Goal: Task Accomplishment & Management: Manage account settings

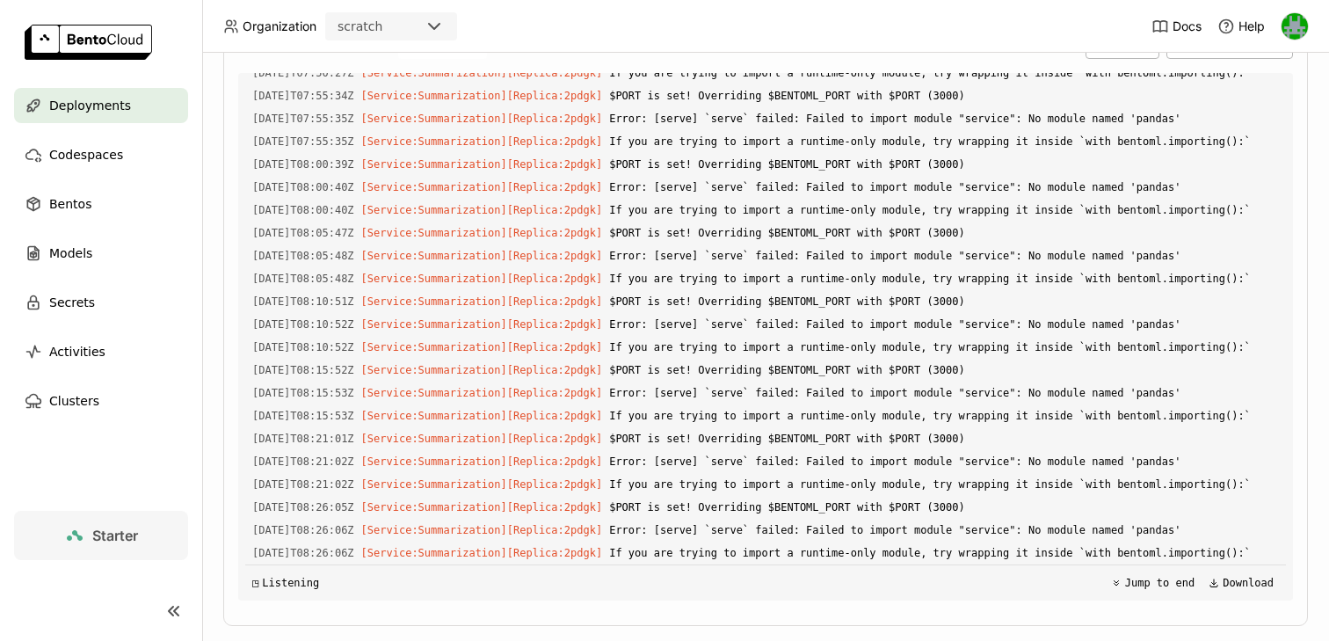
scroll to position [5962, 0]
click at [100, 107] on span "Deployments" at bounding box center [90, 105] width 82 height 21
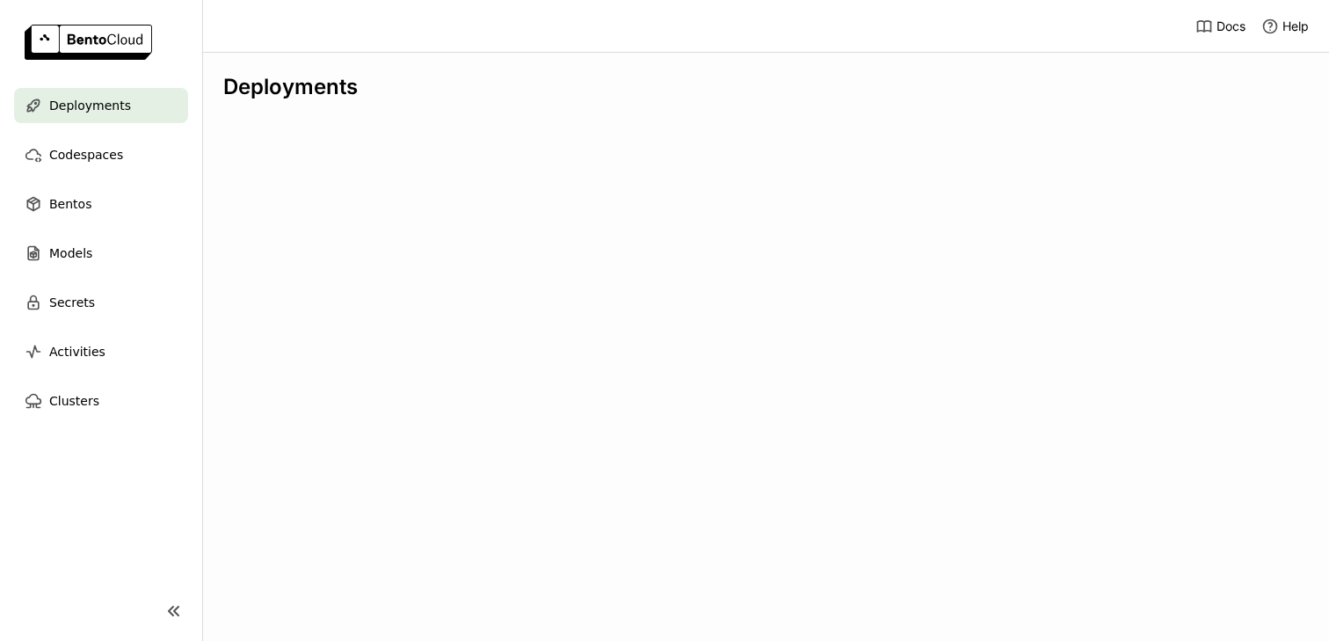
click at [749, 72] on div "Deployments" at bounding box center [765, 347] width 1127 height 588
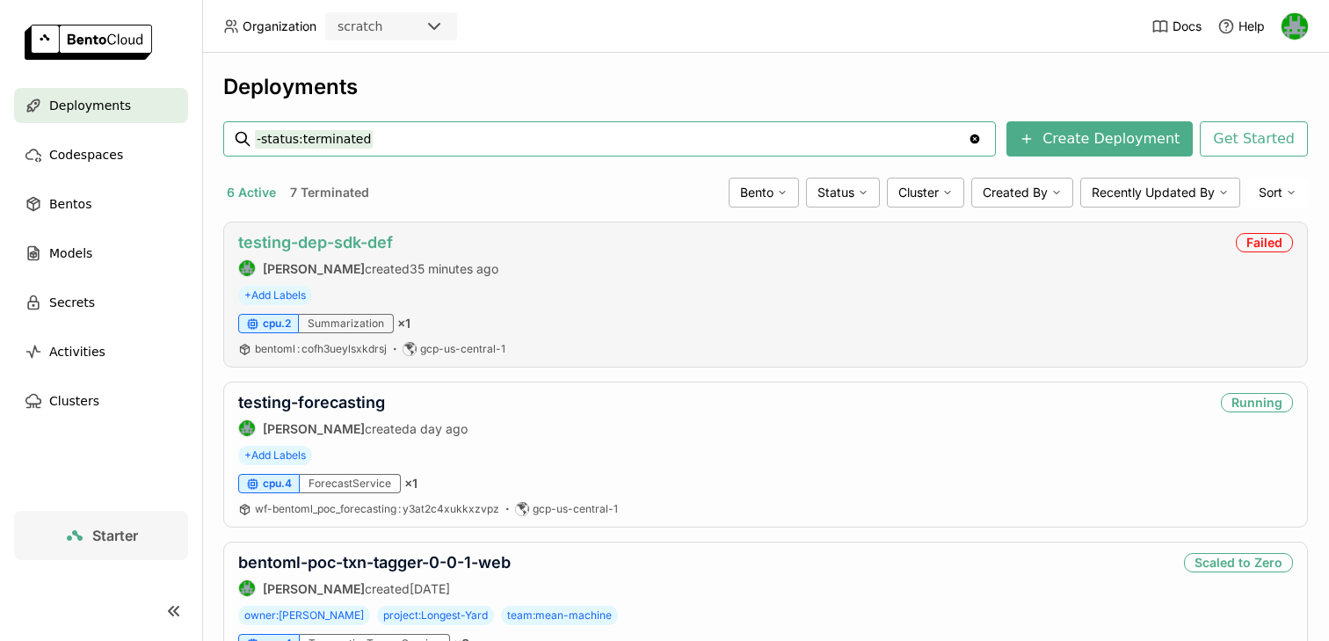
click at [317, 244] on link "testing-dep-sdk-def" at bounding box center [315, 242] width 155 height 18
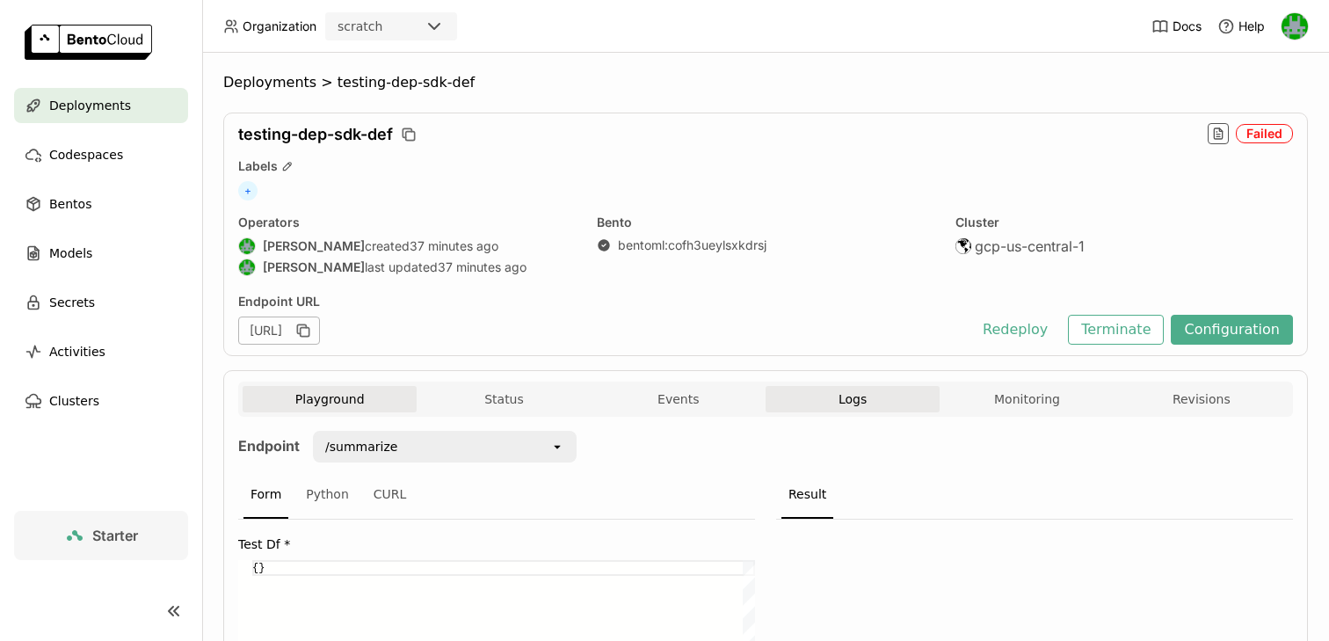
click at [830, 406] on button "Logs" at bounding box center [853, 399] width 174 height 26
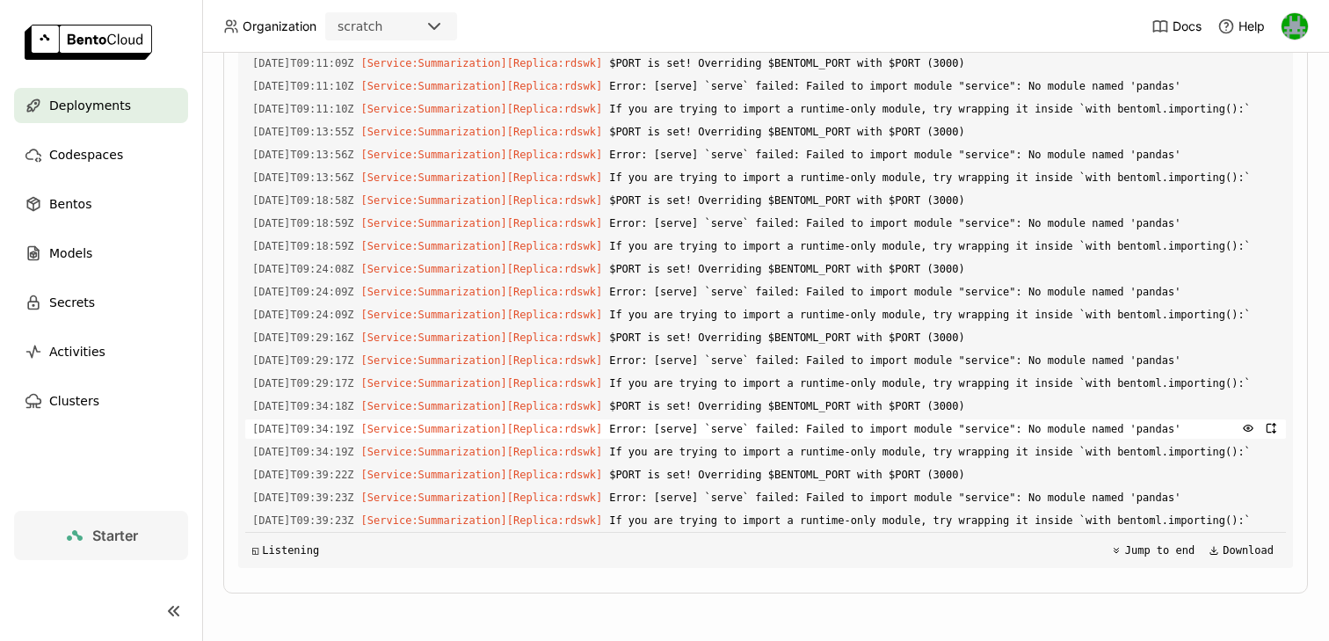
scroll to position [4422, 0]
click at [1006, 439] on span "Error: [serve] `serve` failed: Failed to import module "service": No module nam…" at bounding box center [944, 428] width 670 height 19
click at [989, 439] on span "Error: [serve] `serve` failed: Failed to import module "service": No module nam…" at bounding box center [944, 428] width 670 height 19
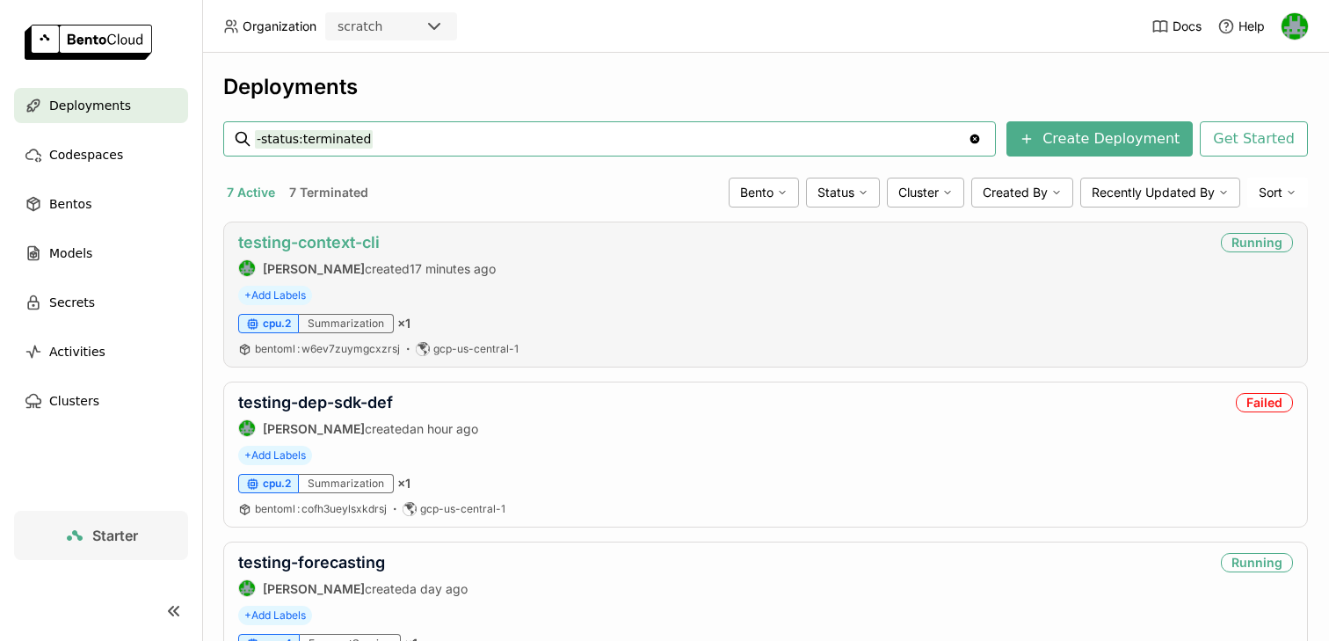
click at [325, 244] on link "testing-context-cli" at bounding box center [309, 242] width 142 height 18
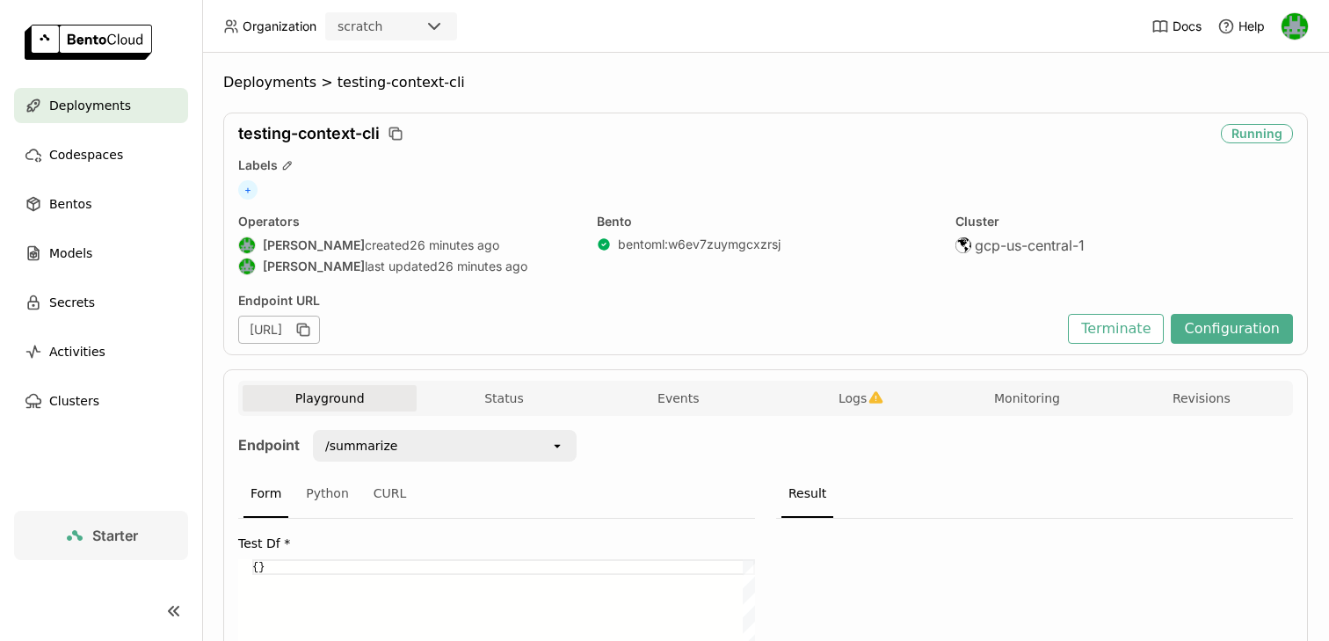
click at [422, 24] on div "scratch" at bounding box center [375, 26] width 97 height 25
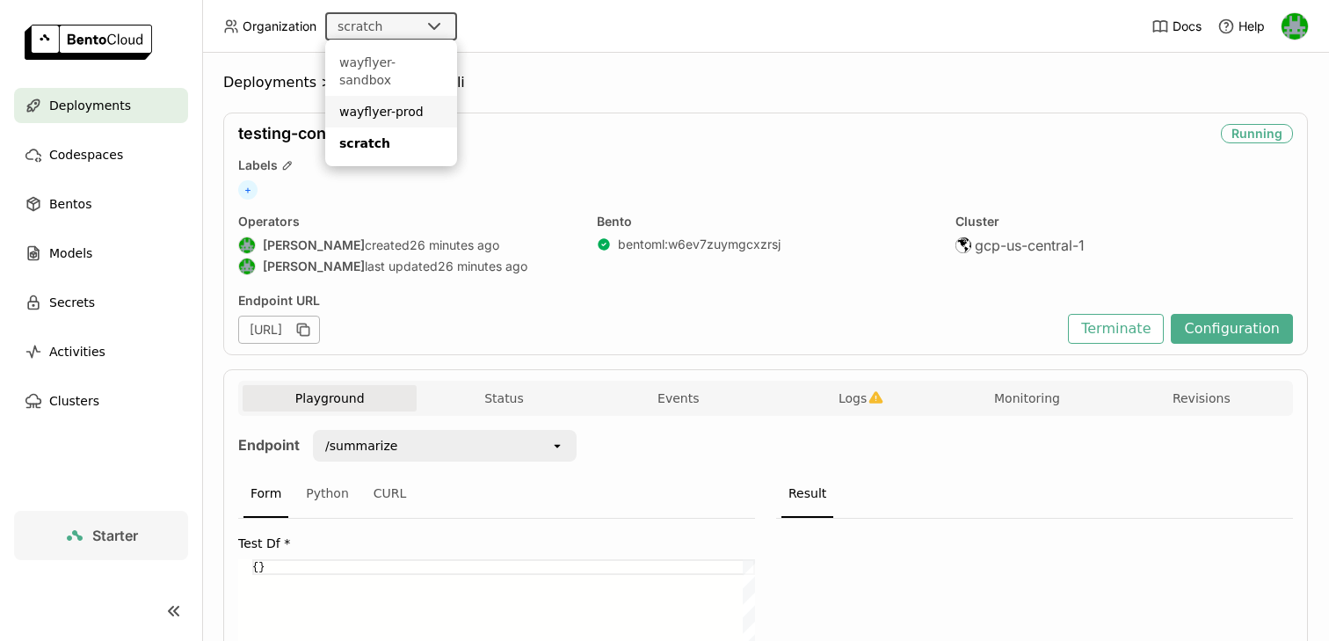
click at [380, 105] on li "wayflyer-prod" at bounding box center [391, 112] width 132 height 32
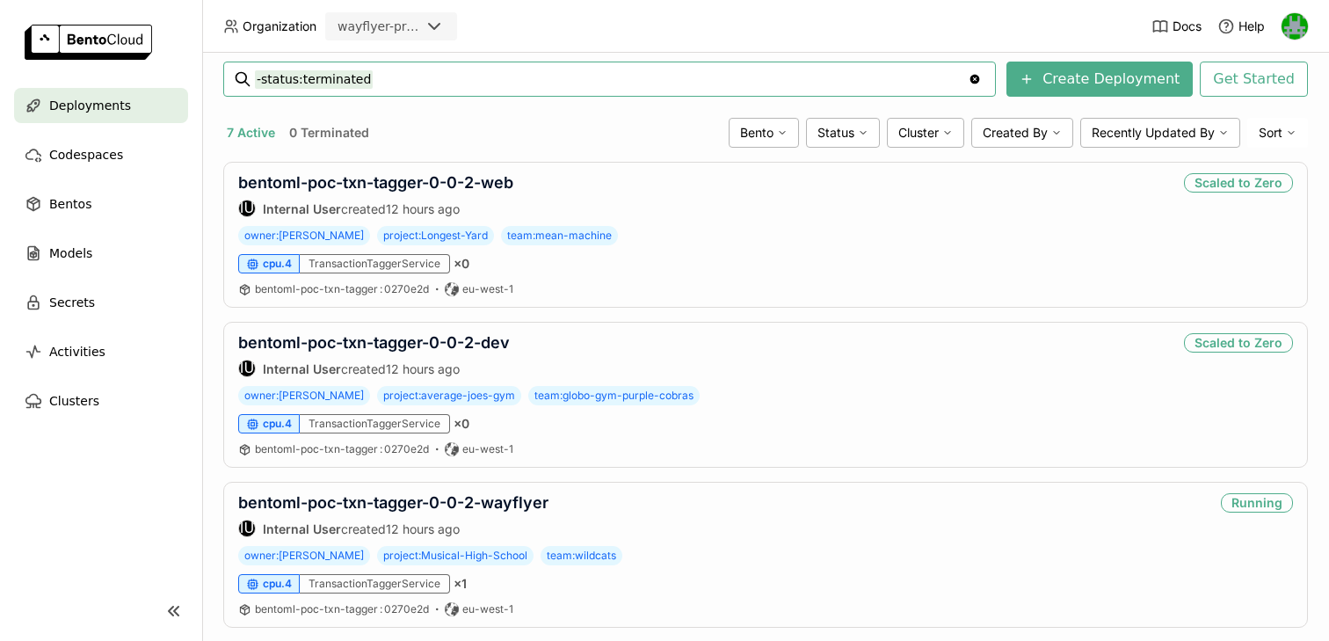
scroll to position [425, 0]
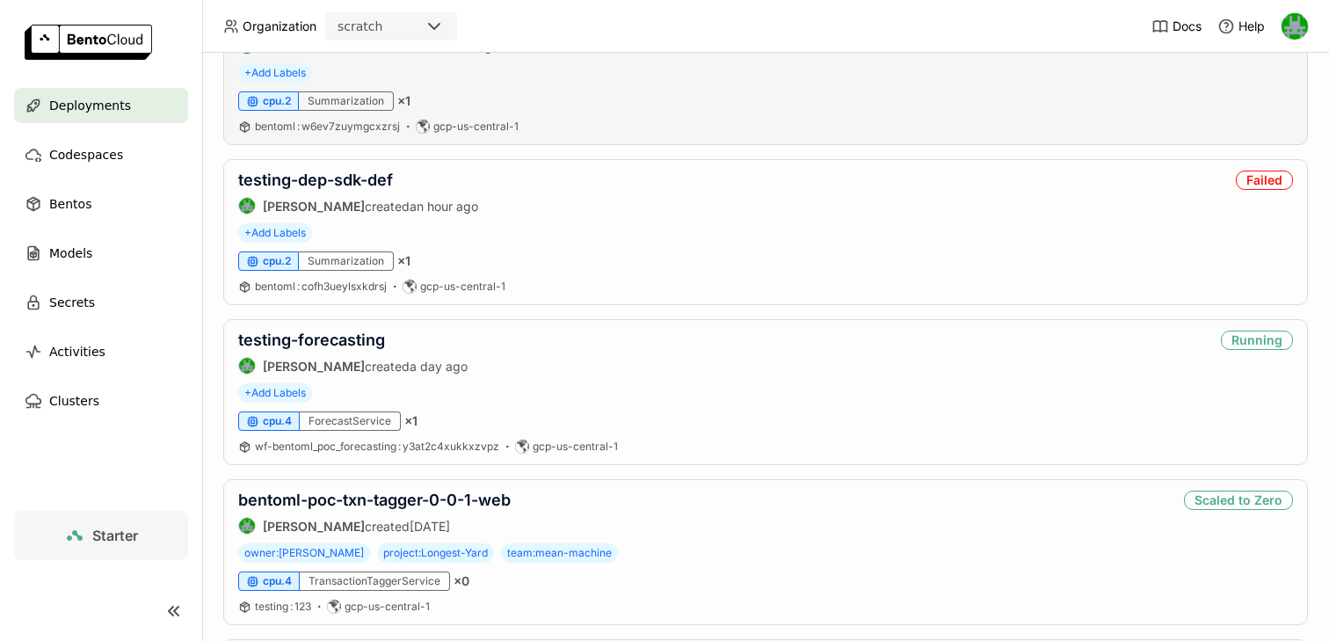
scroll to position [318, 0]
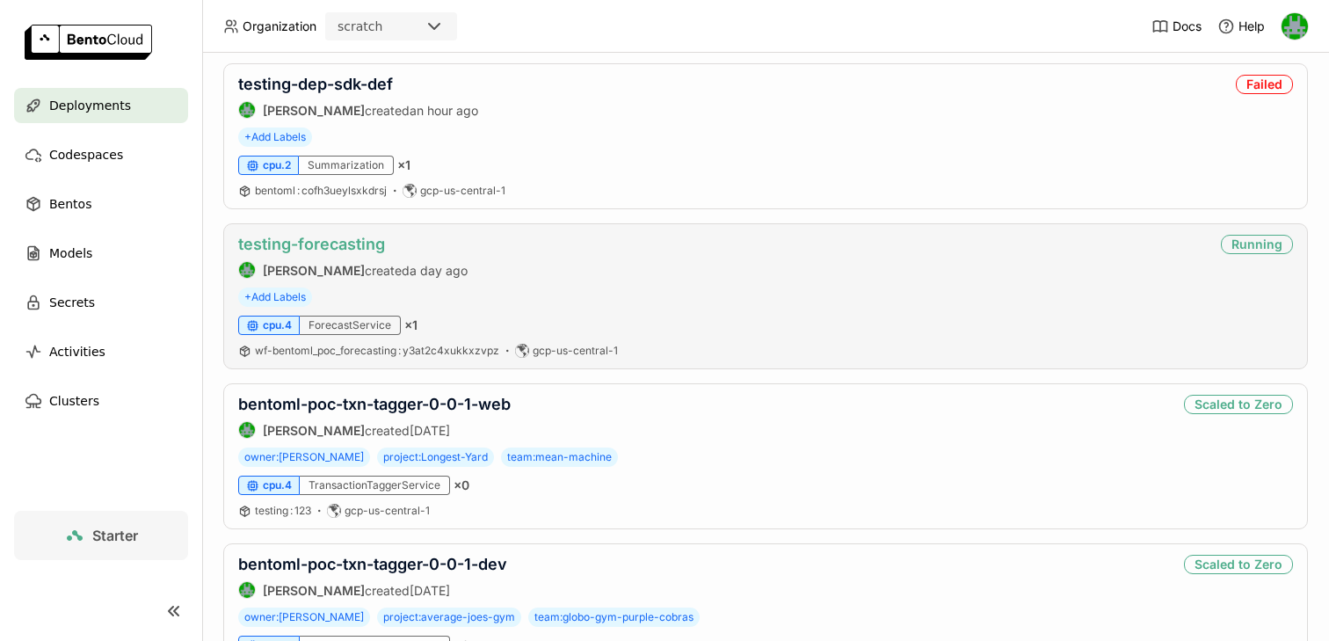
click at [350, 252] on link "testing-forecasting" at bounding box center [311, 244] width 147 height 18
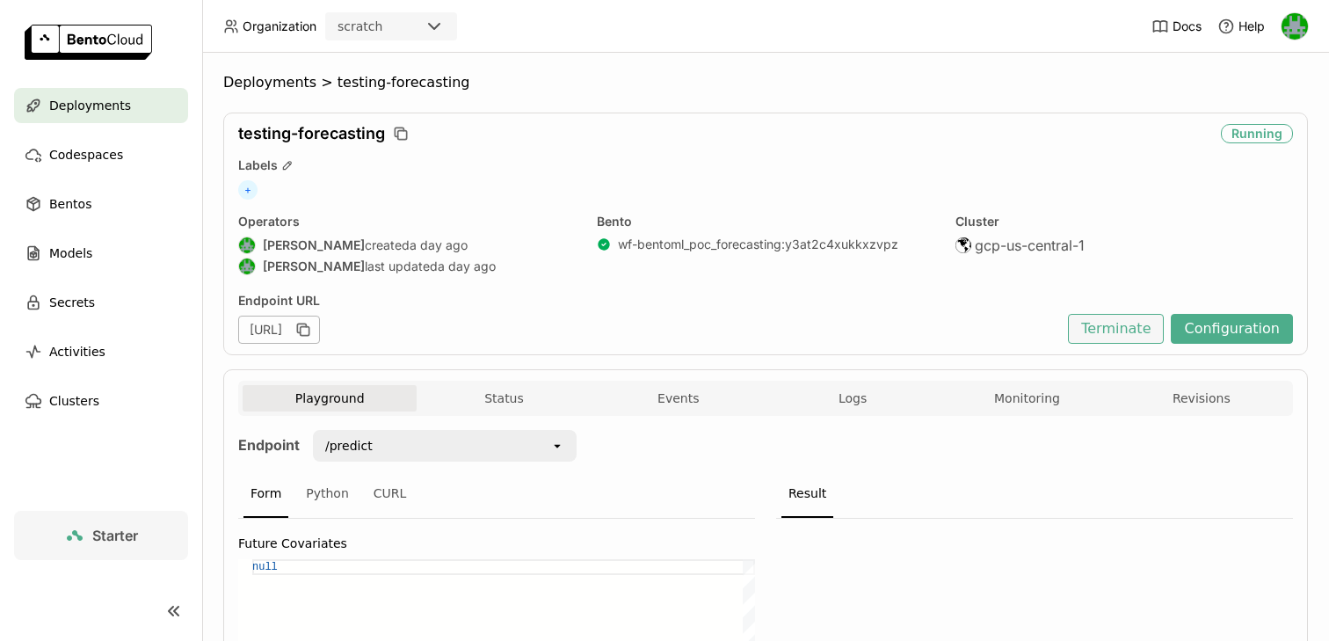
click at [1110, 336] on button "Terminate" at bounding box center [1116, 329] width 96 height 30
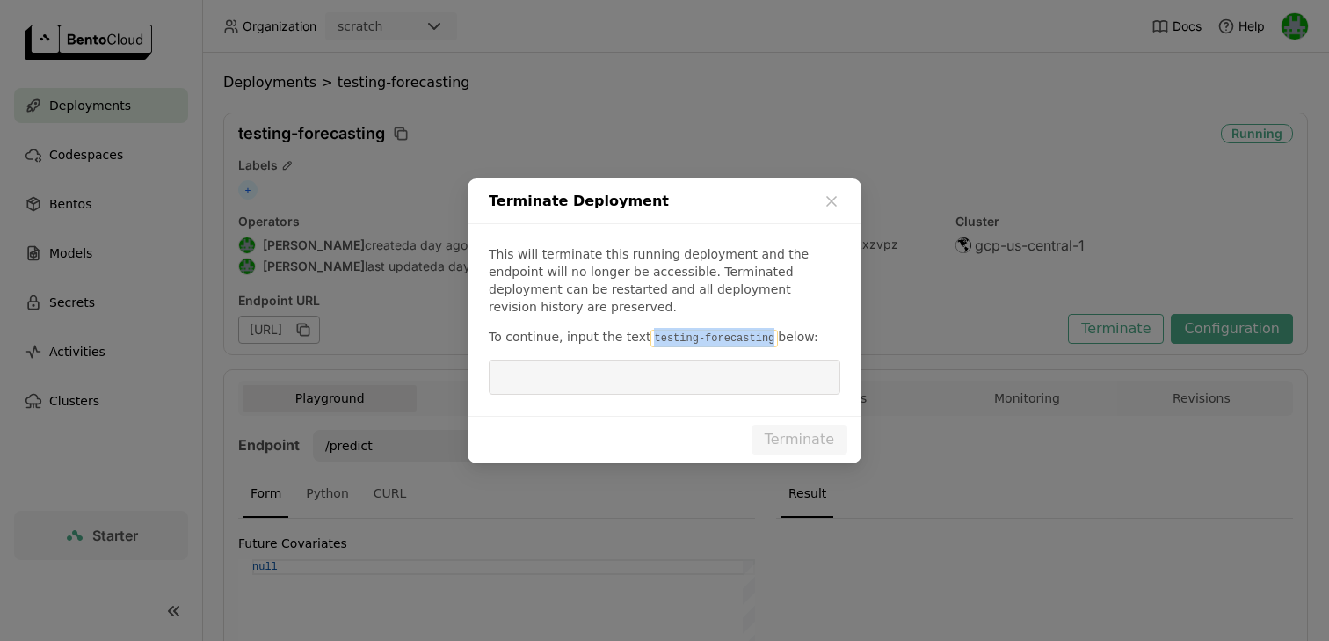
drag, startPoint x: 646, startPoint y: 327, endPoint x: 764, endPoint y: 327, distance: 117.8
click at [764, 330] on code "testing-forecasting" at bounding box center [714, 339] width 127 height 18
copy code "testing-forecasting"
click at [702, 389] on div "This will terminate this running deployment and the endpoint will no longer be …" at bounding box center [665, 320] width 394 height 192
click at [706, 367] on input "dialog" at bounding box center [664, 376] width 331 height 33
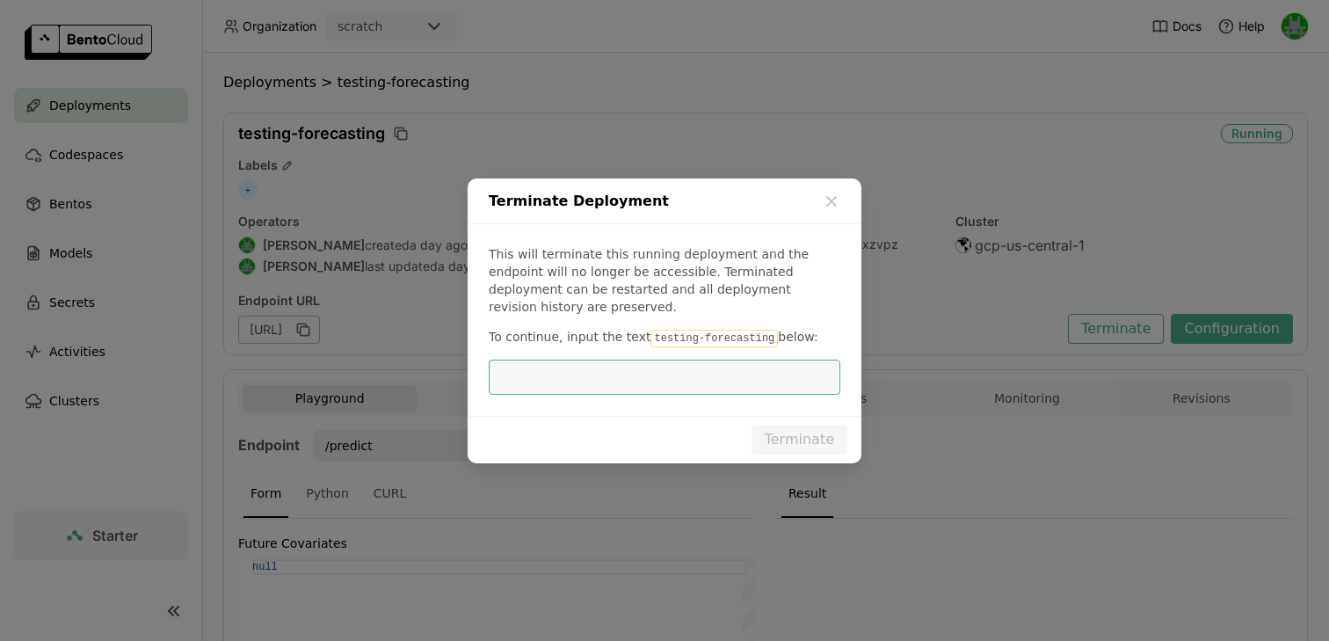
paste input "testing-forecasting"
type input "testing-forecasting"
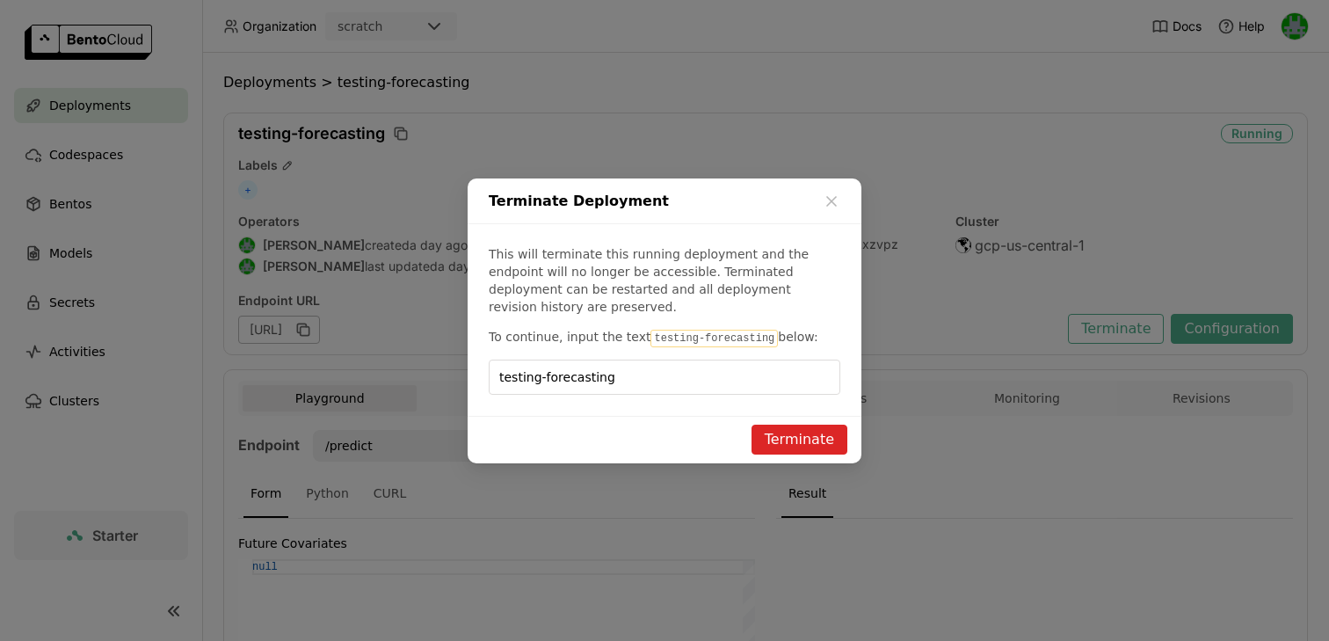
click at [782, 440] on button "Terminate" at bounding box center [800, 440] width 96 height 30
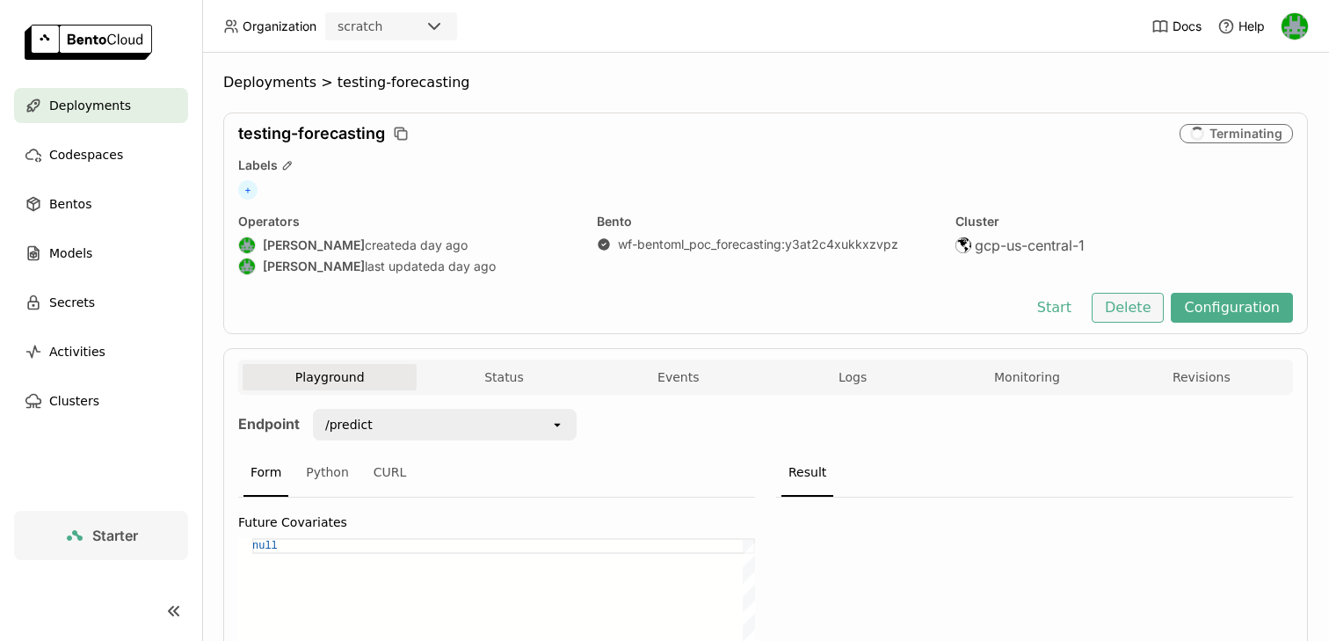
click at [1139, 312] on button "Delete" at bounding box center [1128, 308] width 73 height 30
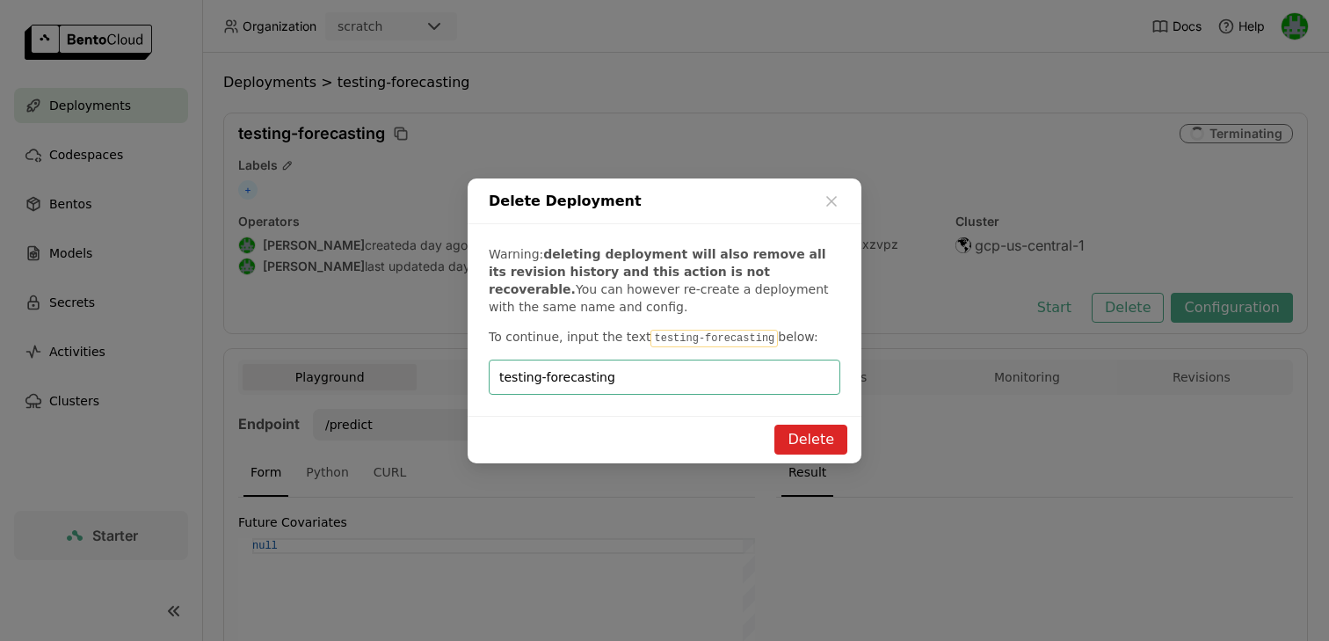
type input "testing-forecasting"
click at [831, 439] on button "Delete" at bounding box center [811, 440] width 73 height 30
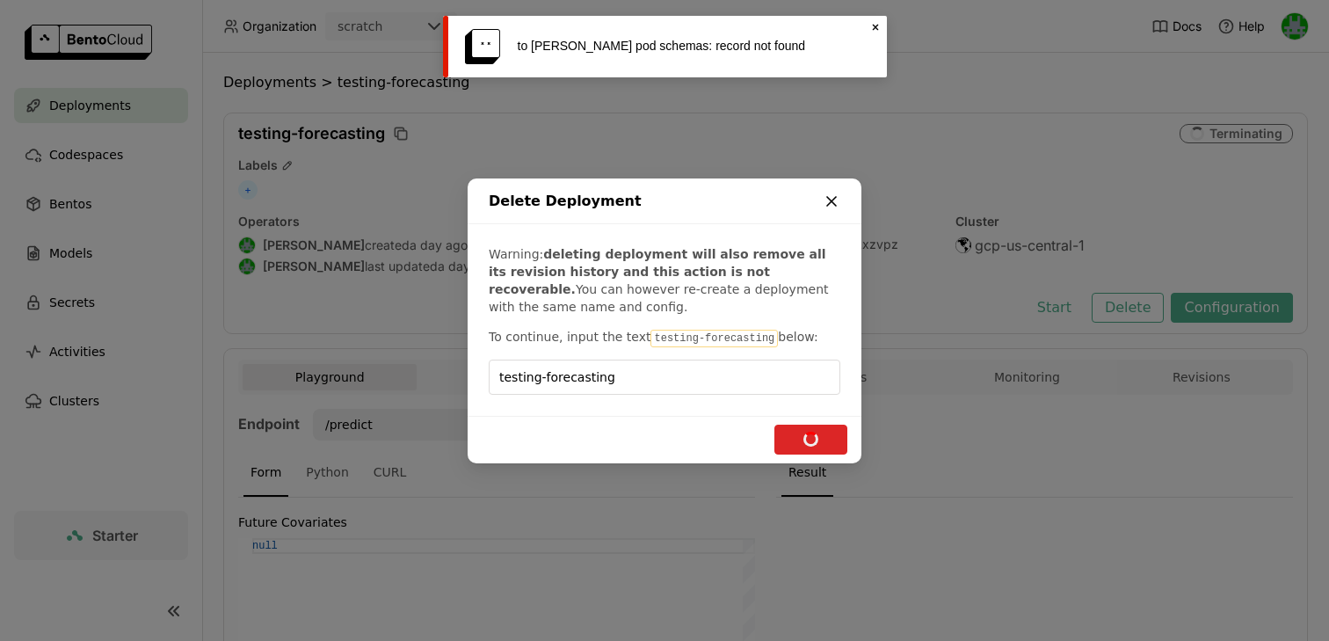
click at [828, 199] on icon "dialog" at bounding box center [832, 202] width 18 height 18
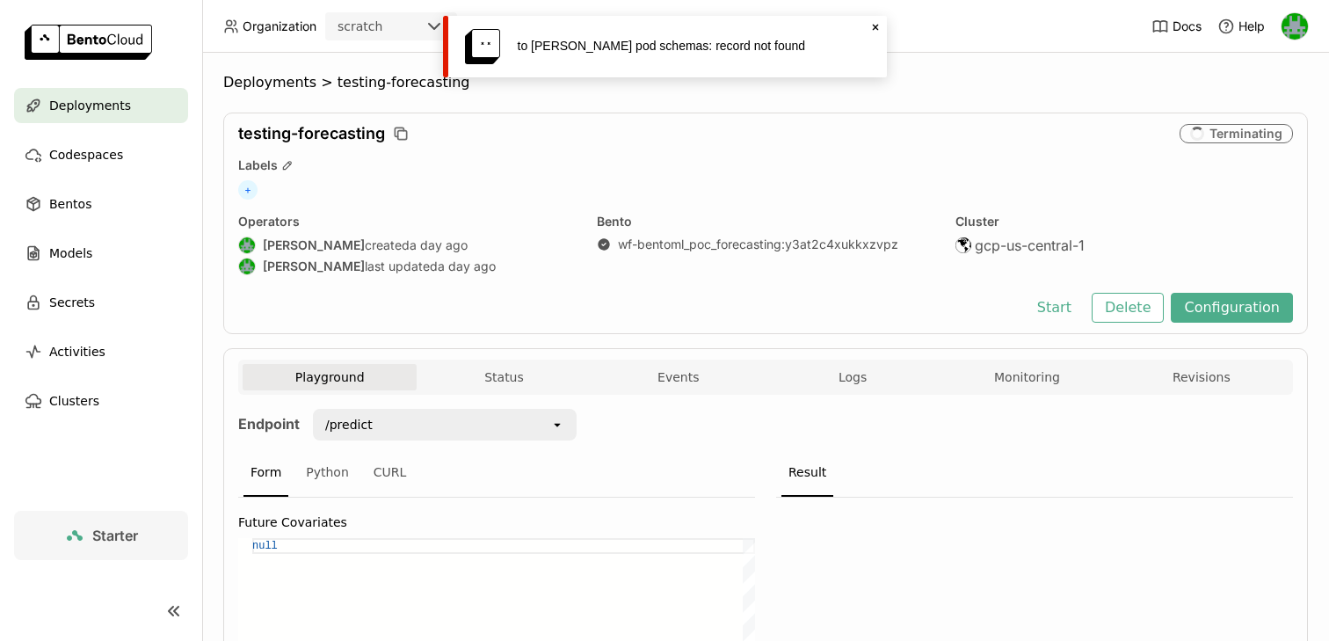
click at [69, 113] on span "Deployments" at bounding box center [90, 105] width 82 height 21
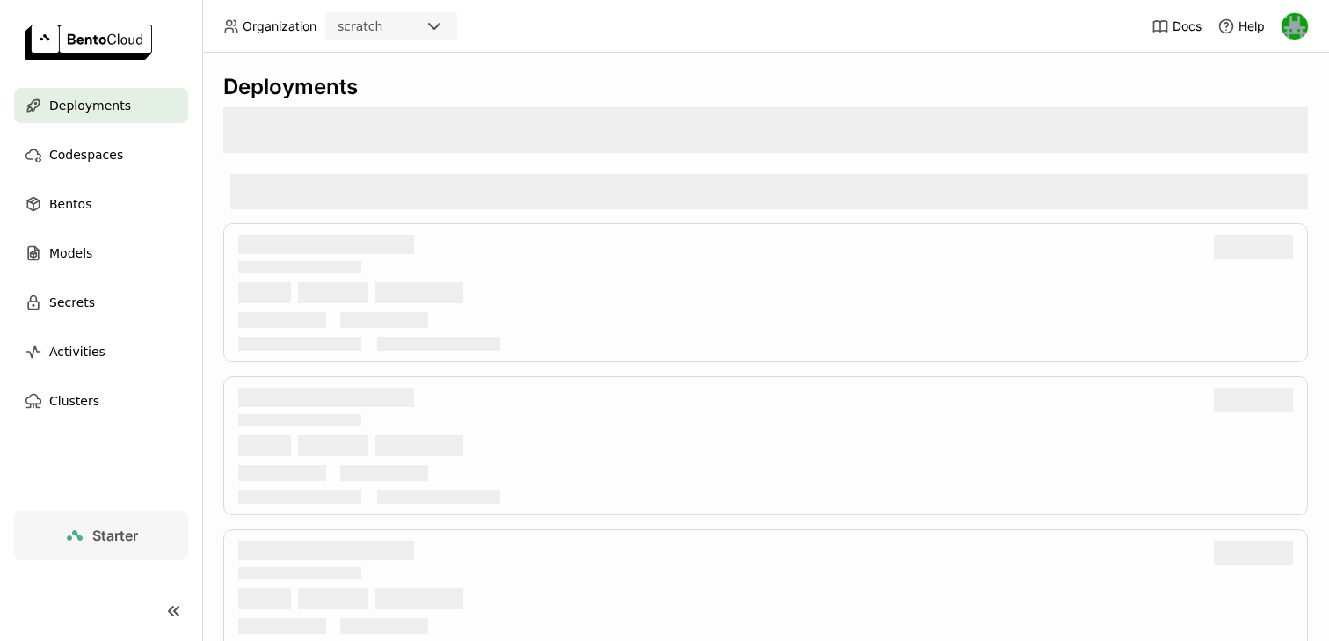
click at [673, 31] on header "Organization scratch Docs Help" at bounding box center [664, 26] width 1329 height 53
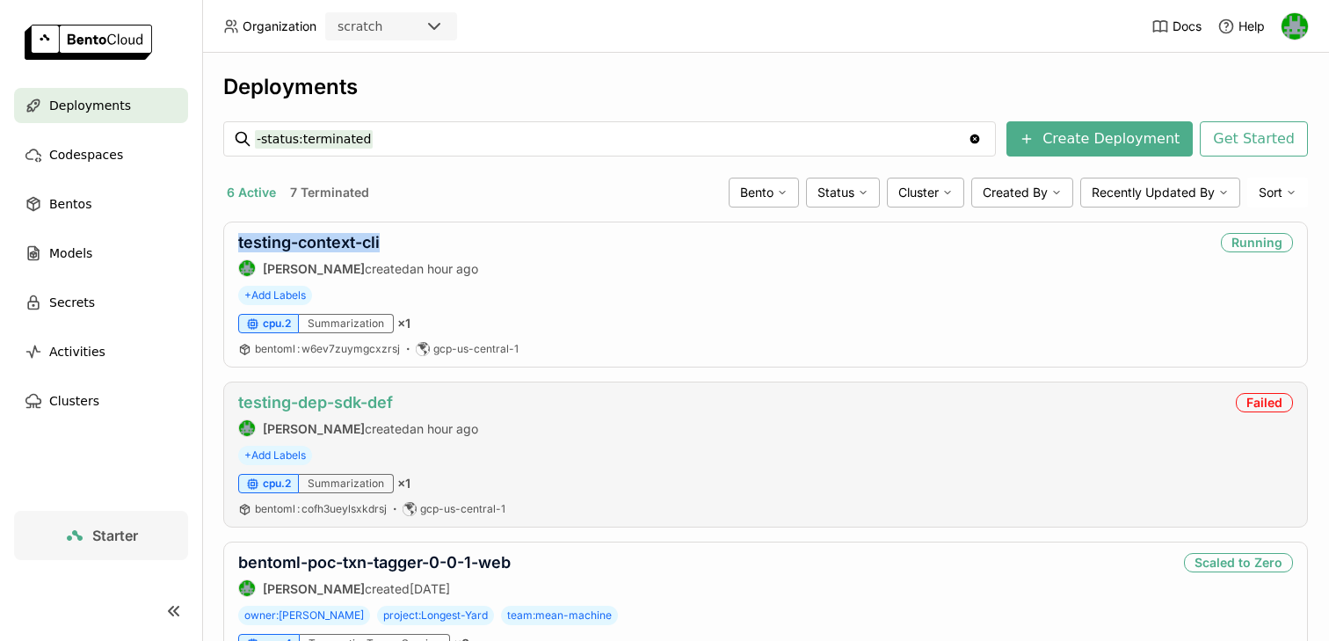
click at [321, 396] on link "testing-dep-sdk-def" at bounding box center [315, 402] width 155 height 18
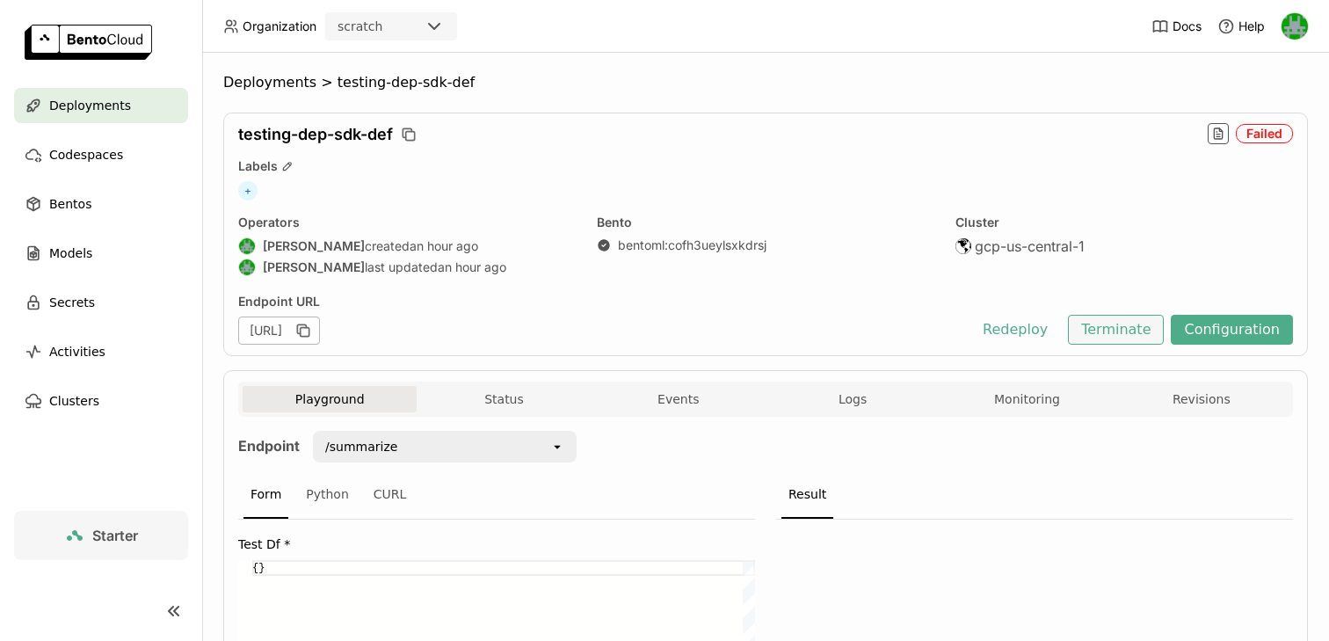
click at [1104, 332] on button "Terminate" at bounding box center [1116, 330] width 96 height 30
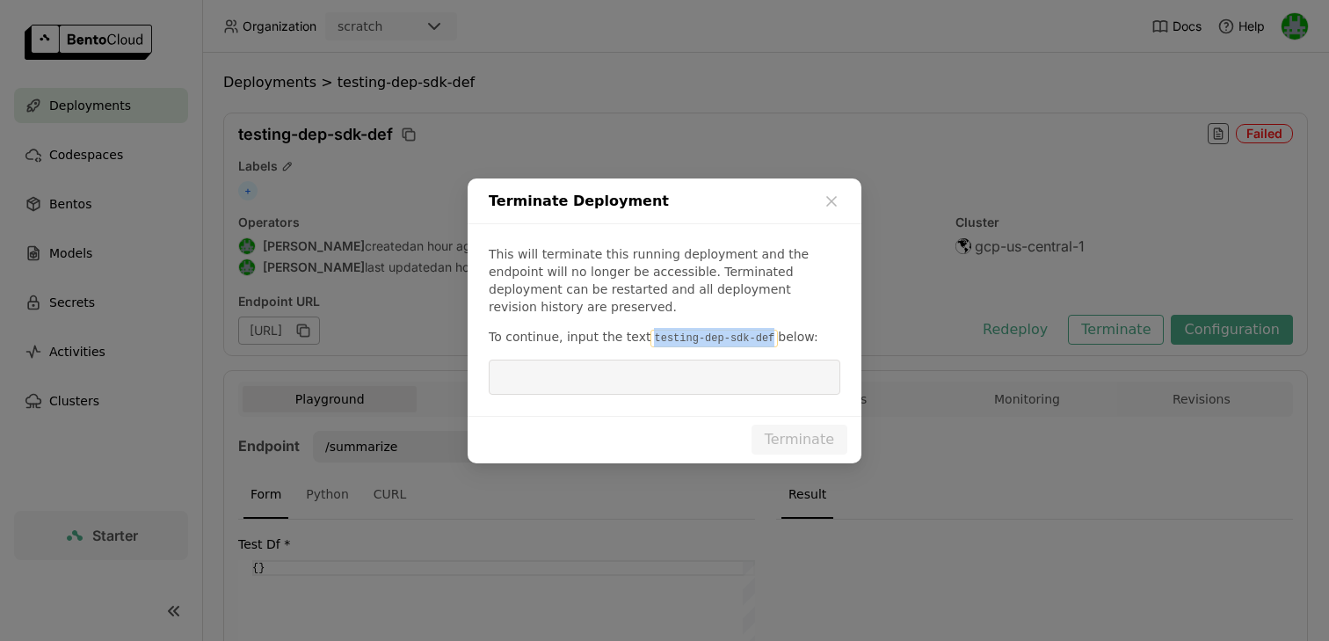
drag, startPoint x: 644, startPoint y: 328, endPoint x: 763, endPoint y: 333, distance: 119.7
click at [763, 333] on code "testing-dep-sdk-def" at bounding box center [714, 339] width 127 height 18
copy code "testing-dep-sdk-def"
click at [703, 375] on input "dialog" at bounding box center [664, 376] width 331 height 33
paste input "testing-dep-sdk-def"
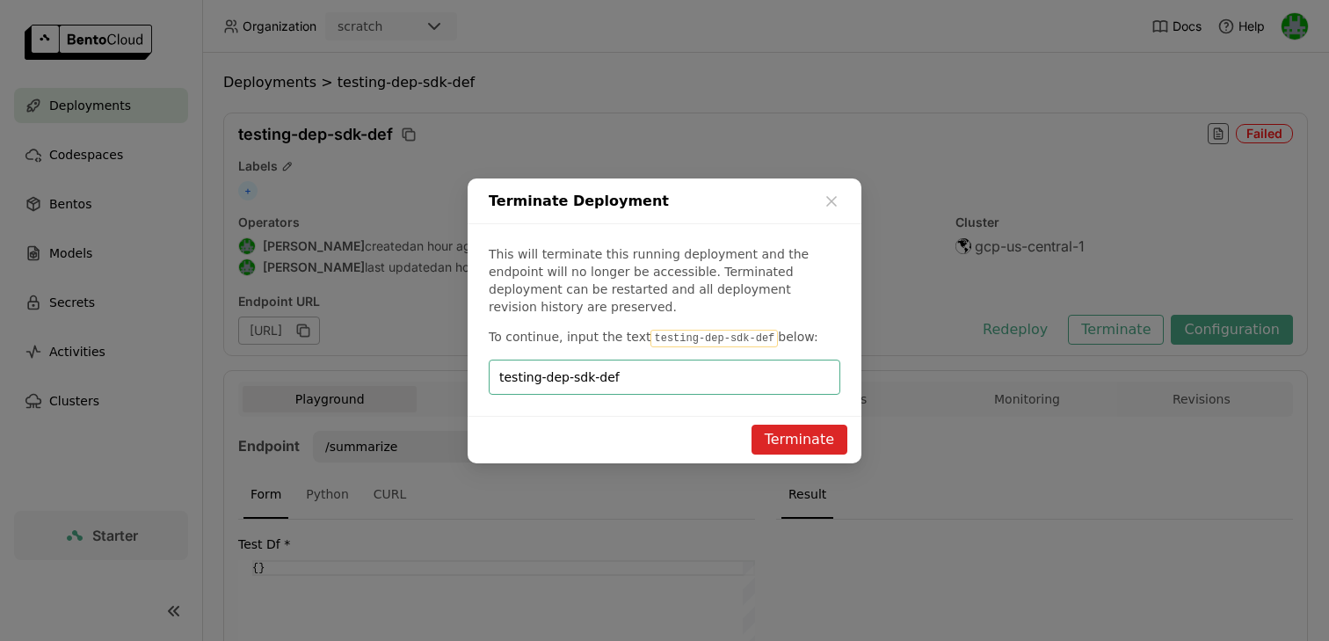
type input "testing-dep-sdk-def"
click at [797, 444] on button "Terminate" at bounding box center [800, 440] width 96 height 30
click at [782, 432] on button "Terminate" at bounding box center [800, 440] width 96 height 30
click at [794, 434] on button "Terminate" at bounding box center [800, 440] width 96 height 30
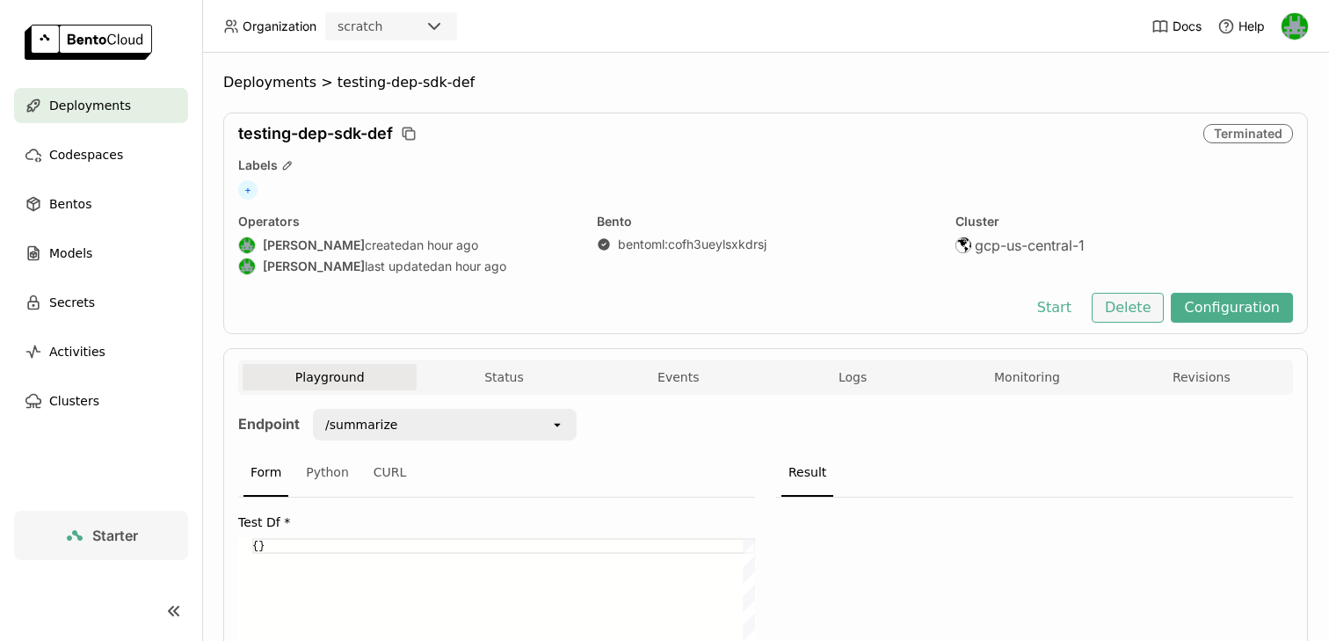
click at [1130, 306] on button "Delete" at bounding box center [1128, 308] width 73 height 30
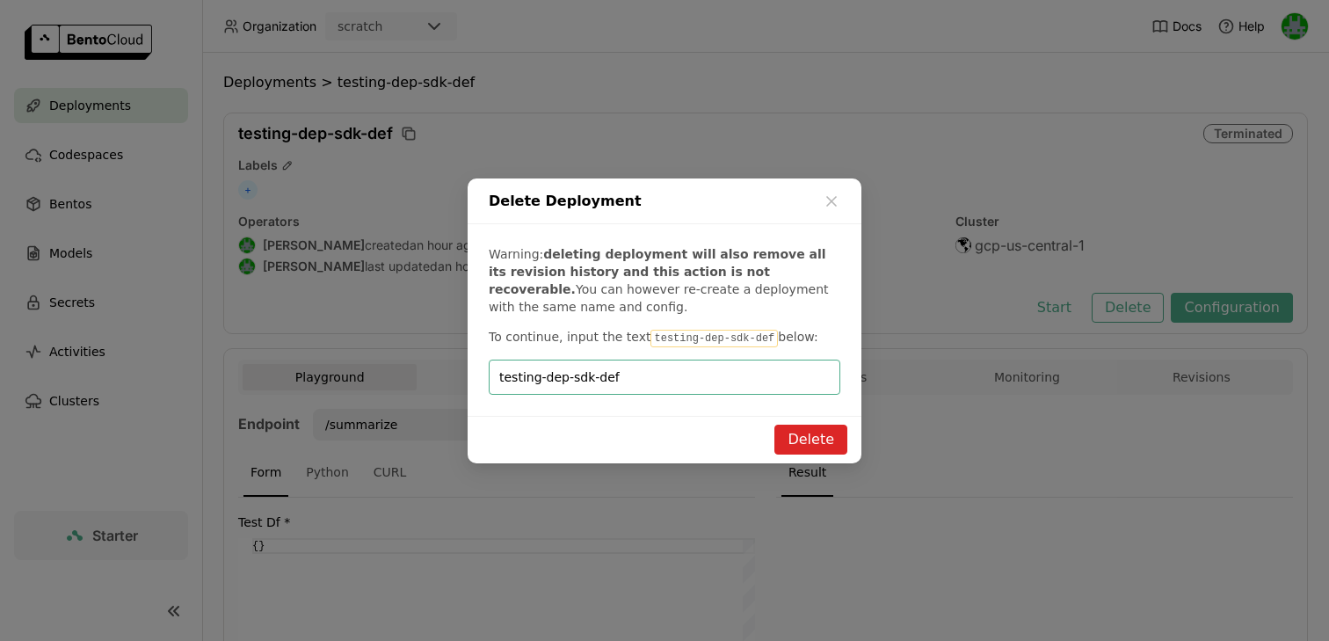
type input "testing-dep-sdk-def"
click at [821, 422] on div "Delete" at bounding box center [665, 439] width 394 height 47
click at [813, 441] on button "Delete" at bounding box center [811, 440] width 73 height 30
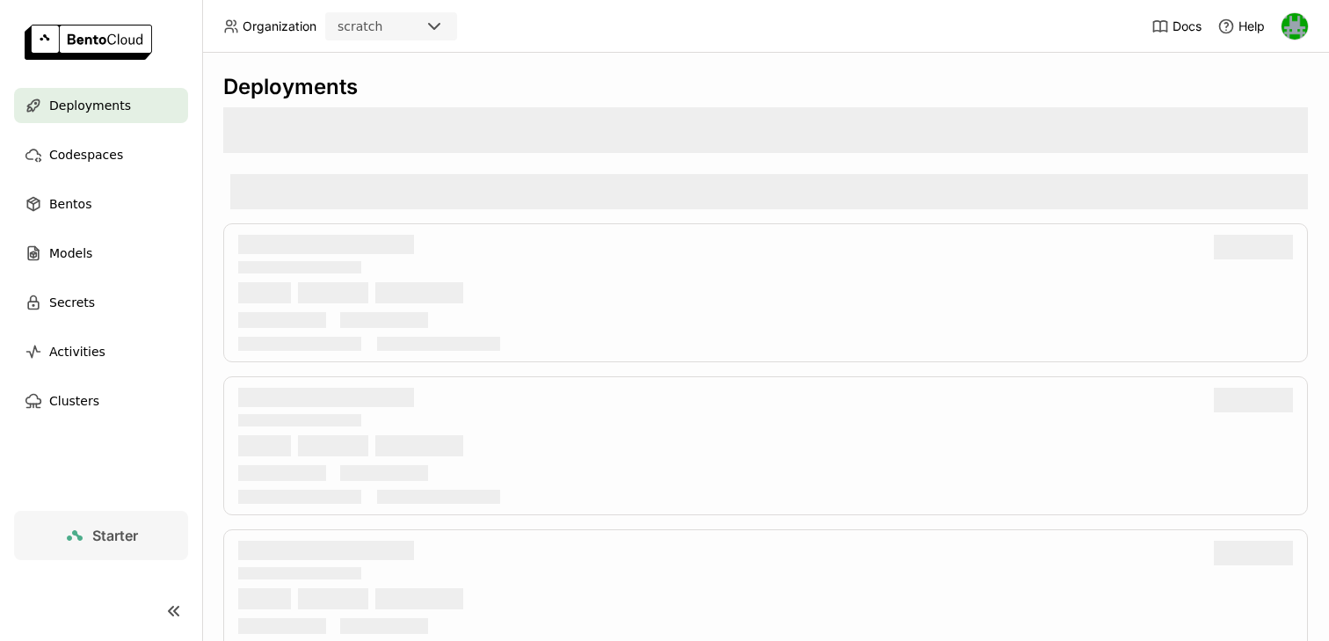
click at [419, 28] on div "scratch" at bounding box center [375, 26] width 97 height 25
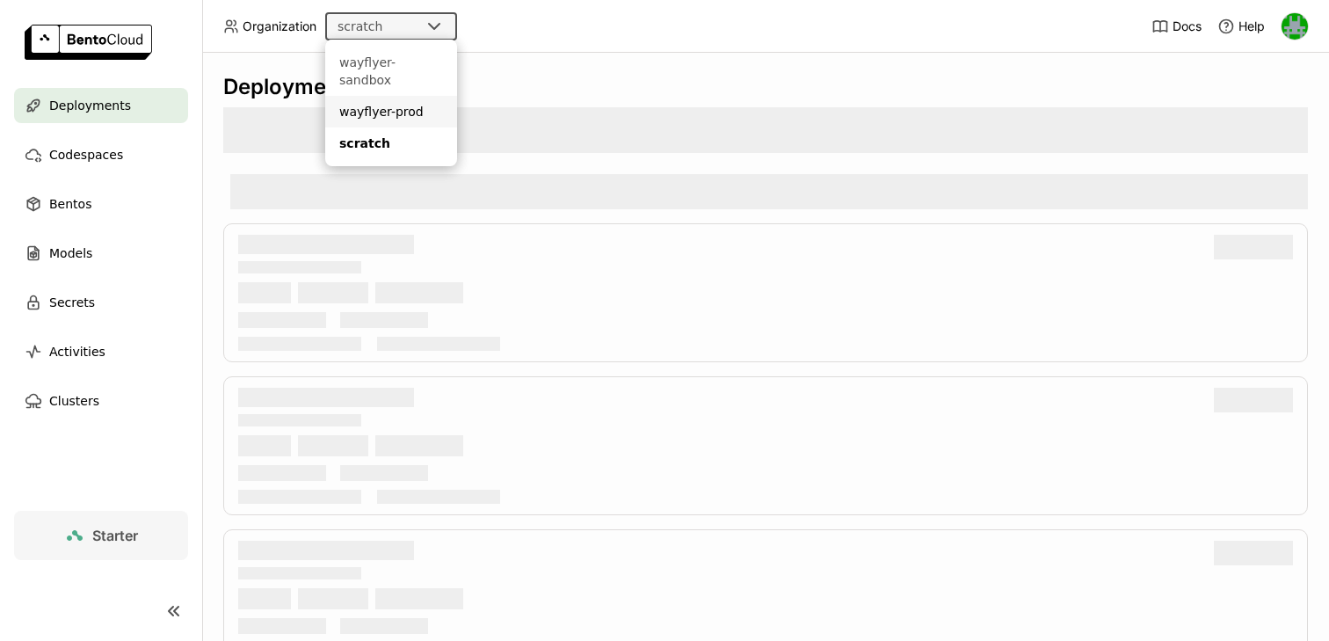
click at [397, 103] on div "wayflyer-prod" at bounding box center [391, 112] width 104 height 18
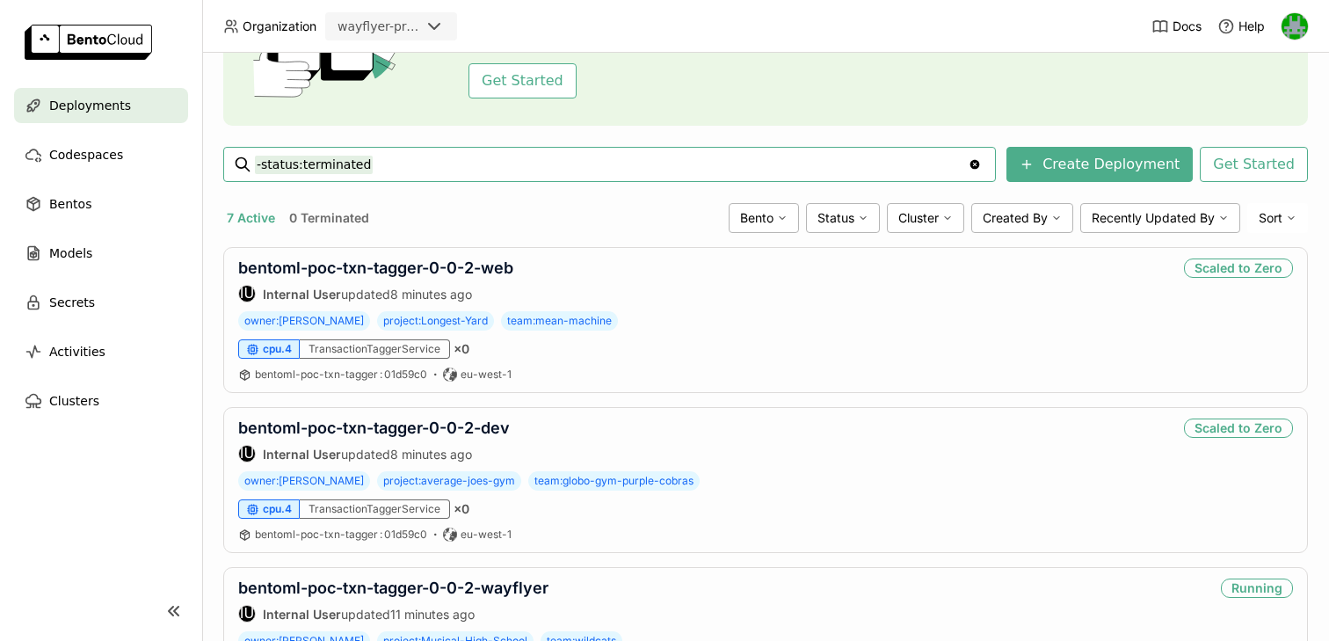
scroll to position [214, 0]
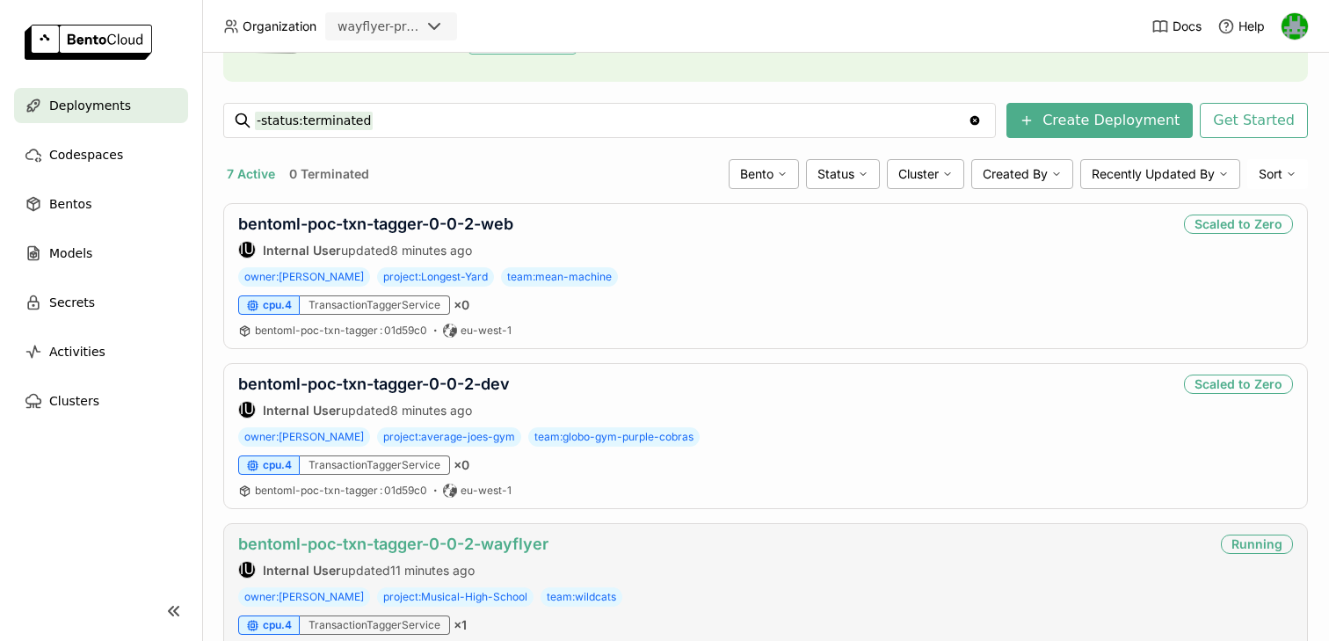
click at [408, 543] on link "bentoml-poc-txn-tagger-0-0-2-wayflyer" at bounding box center [393, 544] width 310 height 18
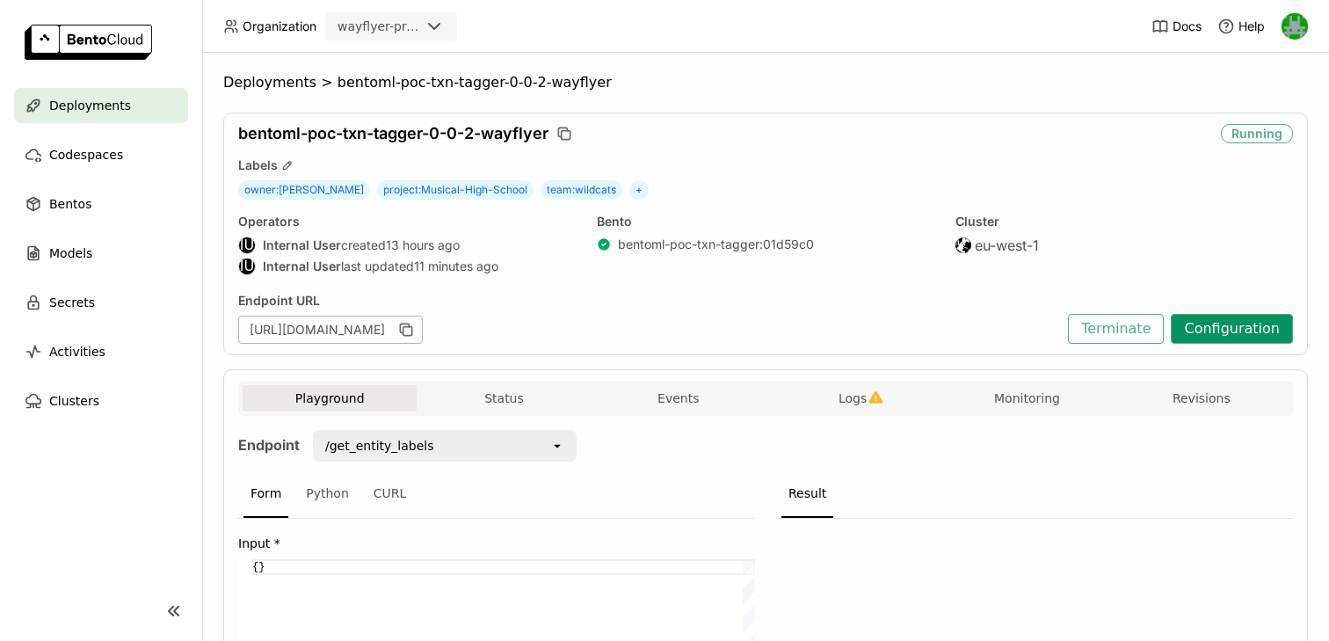
click at [1235, 324] on button "Configuration" at bounding box center [1232, 329] width 122 height 30
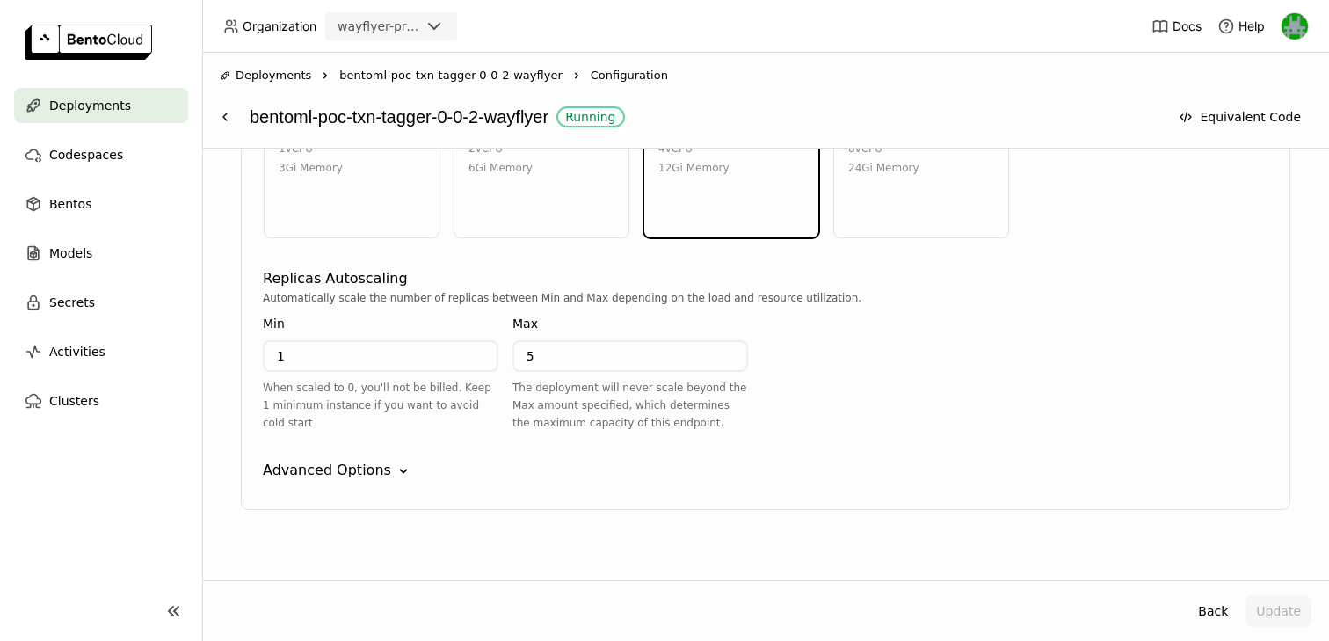
scroll to position [1074, 0]
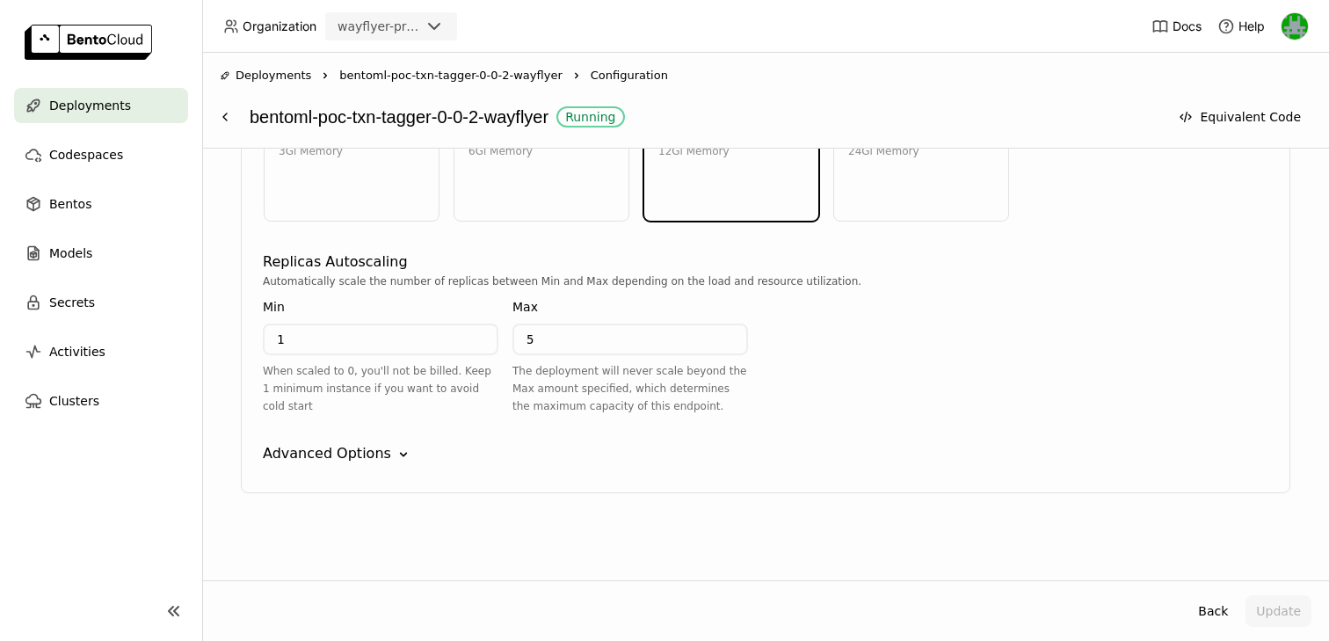
click at [395, 450] on icon "Down" at bounding box center [404, 455] width 18 height 18
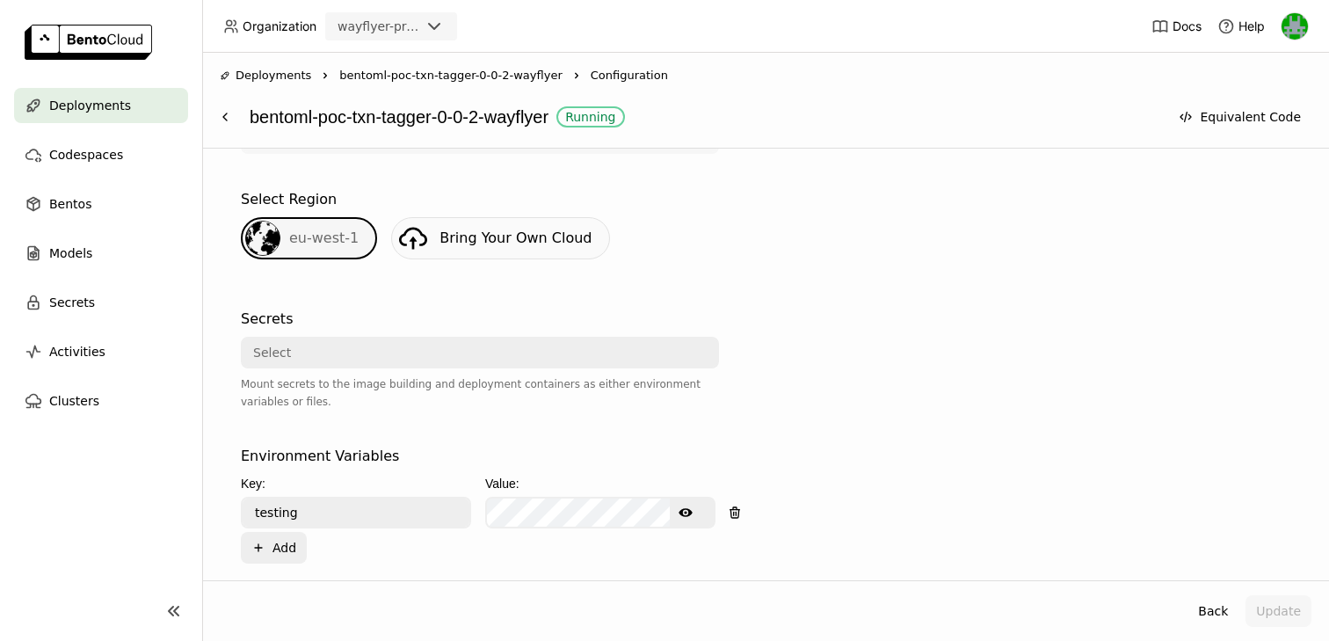
scroll to position [0, 0]
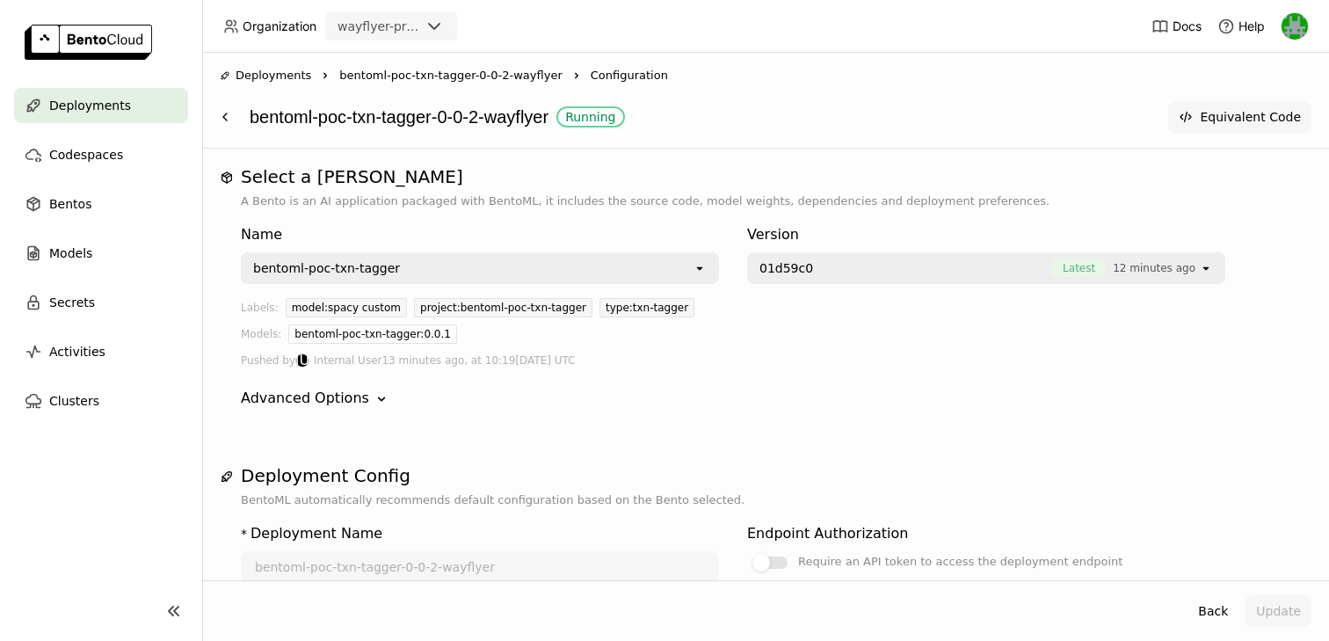
click at [1239, 117] on button "Equivalent Code" at bounding box center [1239, 117] width 143 height 32
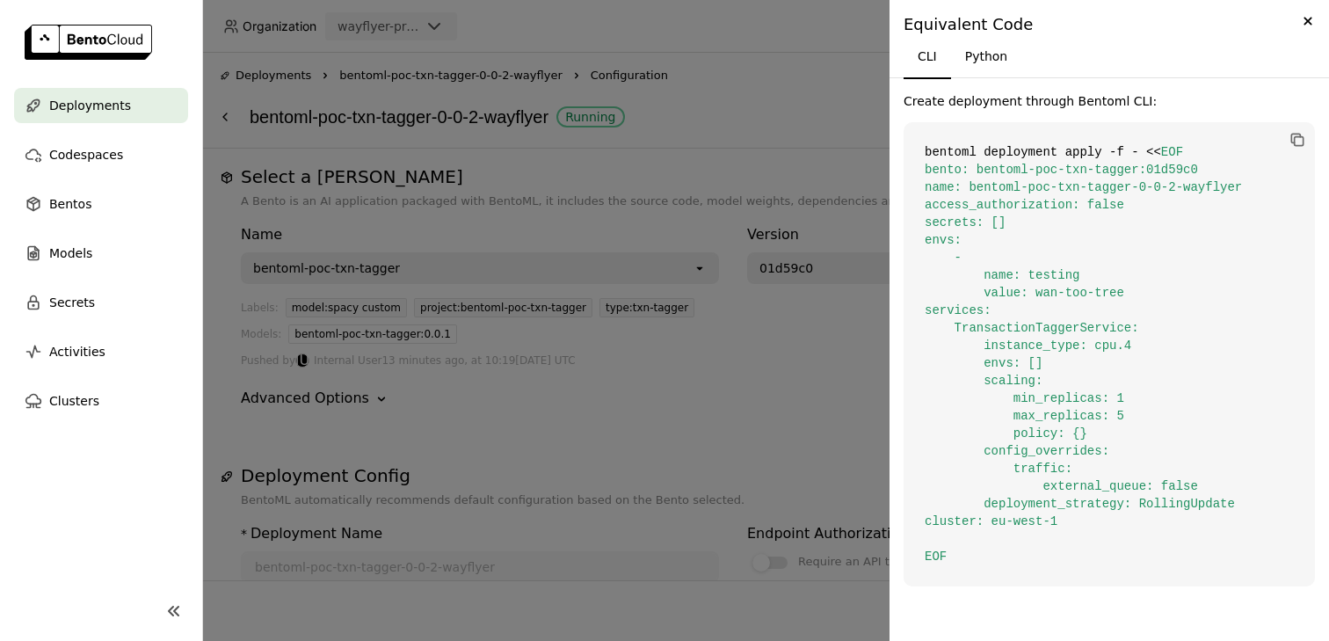
click at [757, 158] on div at bounding box center [664, 320] width 1329 height 641
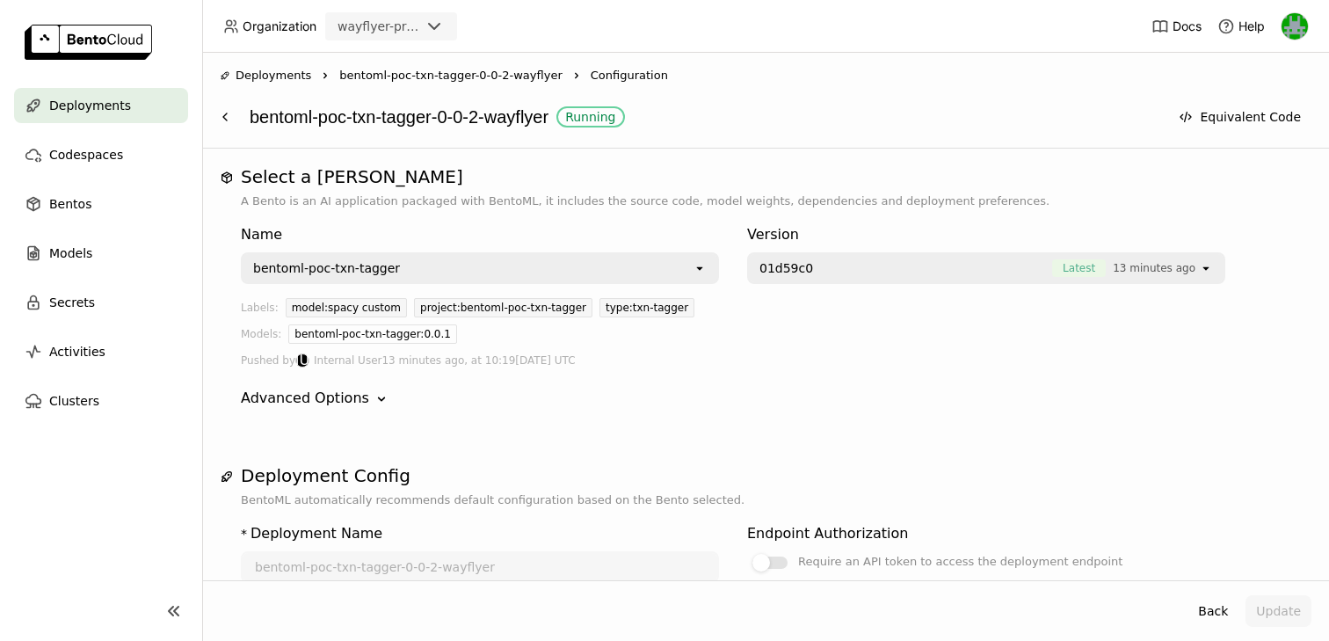
click at [831, 263] on span "01d59c0" at bounding box center [902, 268] width 284 height 18
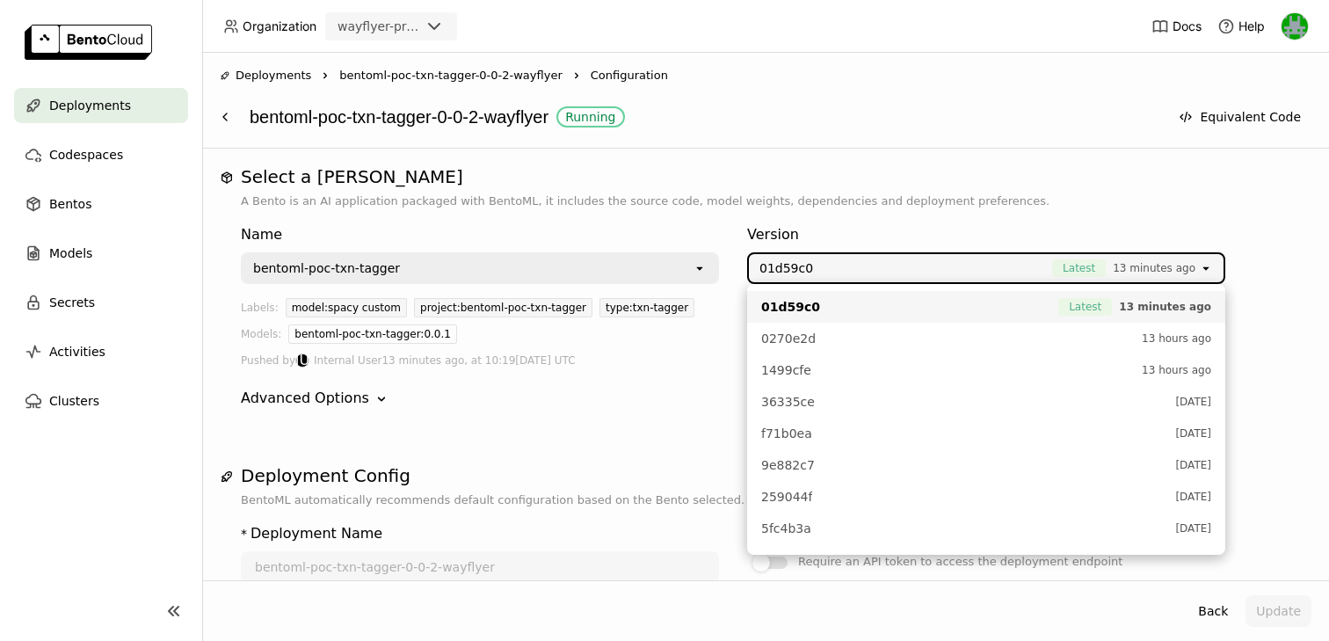
click at [569, 413] on div "Name bentoml-poc-txn-tagger open Version 01d59c0 Latest 13 minutes ago open Lab…" at bounding box center [766, 316] width 1050 height 213
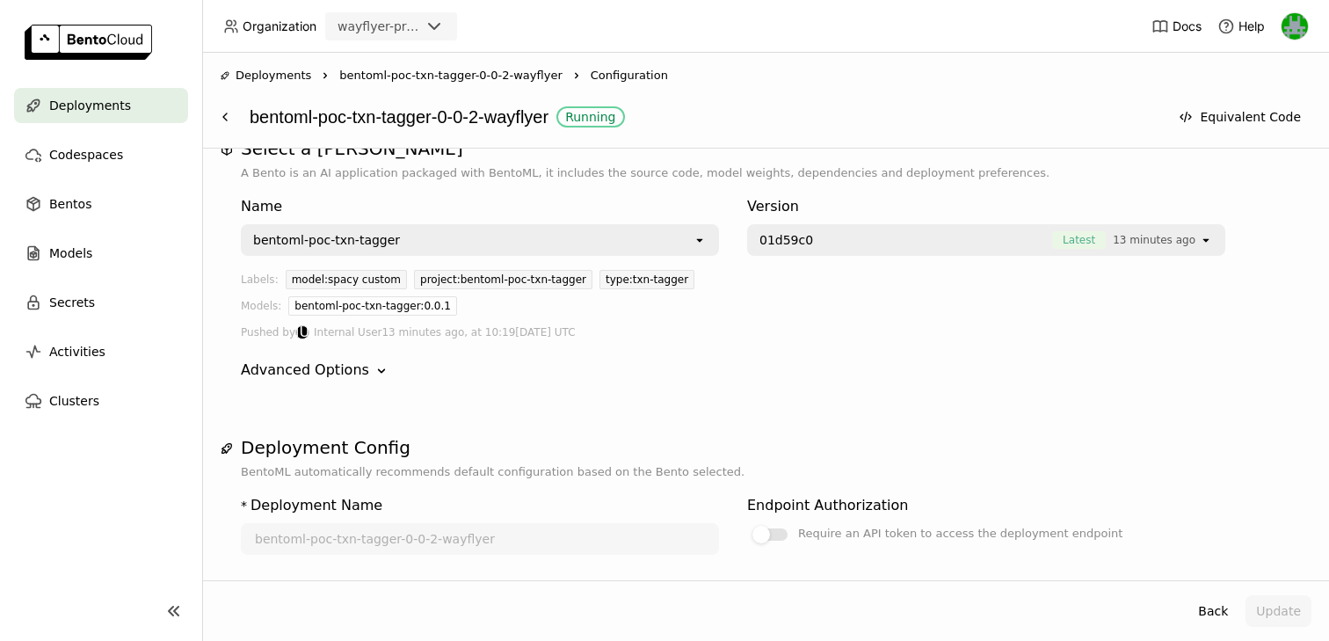
scroll to position [40, 0]
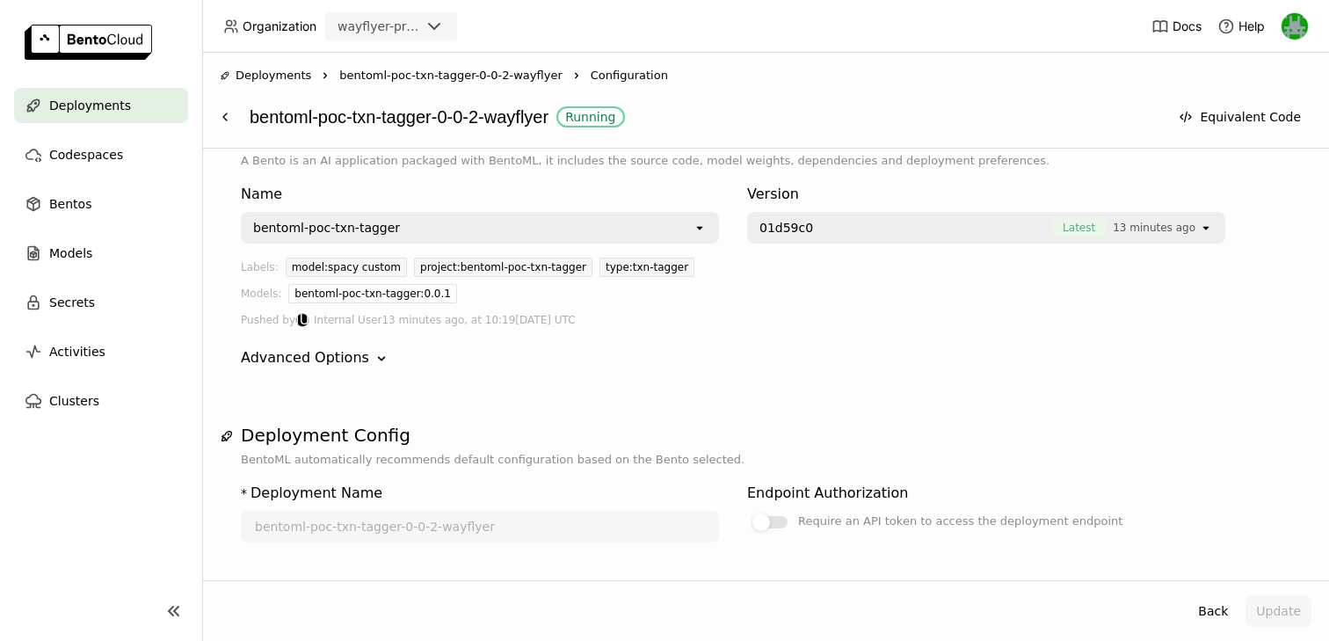
click at [358, 364] on div "Advanced Options" at bounding box center [305, 357] width 128 height 21
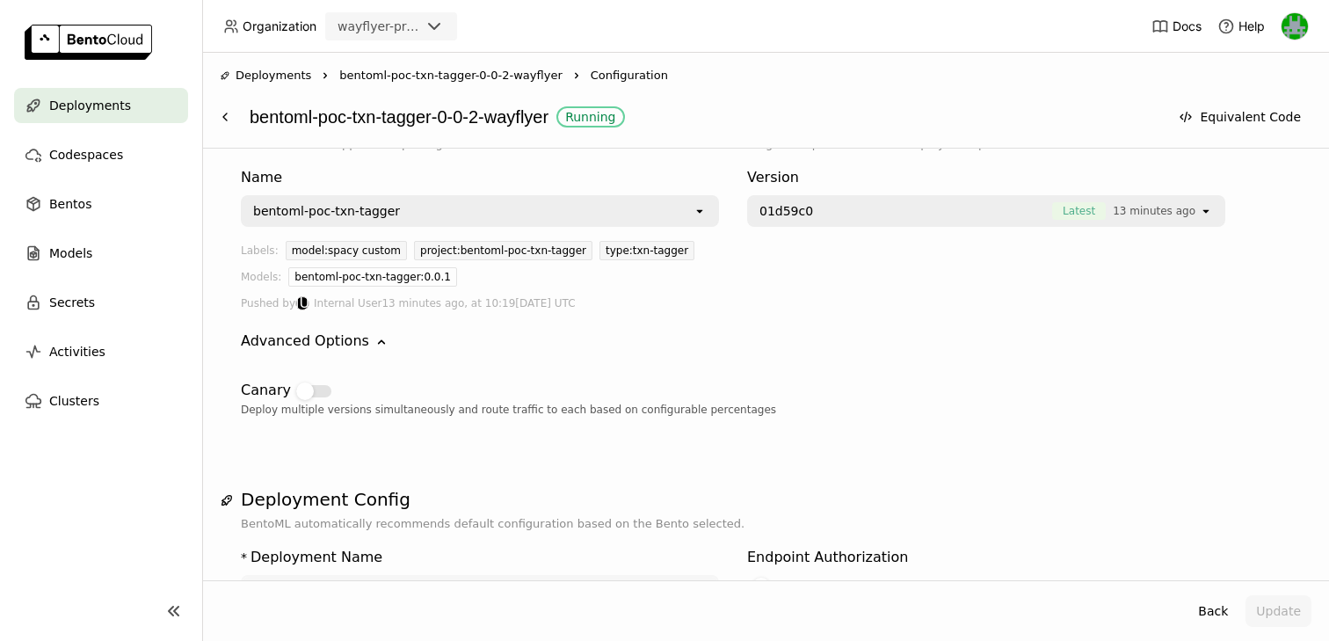
scroll to position [62, 0]
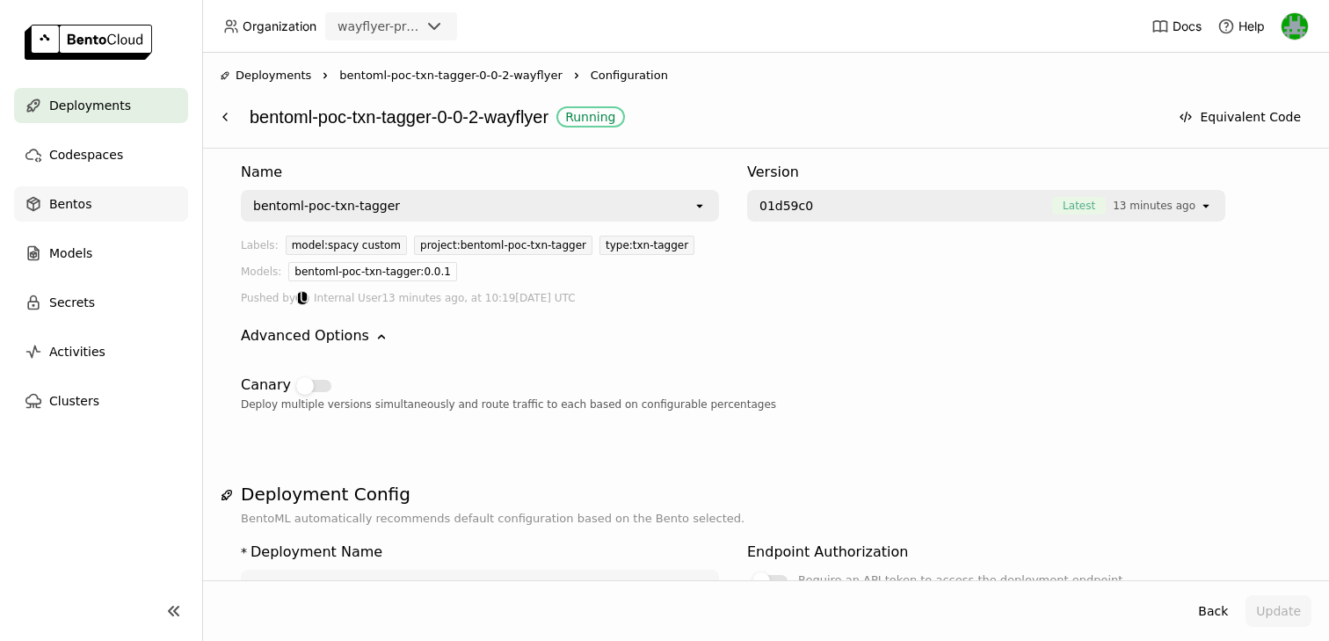
click at [63, 210] on span "Bentos" at bounding box center [70, 203] width 42 height 21
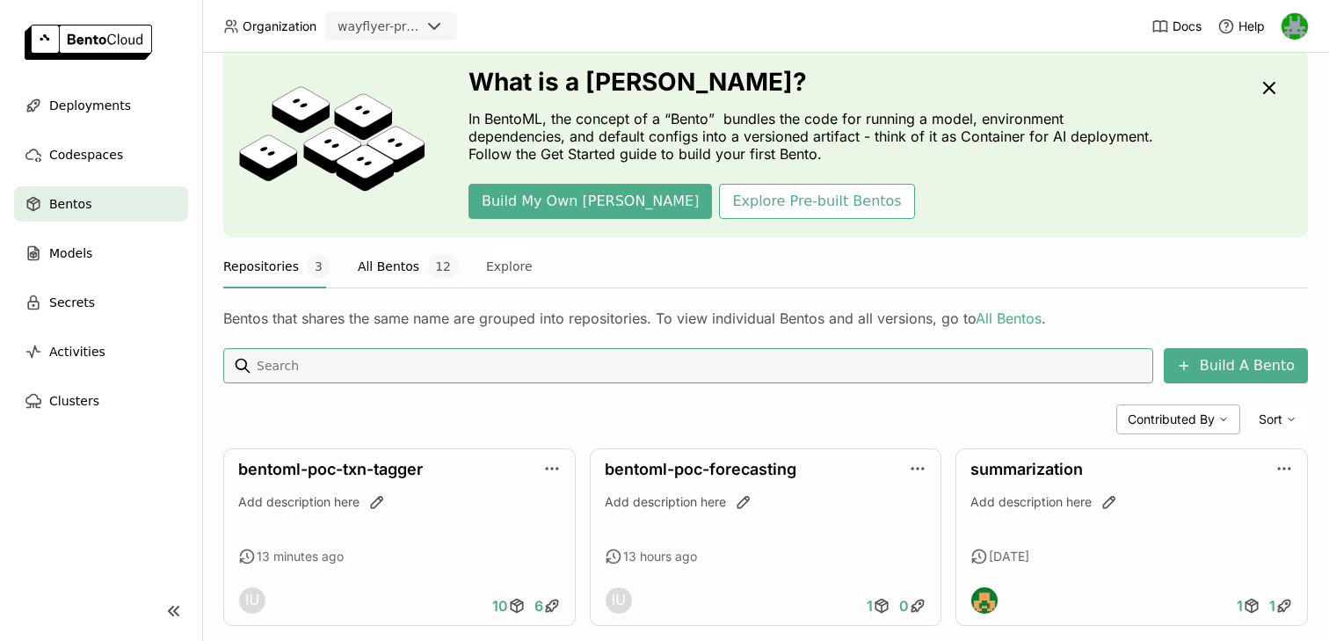
scroll to position [91, 0]
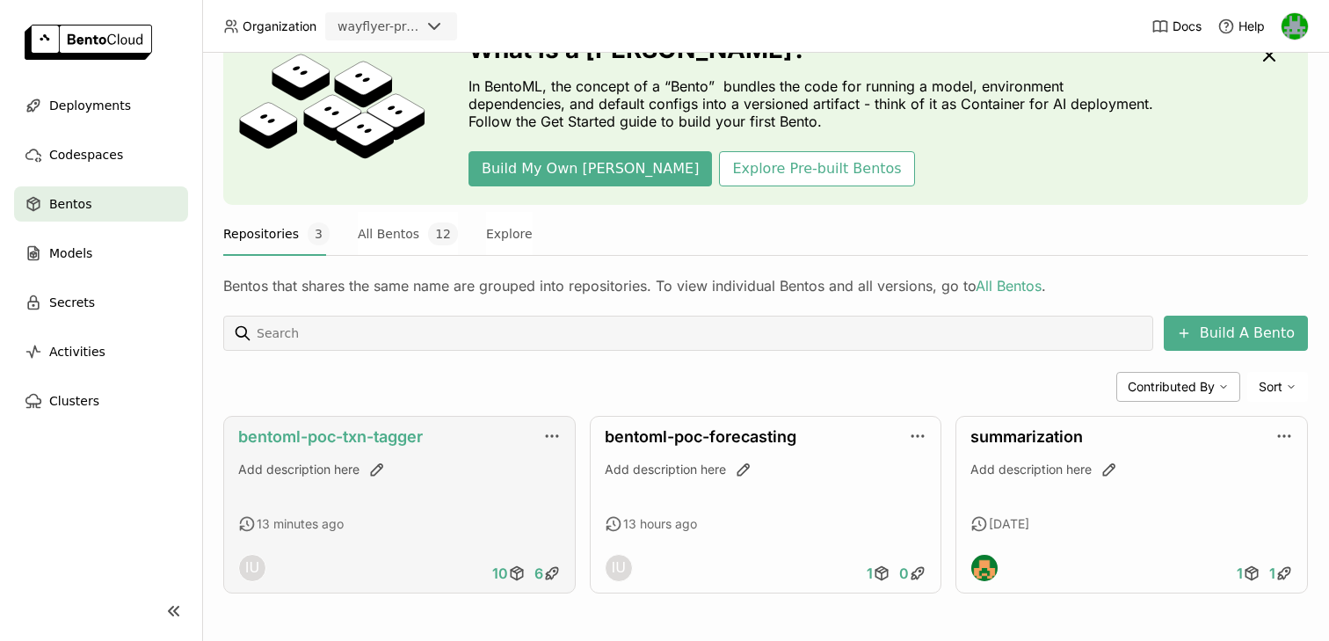
click at [341, 441] on link "bentoml-poc-txn-tagger" at bounding box center [330, 436] width 185 height 18
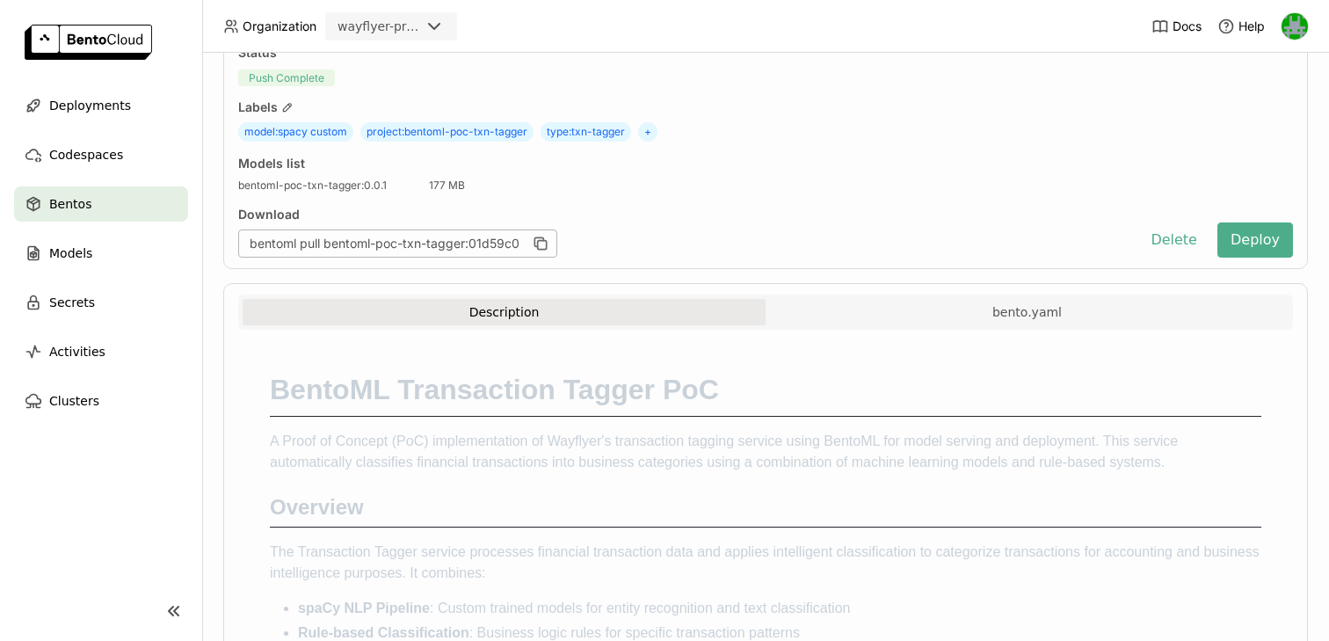
scroll to position [155, 0]
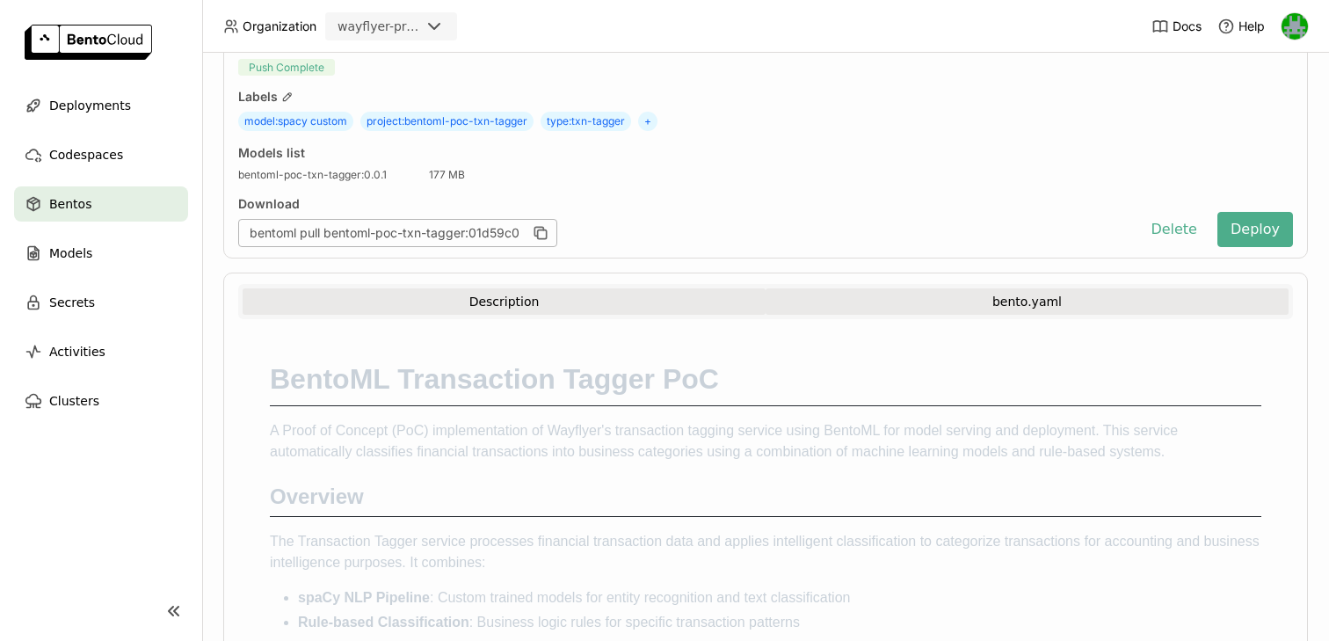
click at [866, 310] on button "bento.yaml" at bounding box center [1027, 301] width 523 height 26
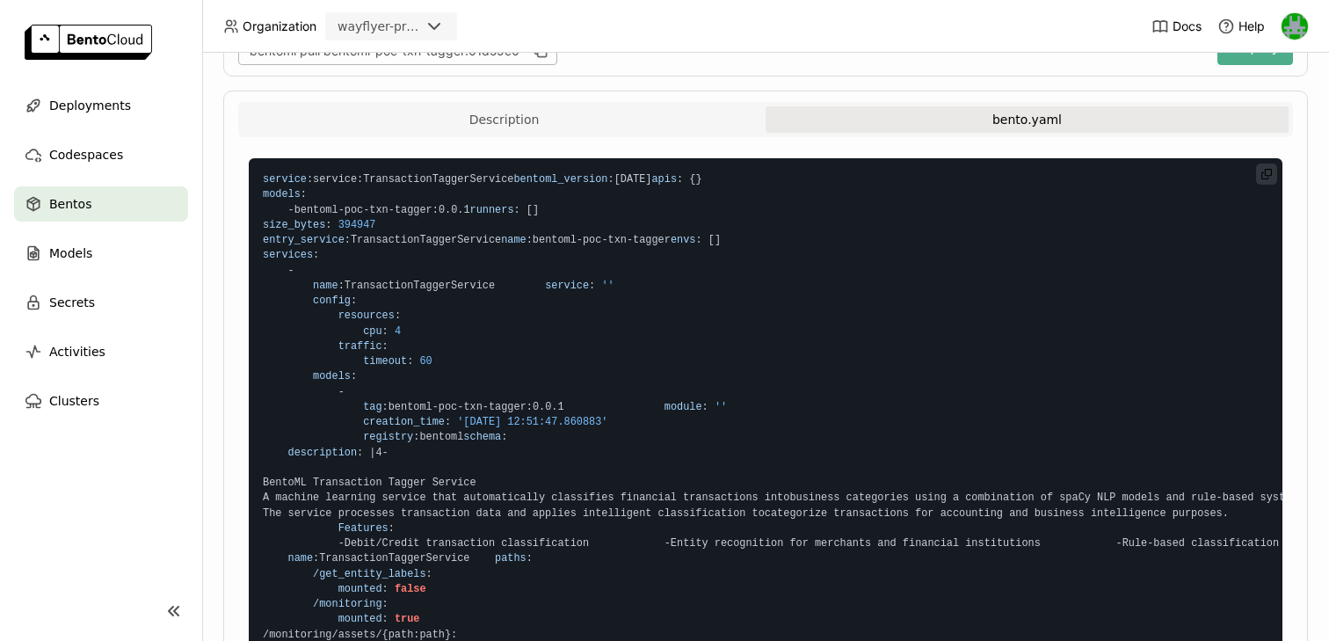
scroll to position [346, 0]
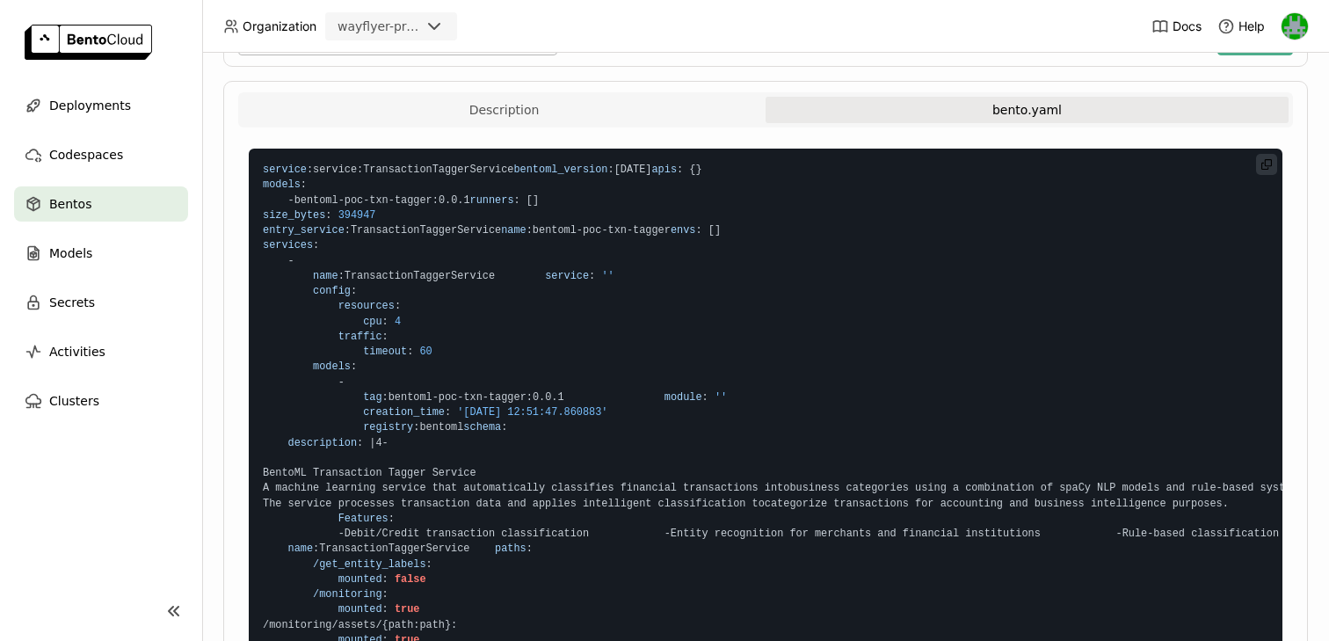
click at [387, 358] on span "timeout" at bounding box center [385, 352] width 44 height 12
click at [389, 358] on span "timeout" at bounding box center [385, 352] width 44 height 12
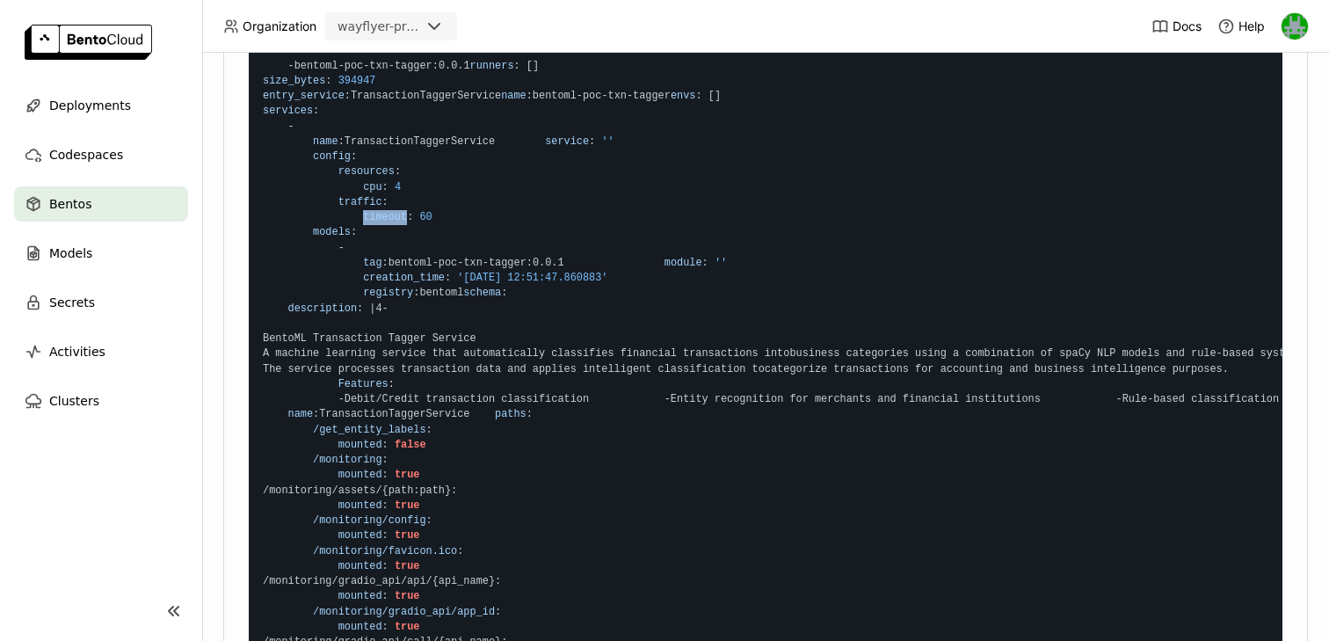
scroll to position [485, 0]
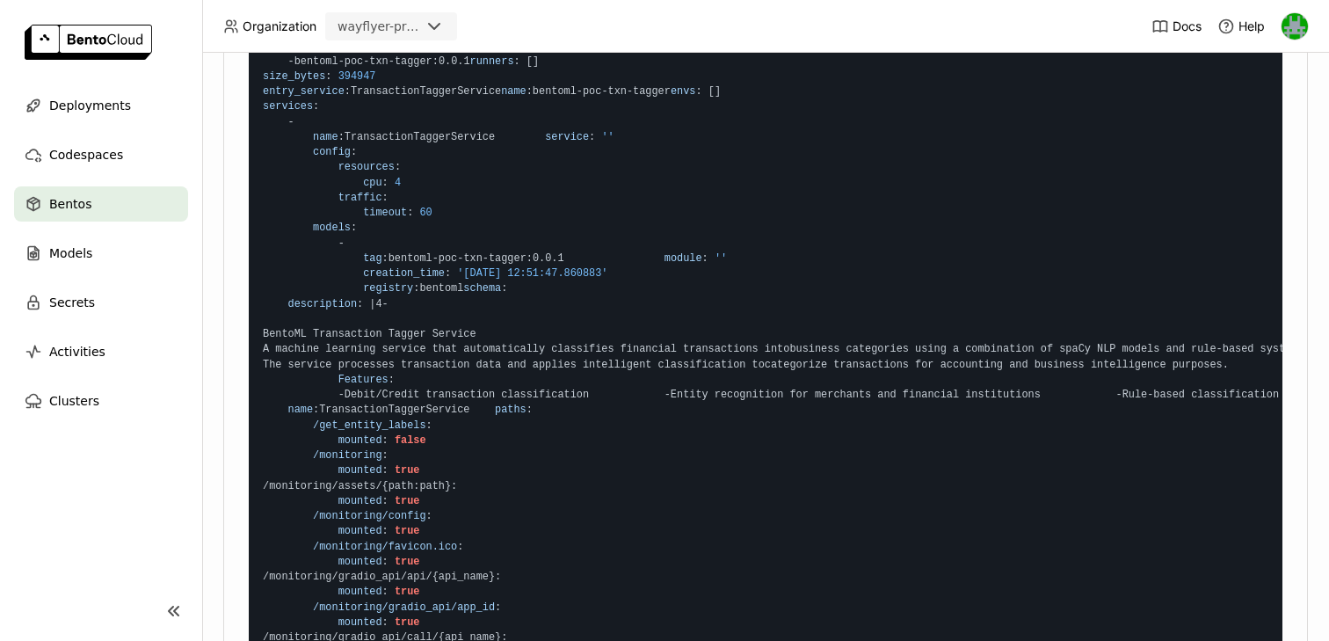
click at [401, 219] on span "timeout" at bounding box center [385, 213] width 44 height 12
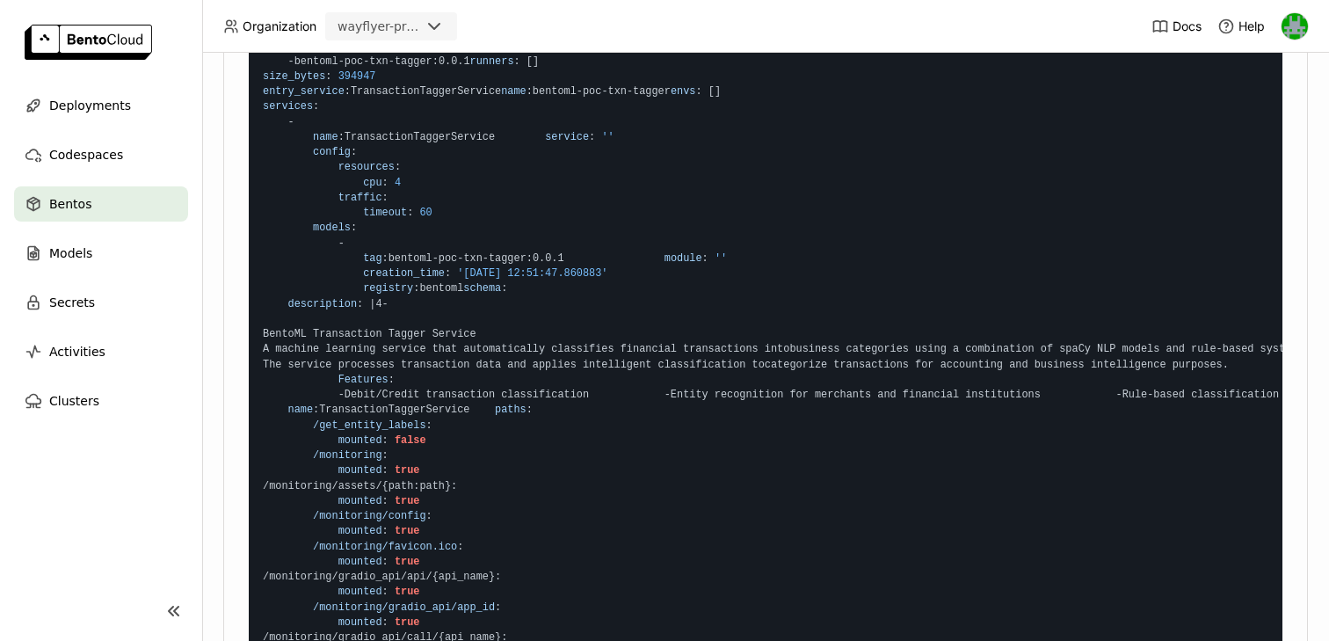
click at [422, 219] on span "60" at bounding box center [425, 213] width 12 height 12
click at [399, 219] on span "timeout" at bounding box center [385, 213] width 44 height 12
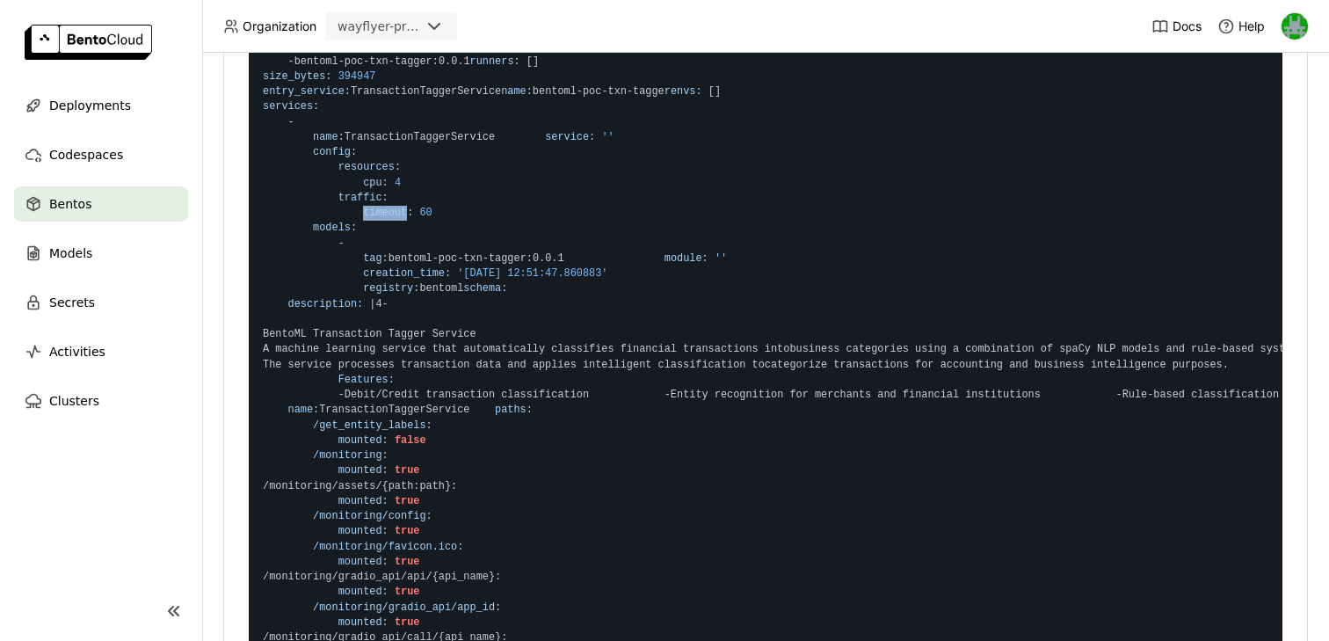
copy span "timeout"
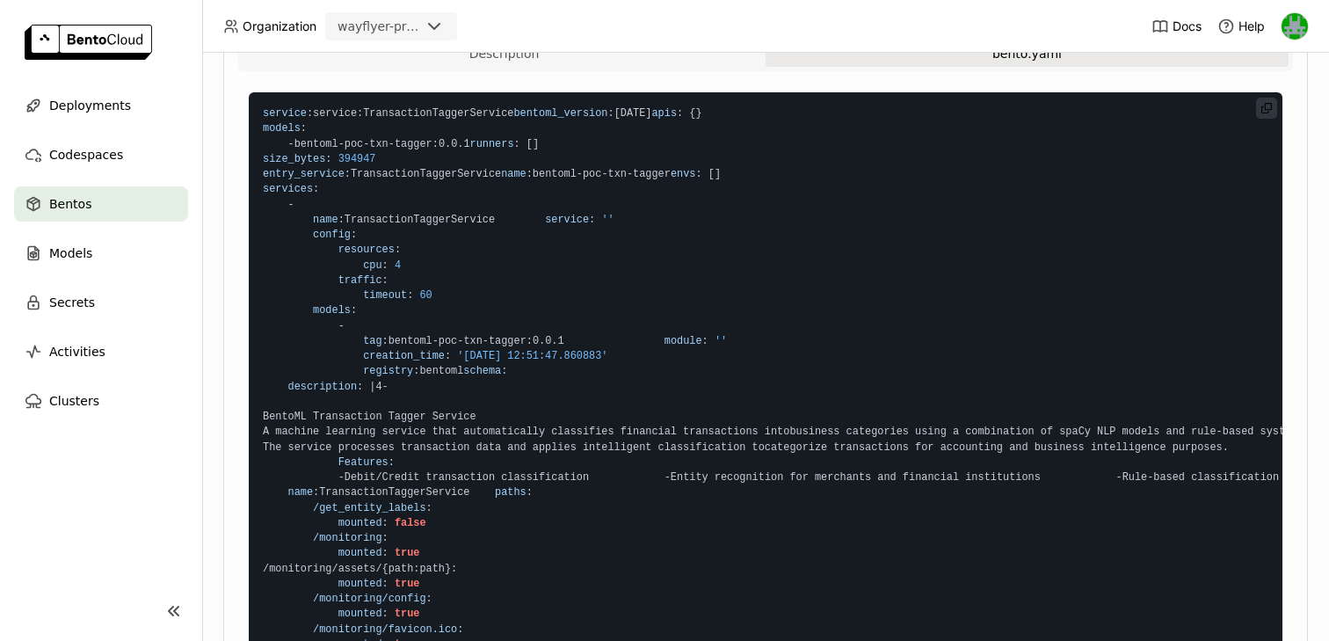
scroll to position [0, 0]
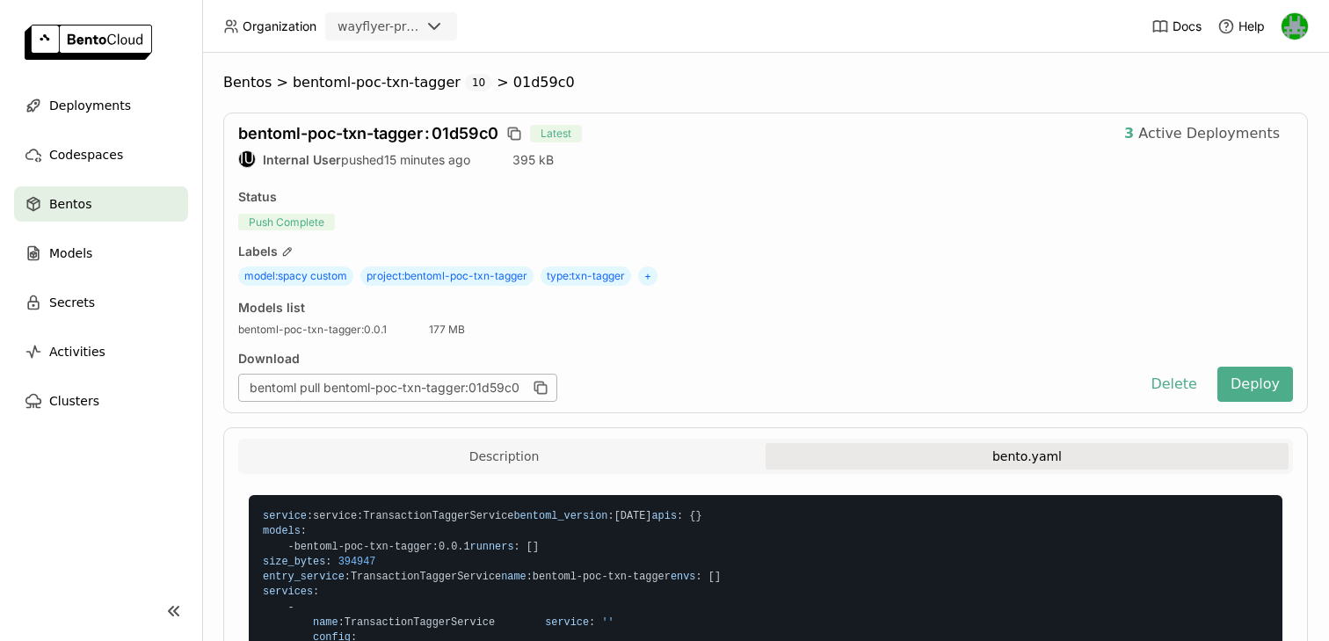
click at [136, 209] on div "Bentos" at bounding box center [101, 203] width 174 height 35
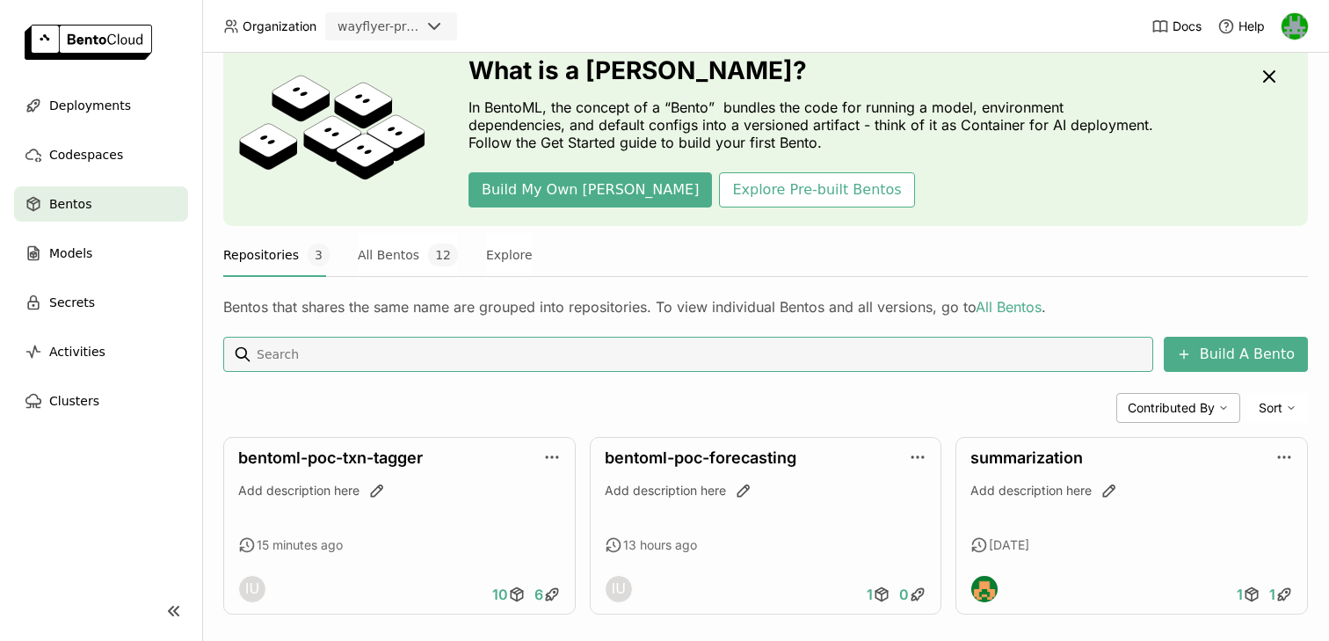
scroll to position [91, 0]
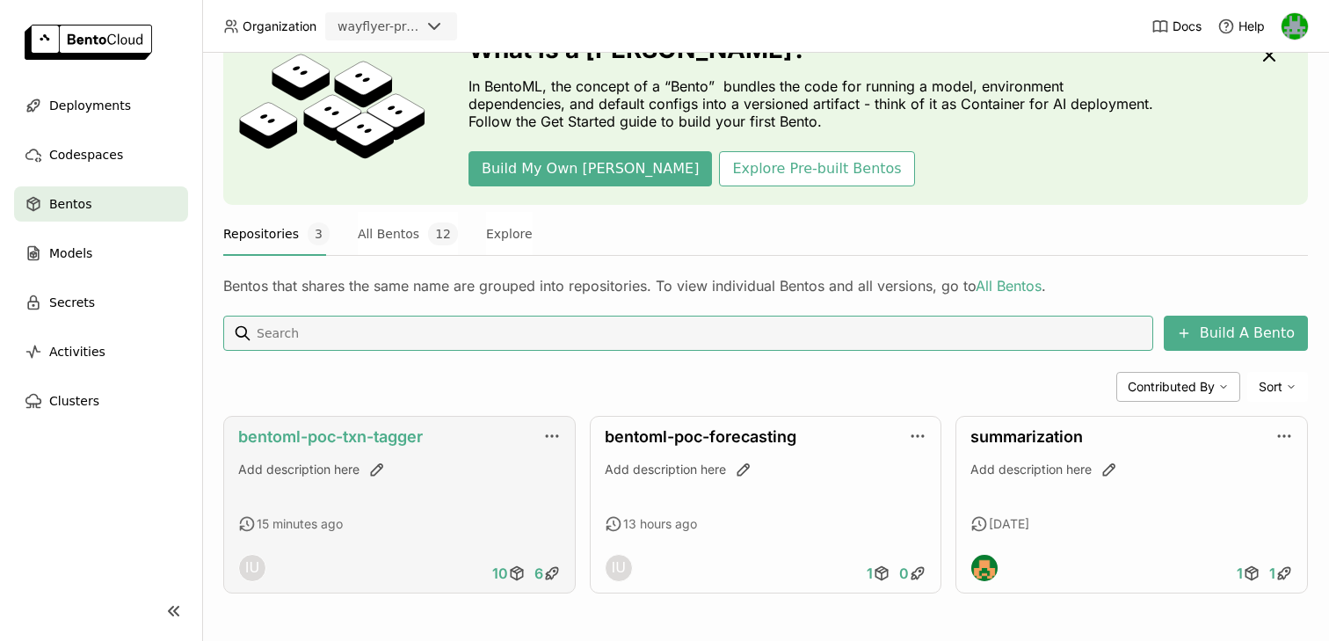
click at [370, 429] on link "bentoml-poc-txn-tagger" at bounding box center [330, 436] width 185 height 18
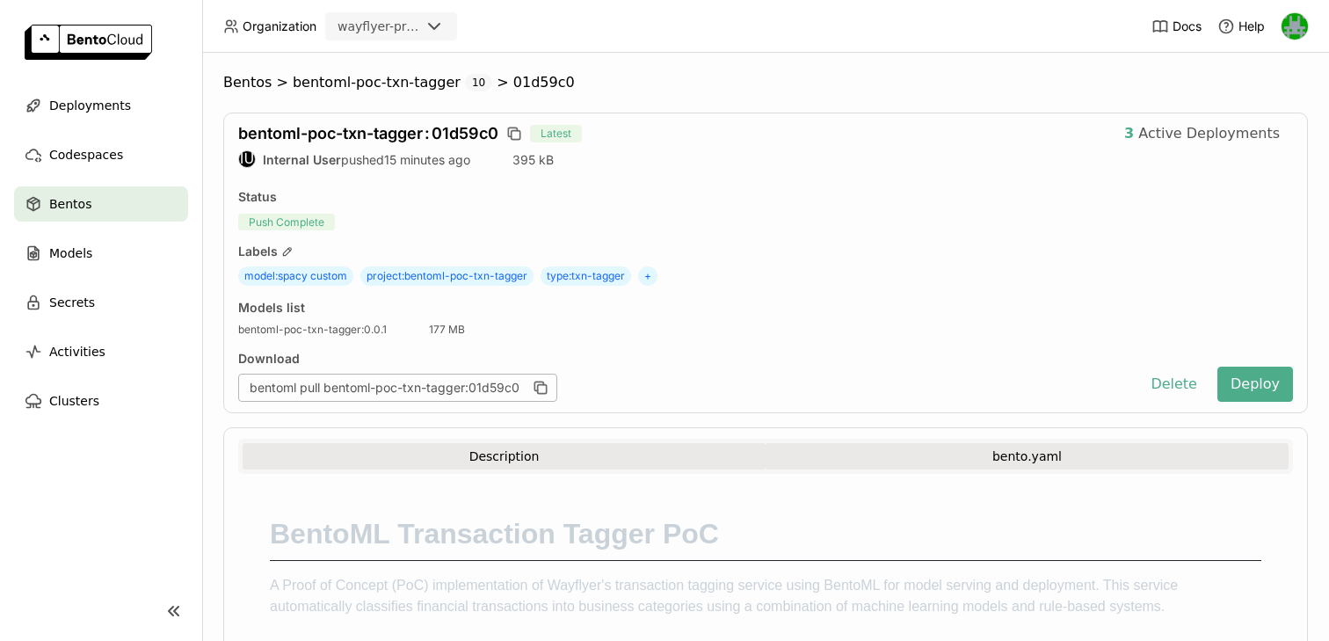
click at [898, 453] on button "bento.yaml" at bounding box center [1027, 456] width 523 height 26
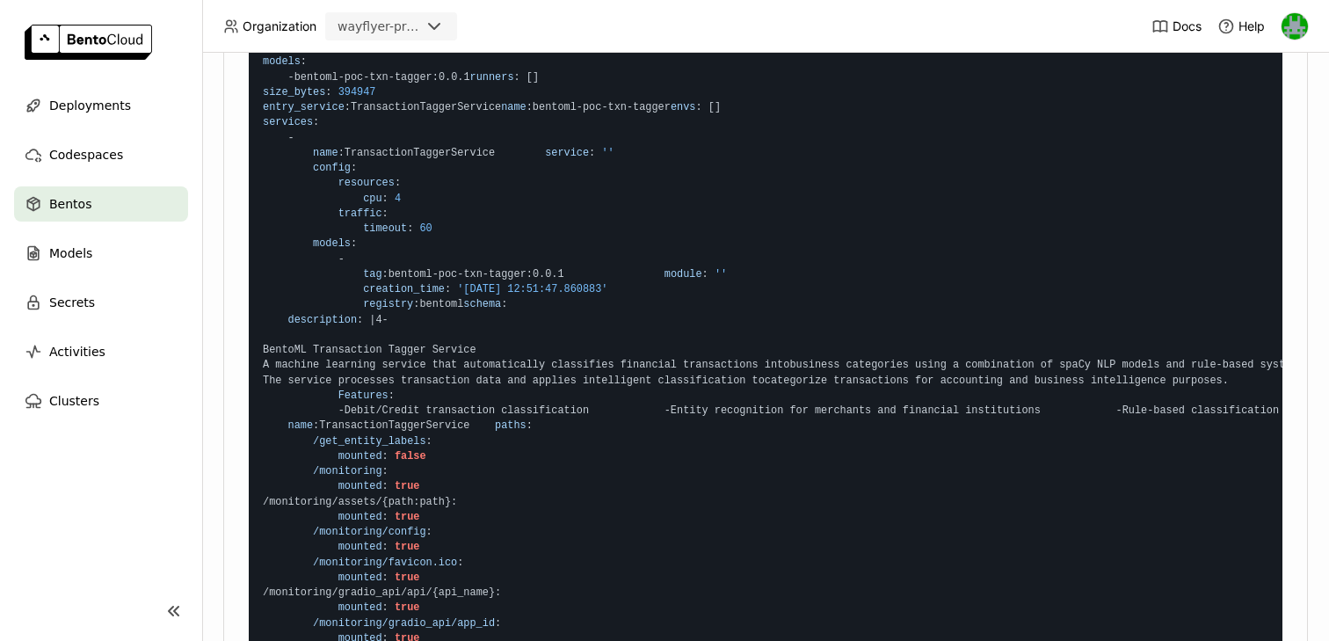
scroll to position [506, 0]
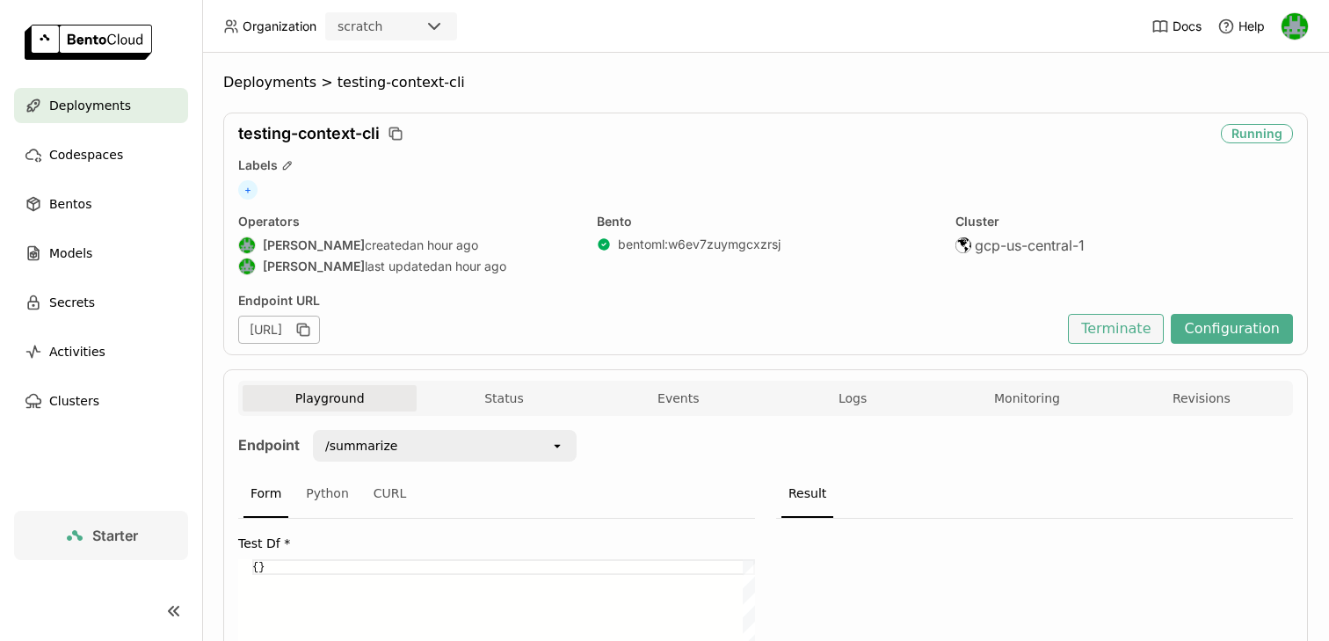
click at [1136, 329] on button "Terminate" at bounding box center [1116, 329] width 96 height 30
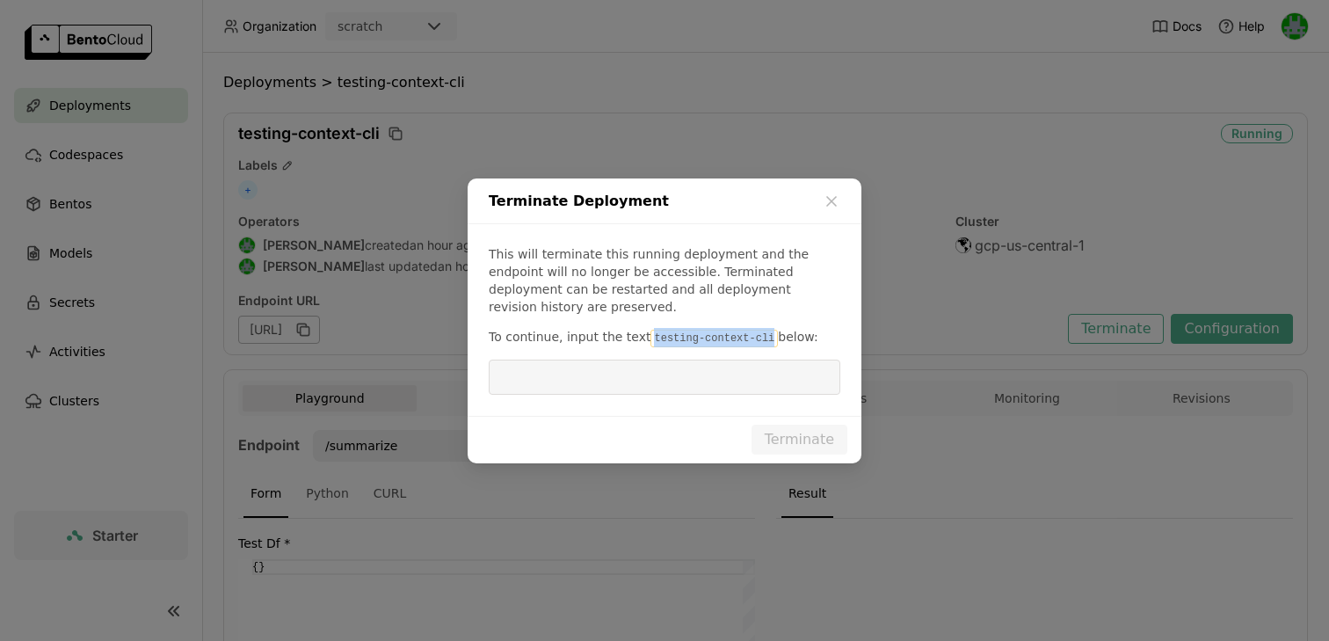
drag, startPoint x: 645, startPoint y: 328, endPoint x: 764, endPoint y: 329, distance: 118.7
click at [764, 330] on code "testing-context-cli" at bounding box center [714, 339] width 127 height 18
copy code "testing-context-cli"
click at [732, 377] on input "dialog" at bounding box center [664, 376] width 331 height 33
paste input "testing-context-cli"
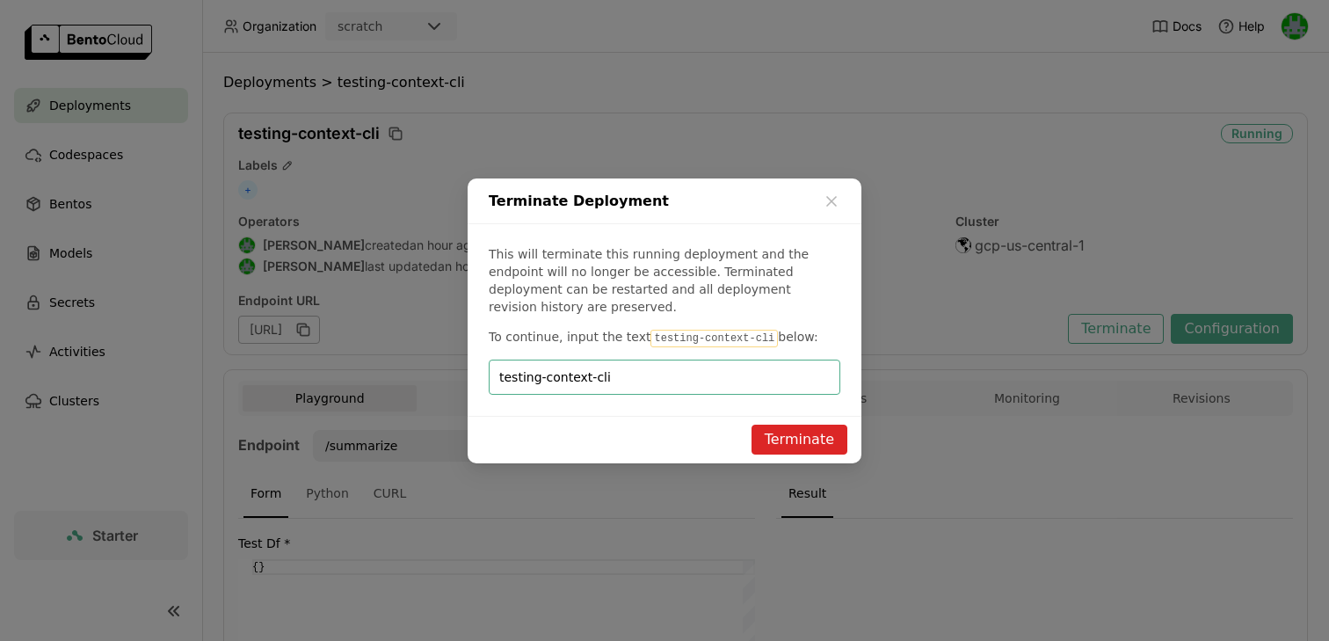
type input "testing-context-cli"
click at [789, 433] on button "Terminate" at bounding box center [800, 440] width 96 height 30
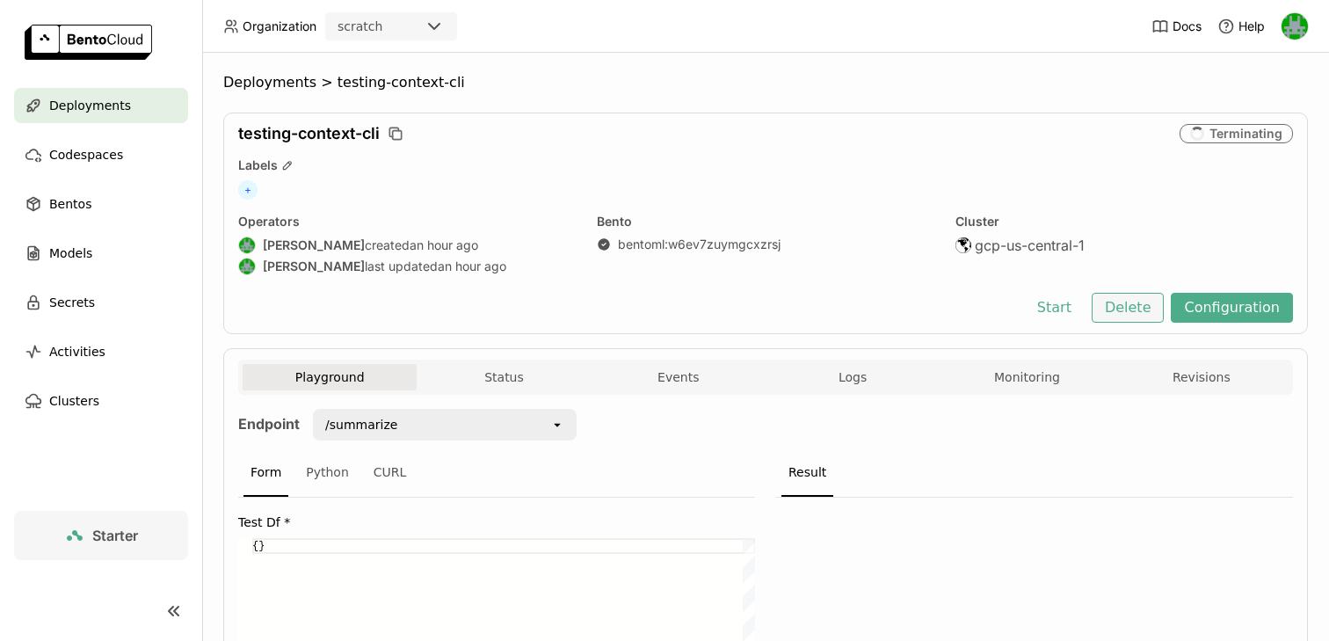
click at [1125, 316] on button "Delete" at bounding box center [1128, 308] width 73 height 30
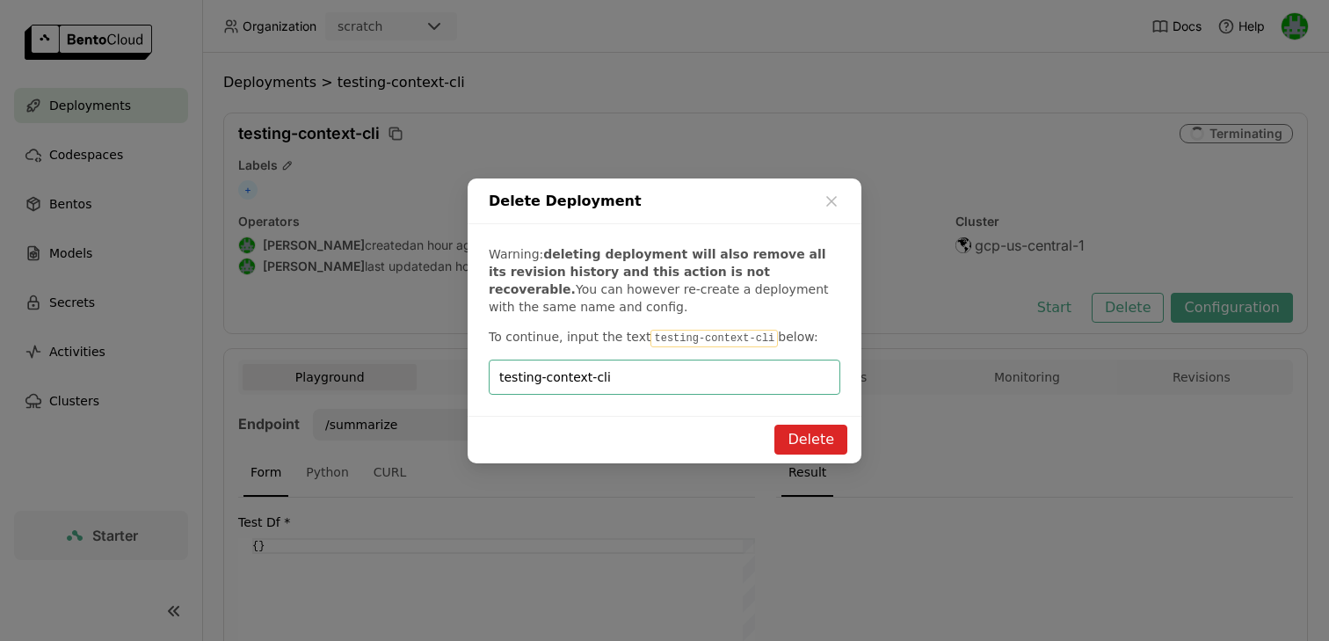
type input "testing-context-cli"
click at [842, 440] on button "Delete" at bounding box center [811, 440] width 73 height 30
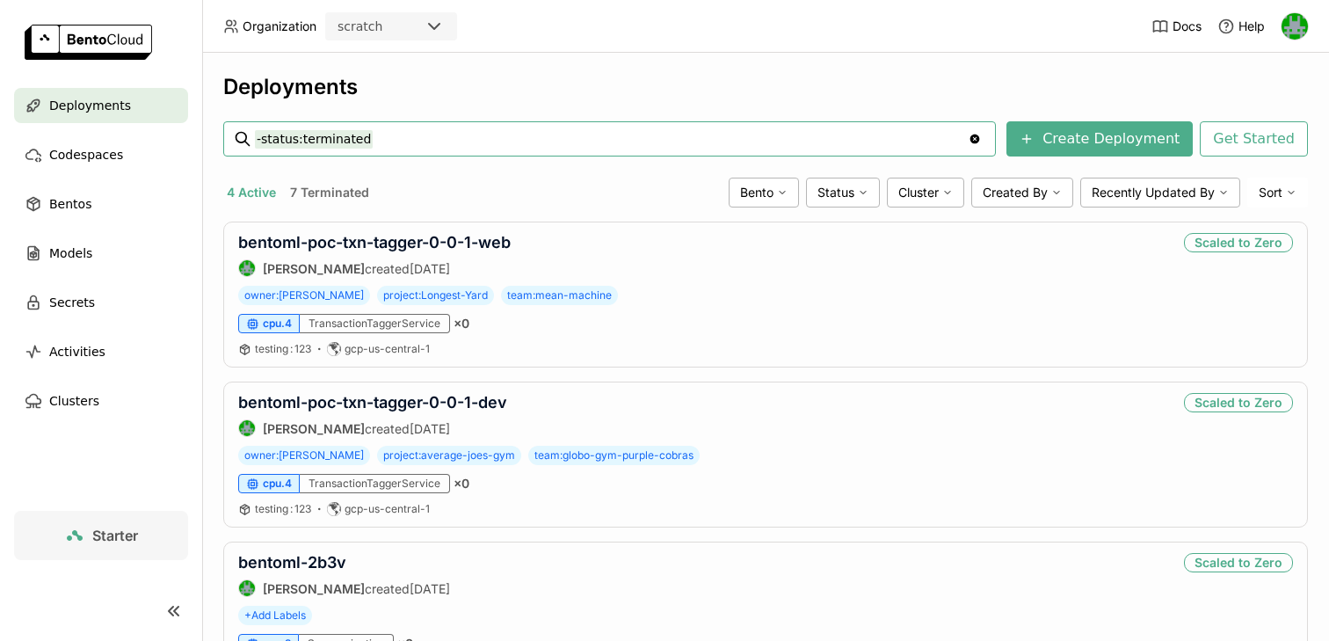
click at [125, 532] on span "Starter" at bounding box center [115, 536] width 46 height 18
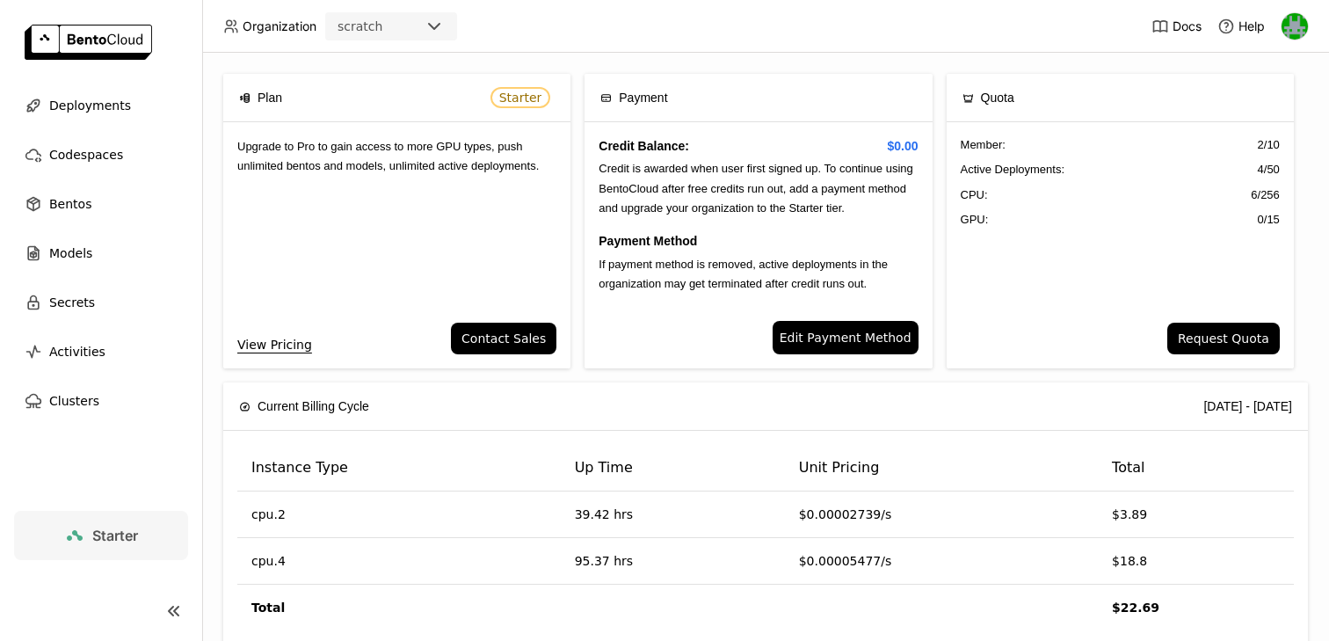
click at [392, 30] on div "scratch" at bounding box center [375, 26] width 97 height 25
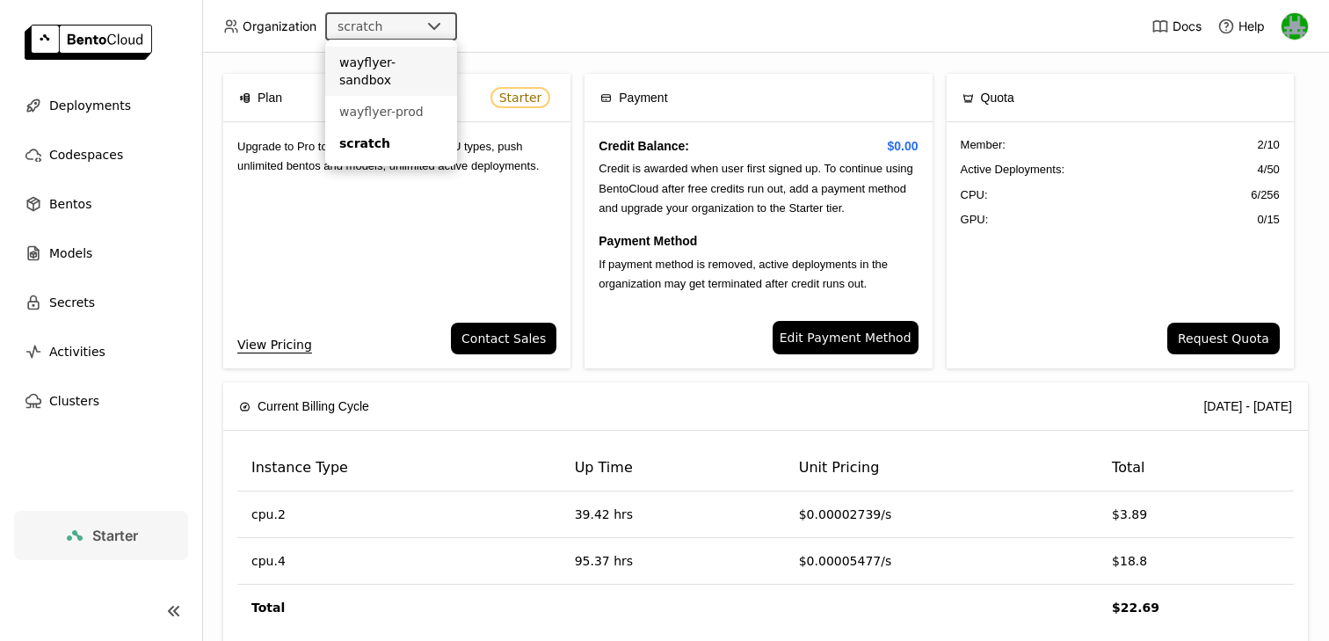
click at [404, 75] on li "wayflyer-sandbox" at bounding box center [391, 71] width 132 height 49
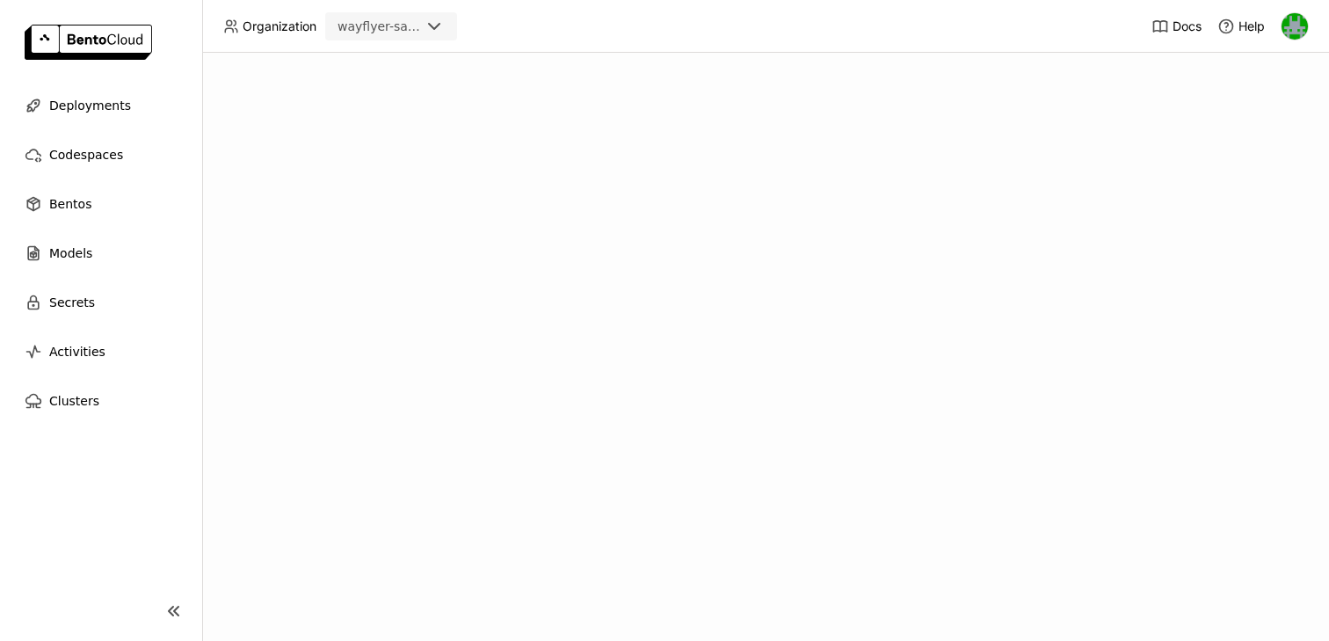
click at [171, 608] on icon at bounding box center [174, 610] width 21 height 21
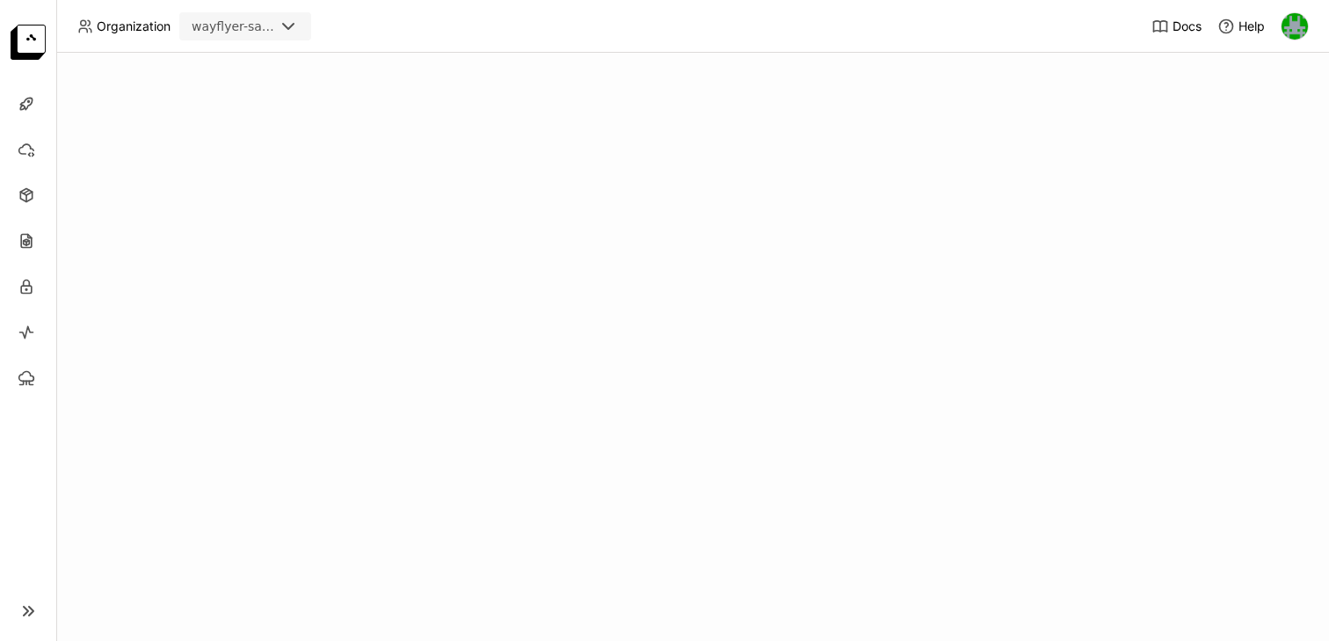
click at [31, 612] on icon at bounding box center [31, 611] width 4 height 9
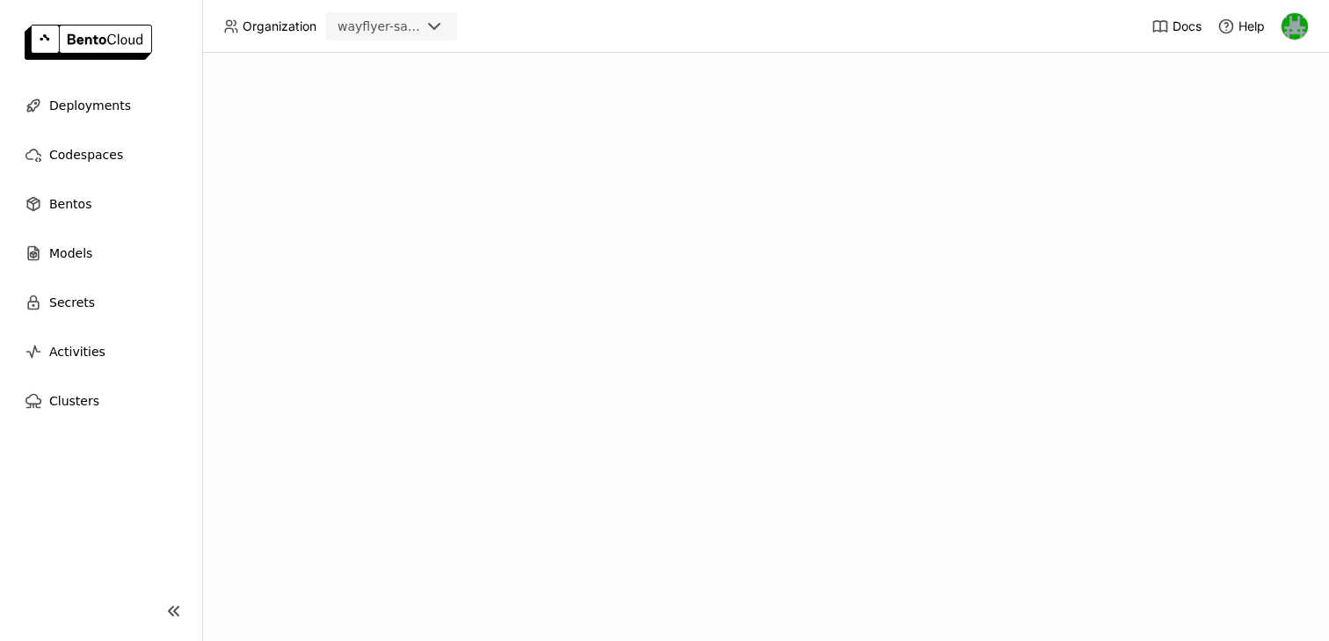
click at [417, 23] on div "wayflyer-sandbox" at bounding box center [379, 27] width 83 height 18
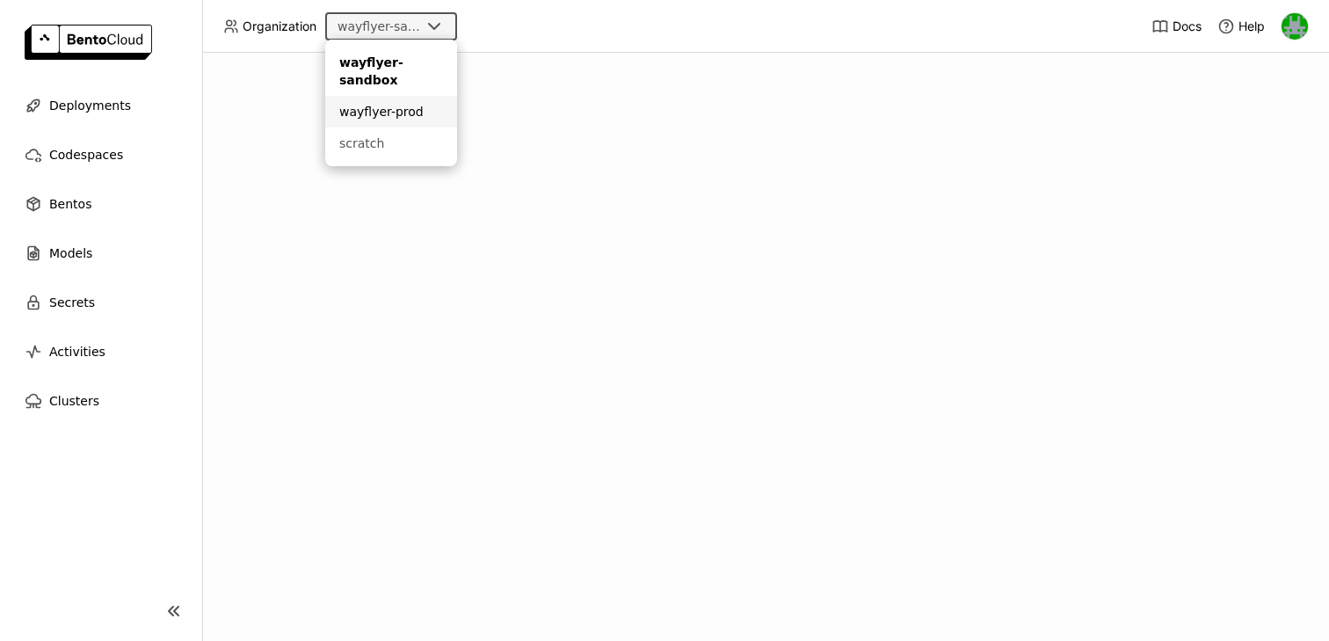
click at [390, 98] on li "wayflyer-prod" at bounding box center [391, 112] width 132 height 32
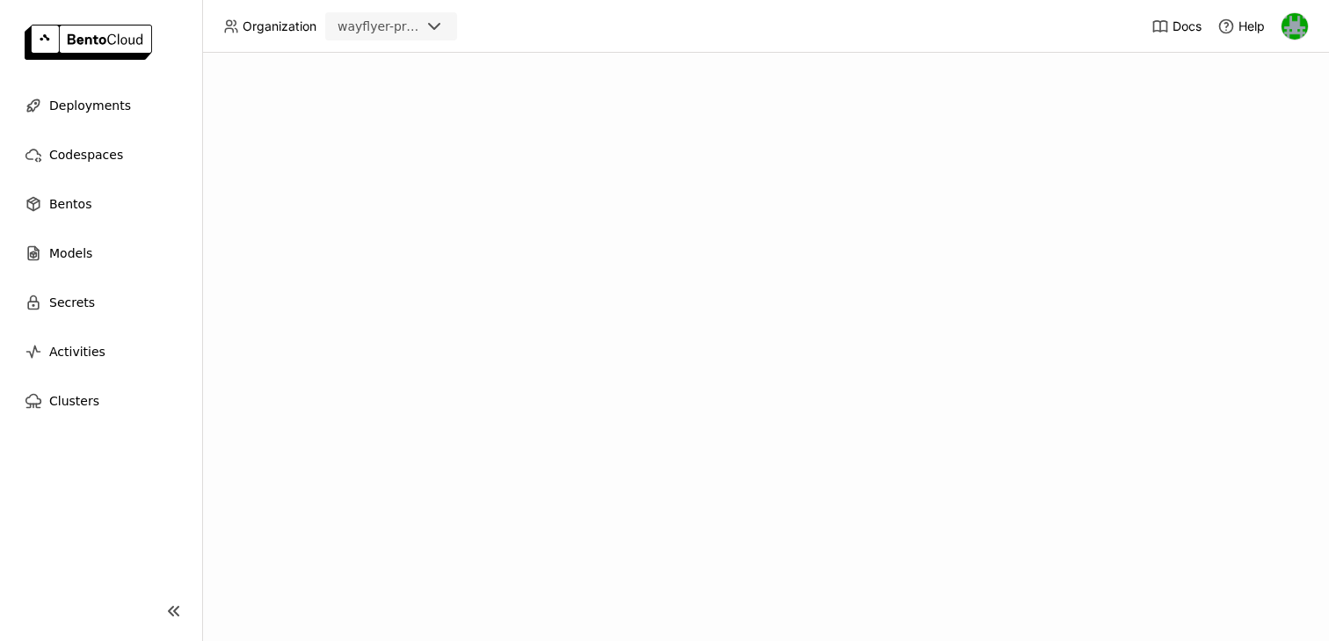
click at [1298, 24] on img at bounding box center [1295, 26] width 26 height 26
click at [1247, 109] on span "Settings" at bounding box center [1258, 117] width 45 height 16
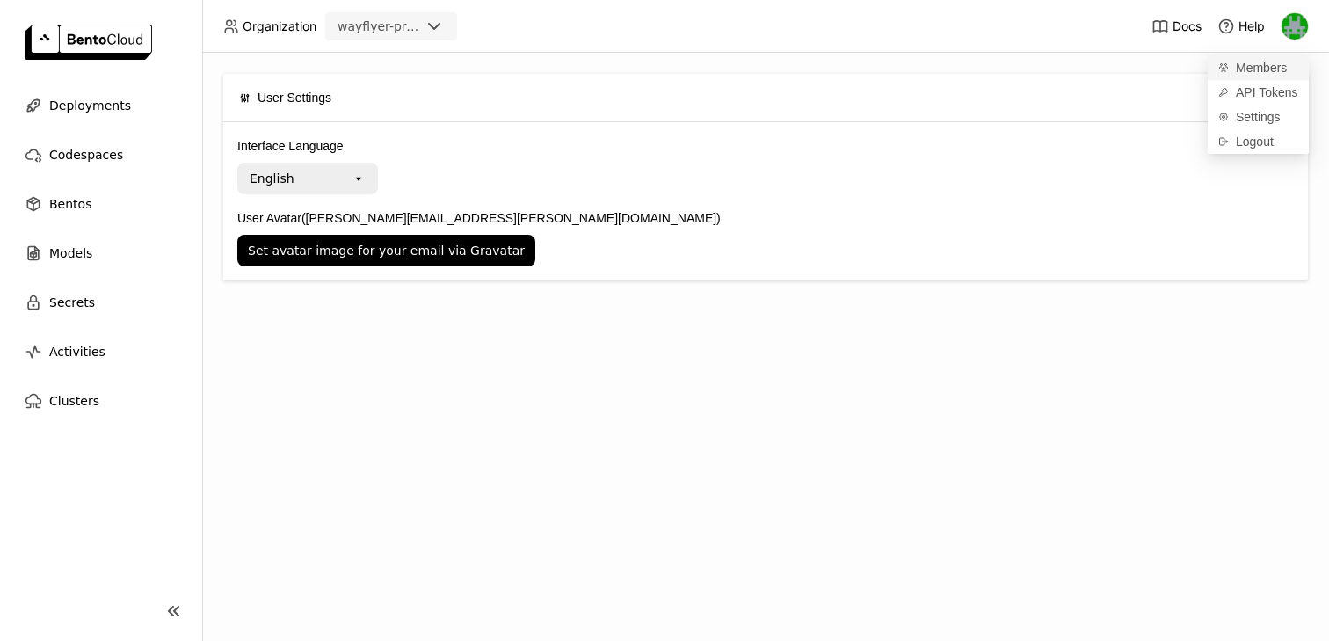
click at [1256, 69] on span "Members" at bounding box center [1261, 68] width 51 height 16
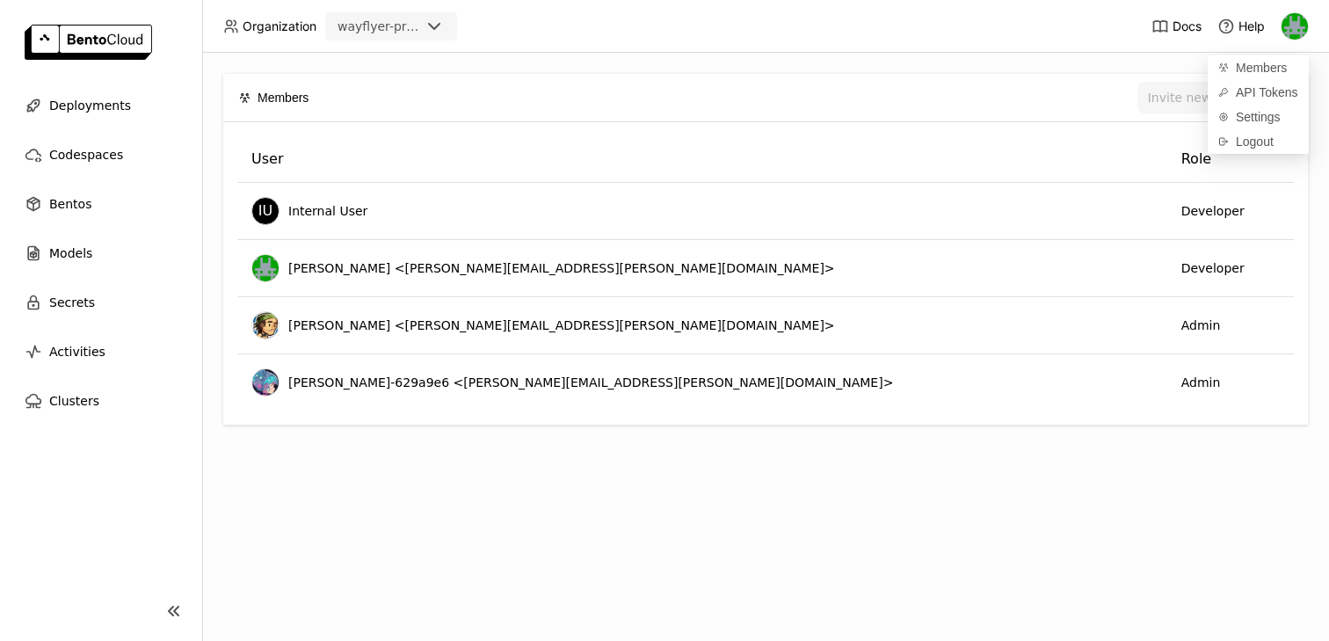
click at [382, 8] on header "Organization wayflyer-prod Docs Help" at bounding box center [664, 26] width 1329 height 53
click at [376, 26] on div "wayflyer-prod" at bounding box center [379, 27] width 83 height 18
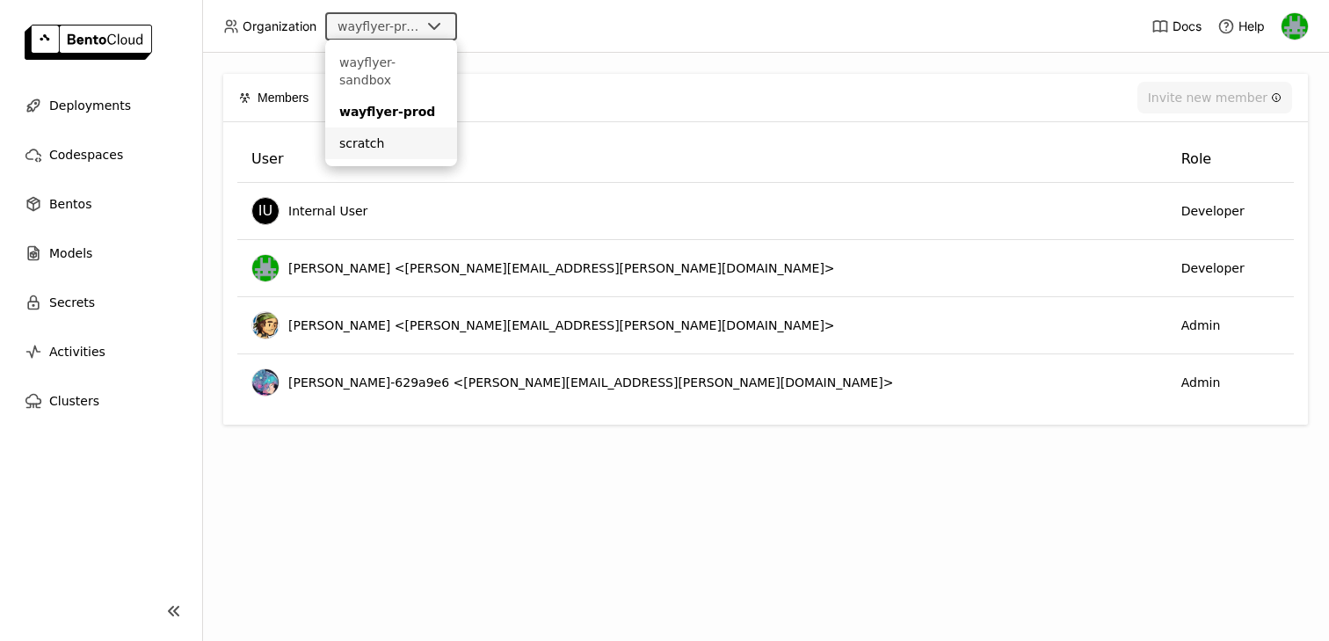
click at [362, 135] on div "scratch" at bounding box center [391, 144] width 104 height 18
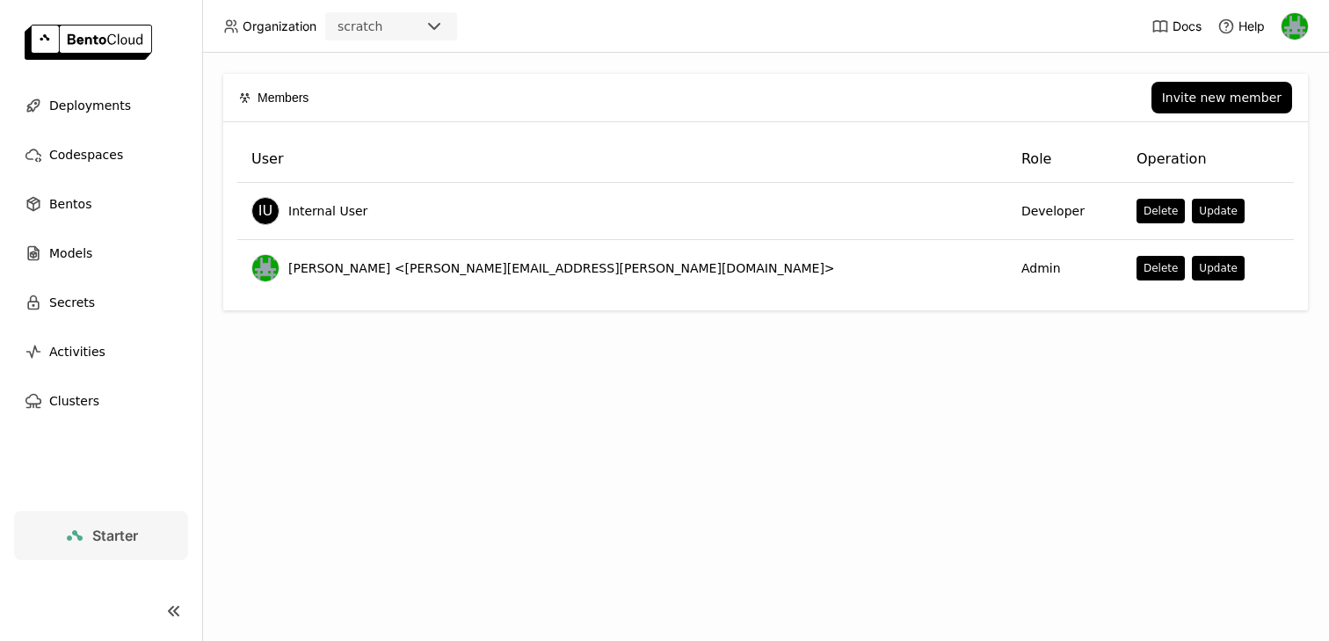
click at [98, 542] on span "Starter" at bounding box center [115, 536] width 46 height 18
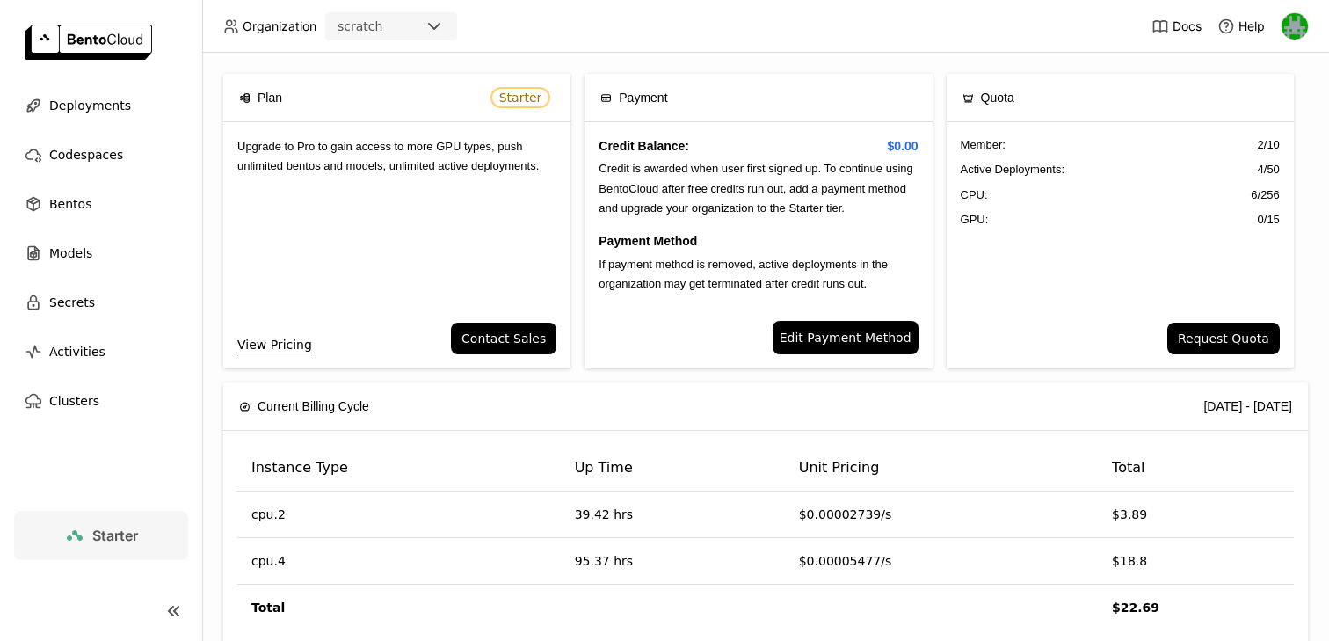
click at [414, 67] on div "Plan Starter Upgrade to Pro to gain access to more GPU types, push unlimited be…" at bounding box center [765, 347] width 1127 height 588
click at [437, 30] on icon at bounding box center [434, 26] width 21 height 21
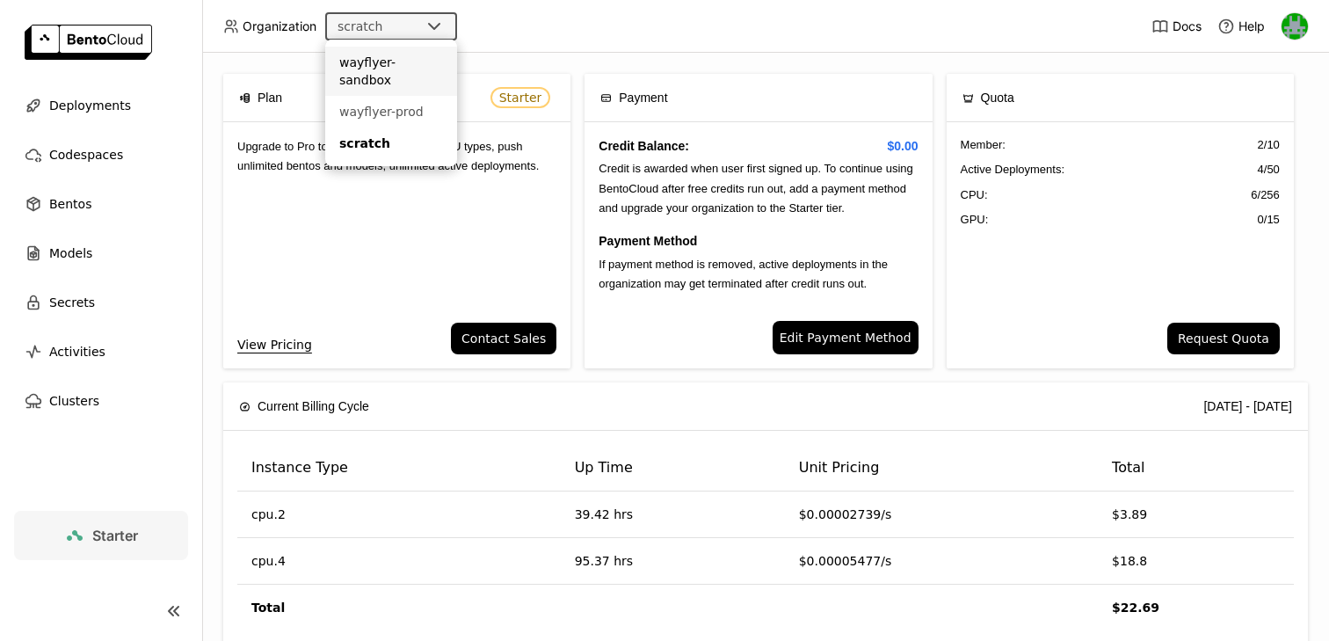
click at [414, 62] on div "wayflyer-sandbox" at bounding box center [391, 71] width 104 height 35
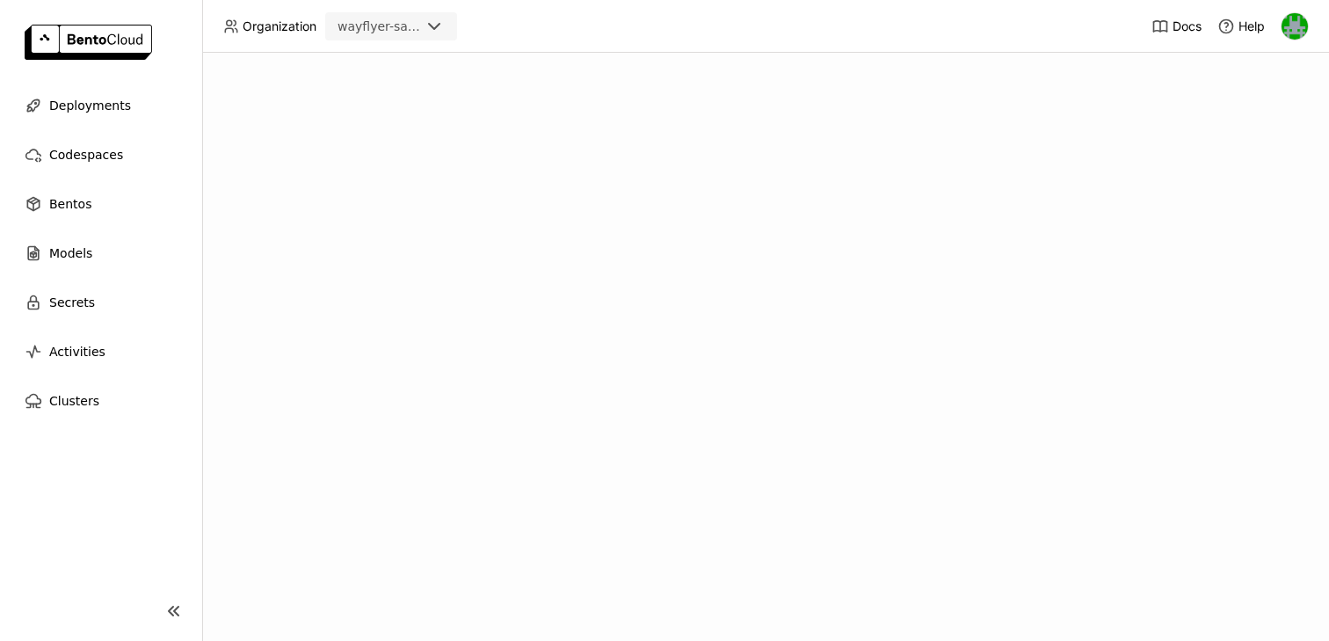
click at [434, 21] on icon at bounding box center [434, 26] width 21 height 21
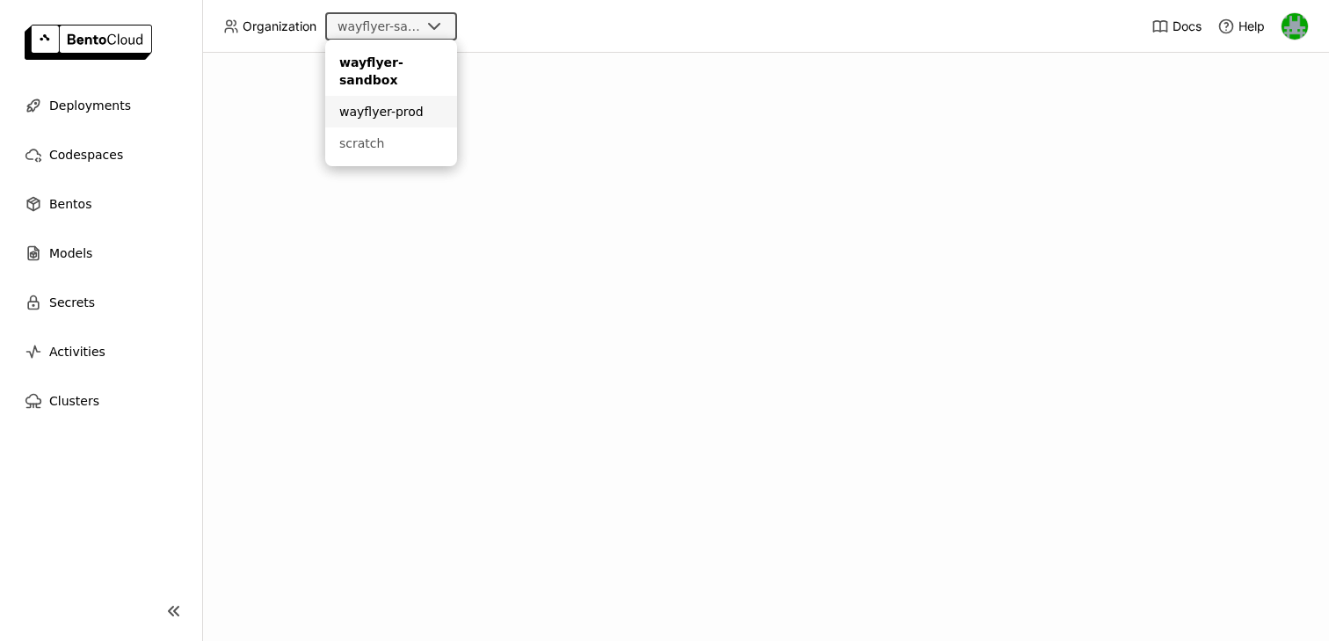
click at [389, 110] on div "wayflyer-prod" at bounding box center [391, 112] width 104 height 18
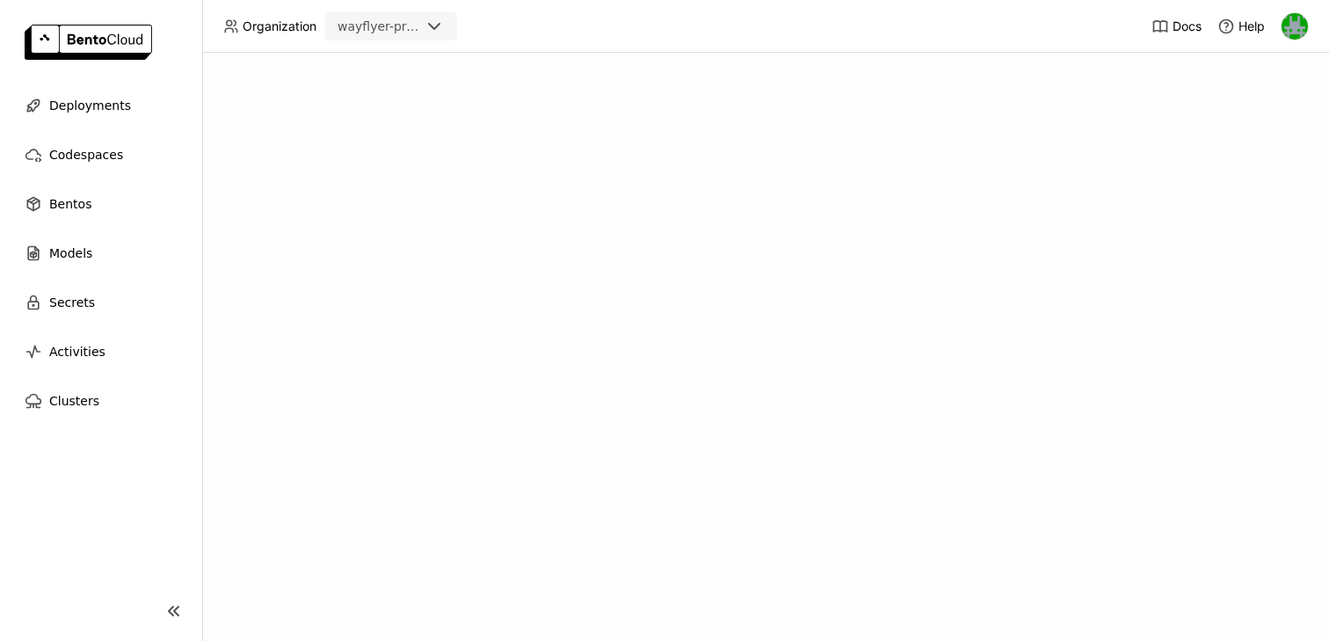
click at [436, 26] on icon at bounding box center [434, 26] width 11 height 5
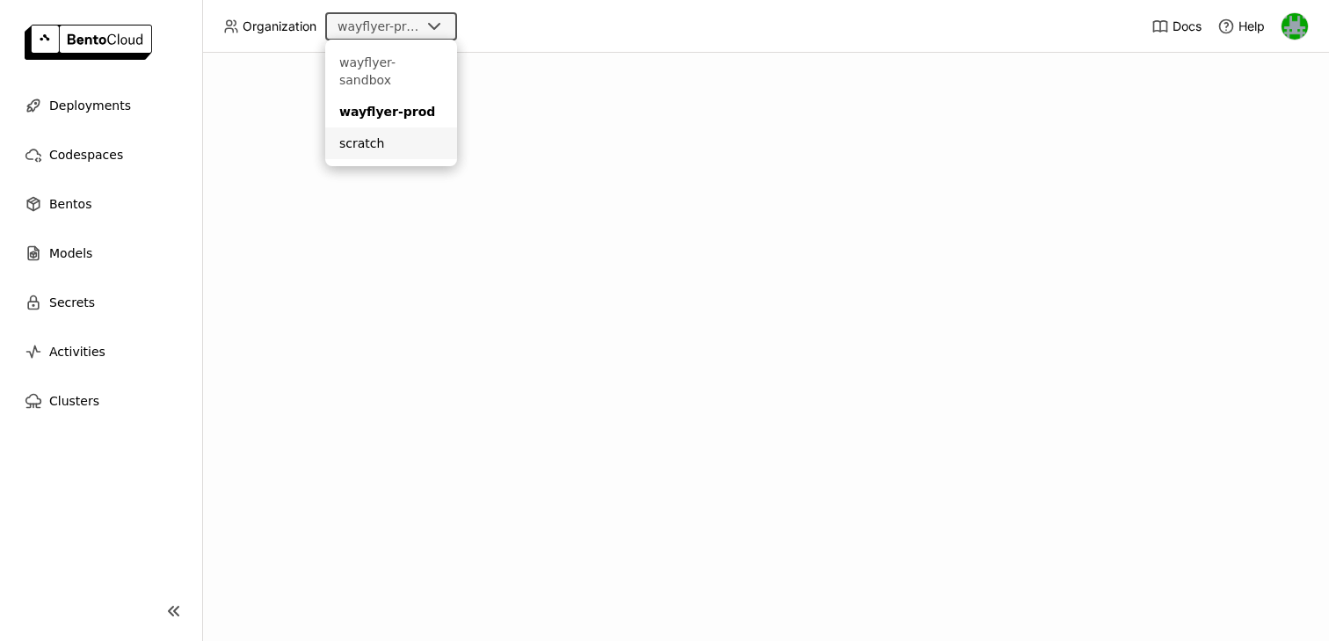
click at [419, 135] on div "scratch" at bounding box center [391, 144] width 104 height 18
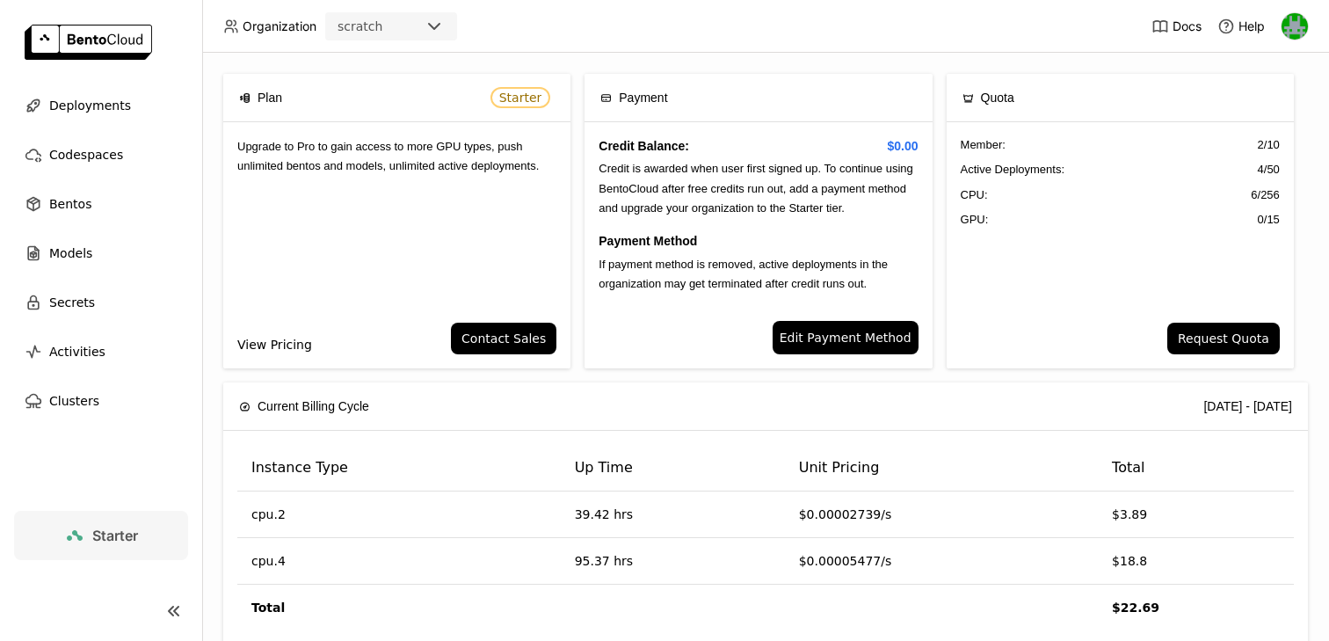
click at [269, 347] on link "View Pricing" at bounding box center [274, 344] width 75 height 19
click at [434, 36] on div at bounding box center [440, 26] width 32 height 25
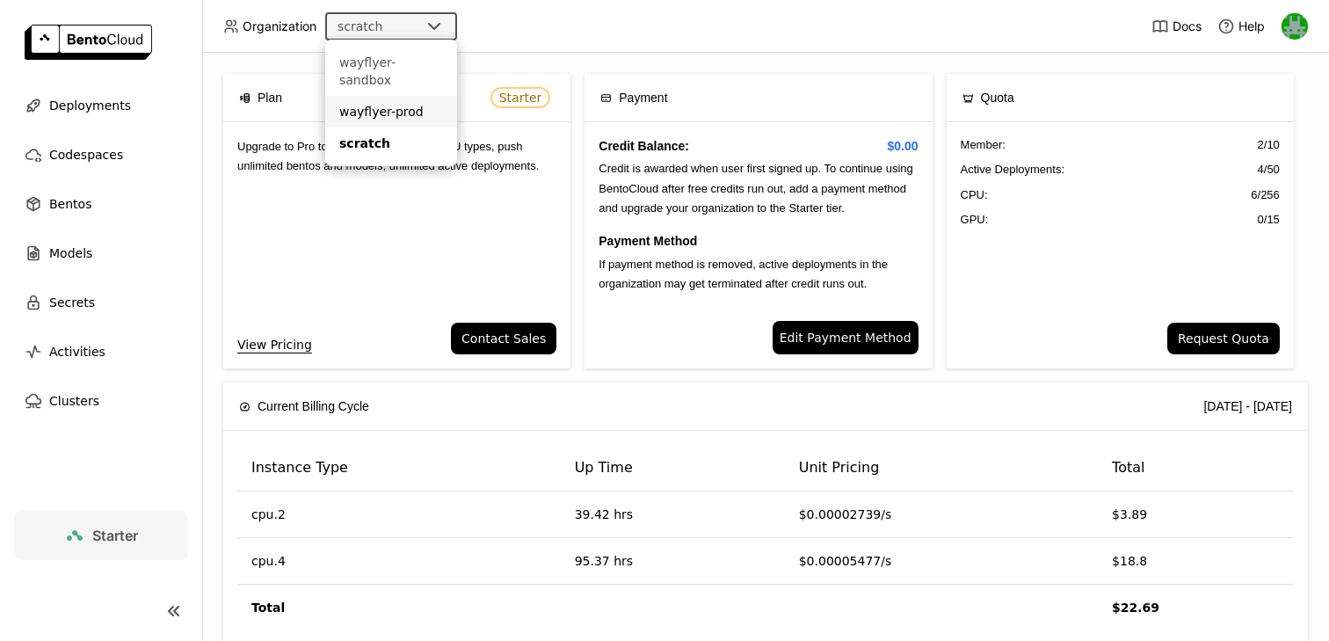
click at [389, 103] on div "wayflyer-prod" at bounding box center [391, 112] width 104 height 18
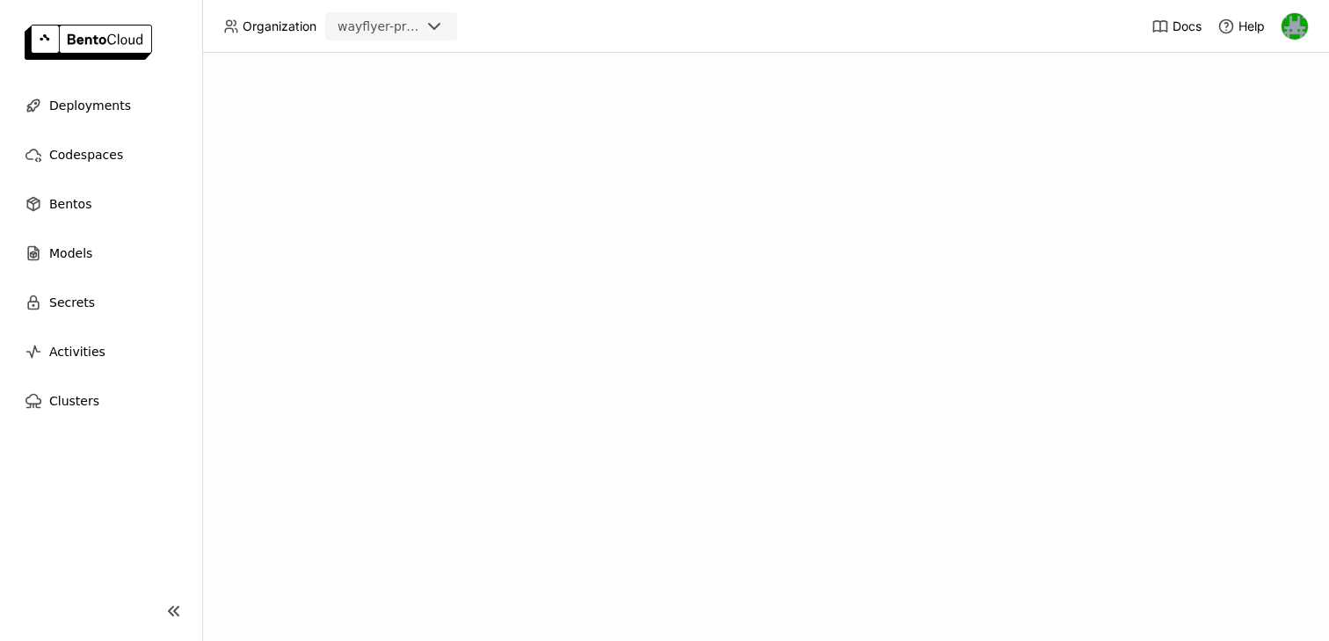
click at [106, 115] on span "Deployments" at bounding box center [90, 105] width 82 height 21
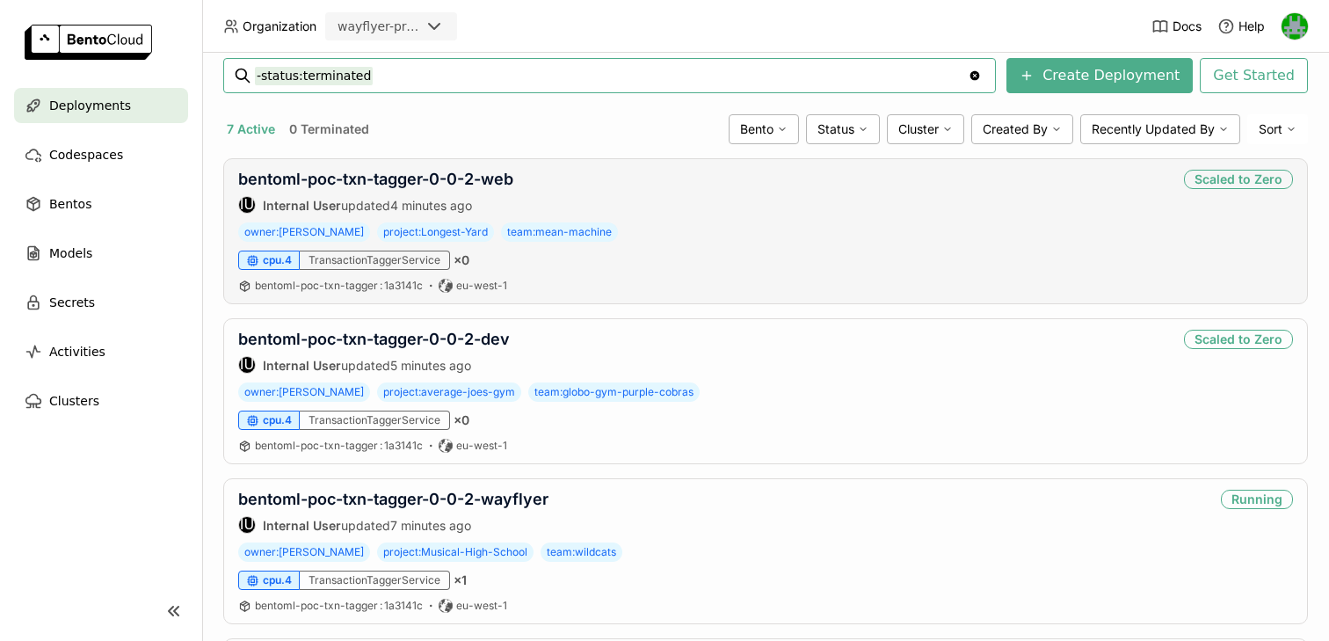
scroll to position [267, 0]
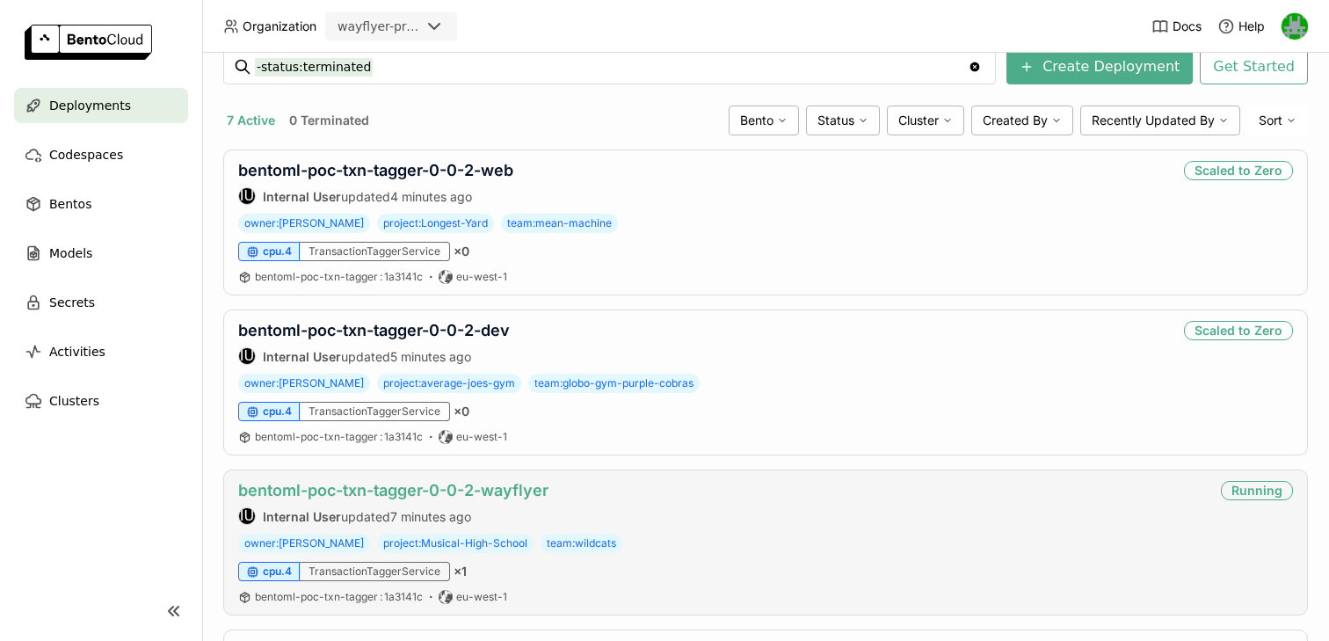
click at [424, 489] on link "bentoml-poc-txn-tagger-0-0-2-wayflyer" at bounding box center [393, 490] width 310 height 18
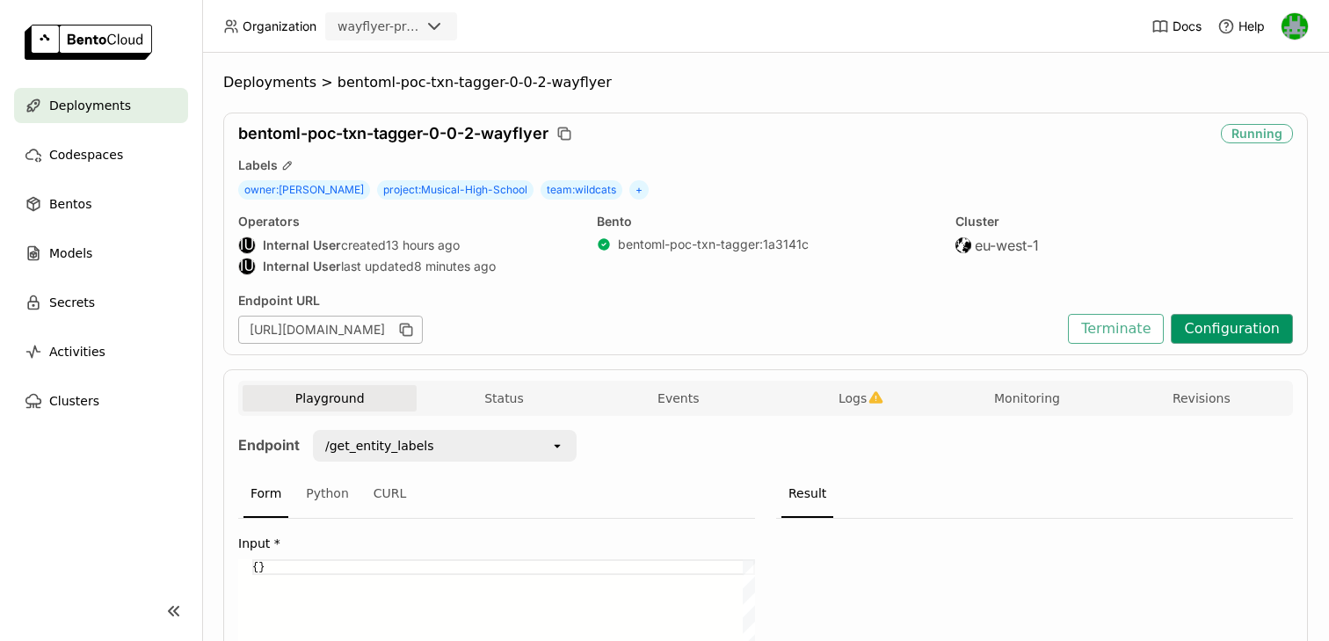
click at [1222, 330] on button "Configuration" at bounding box center [1232, 329] width 122 height 30
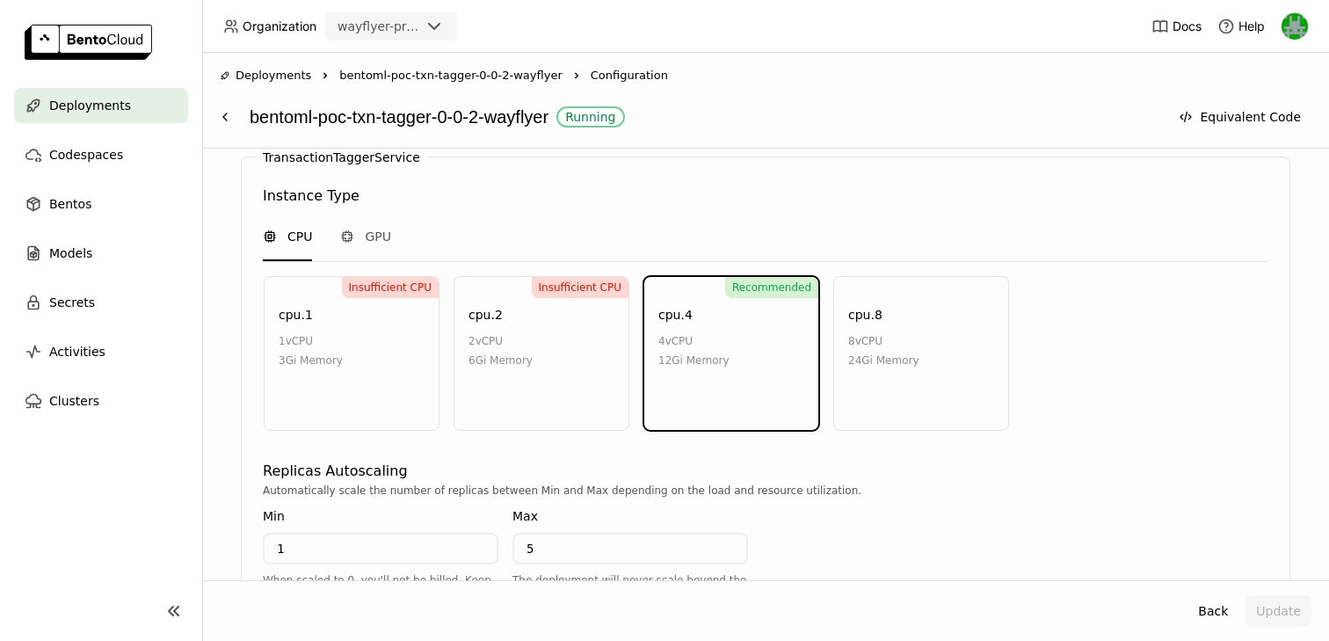
scroll to position [1074, 0]
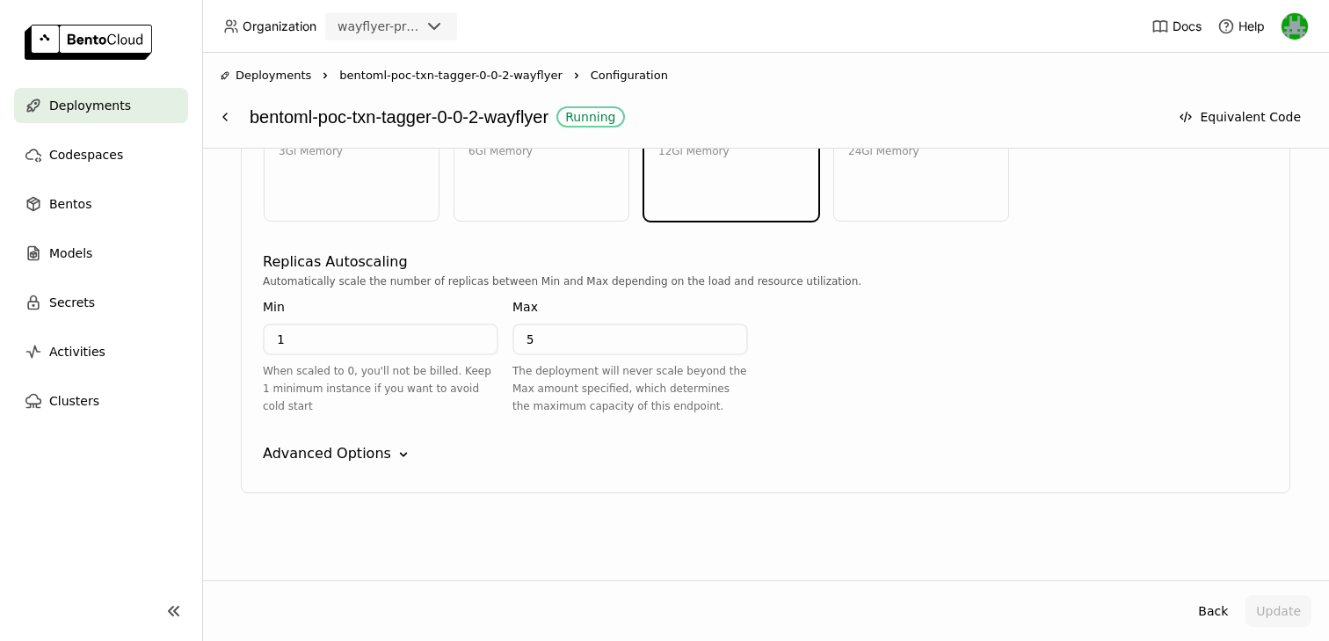
click at [375, 457] on div "Advanced Options" at bounding box center [327, 453] width 128 height 21
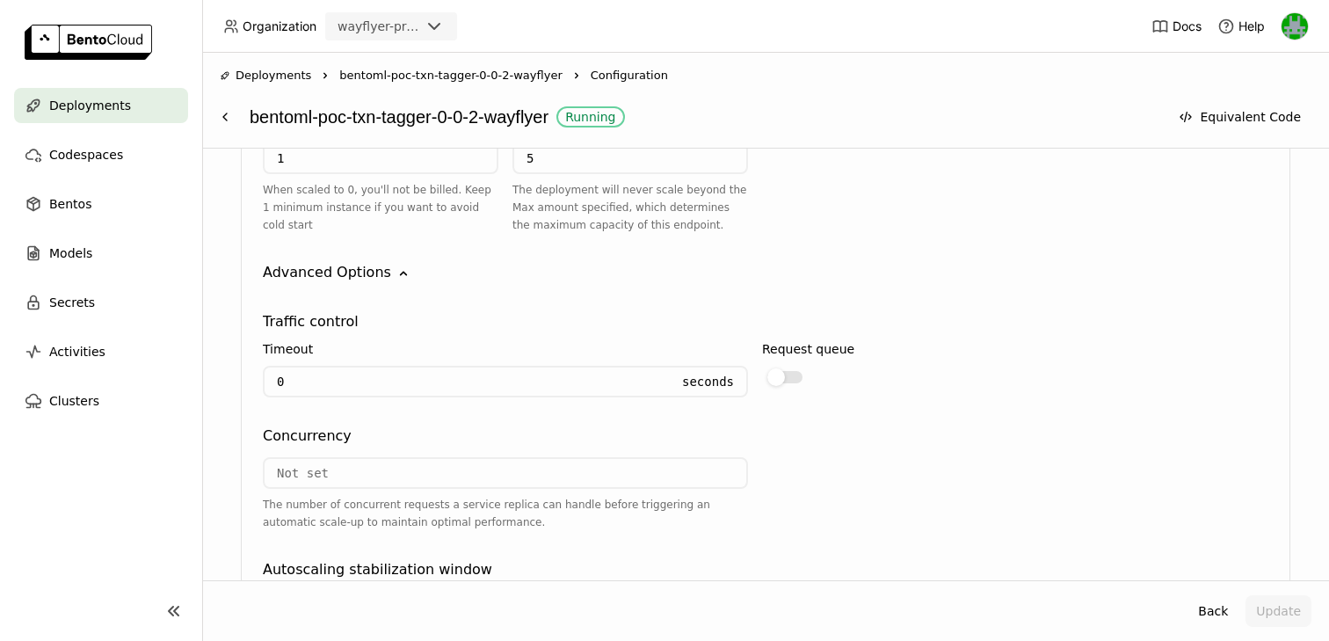
scroll to position [1228, 0]
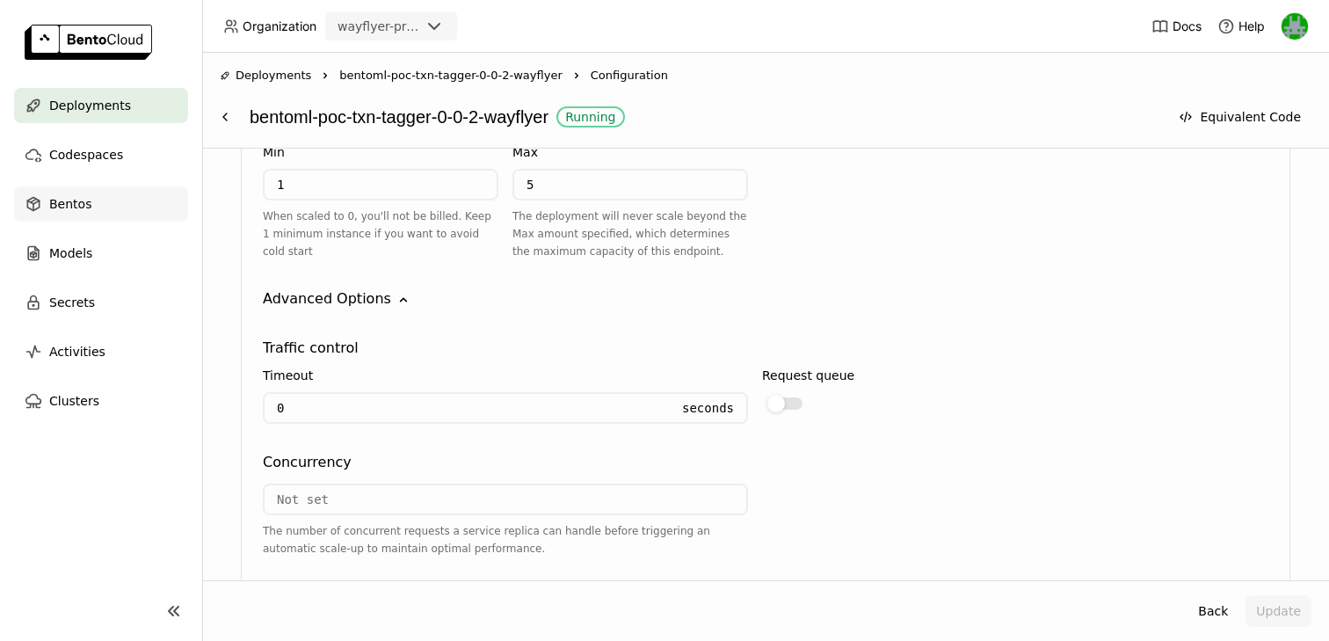
click at [65, 207] on span "Bentos" at bounding box center [70, 203] width 42 height 21
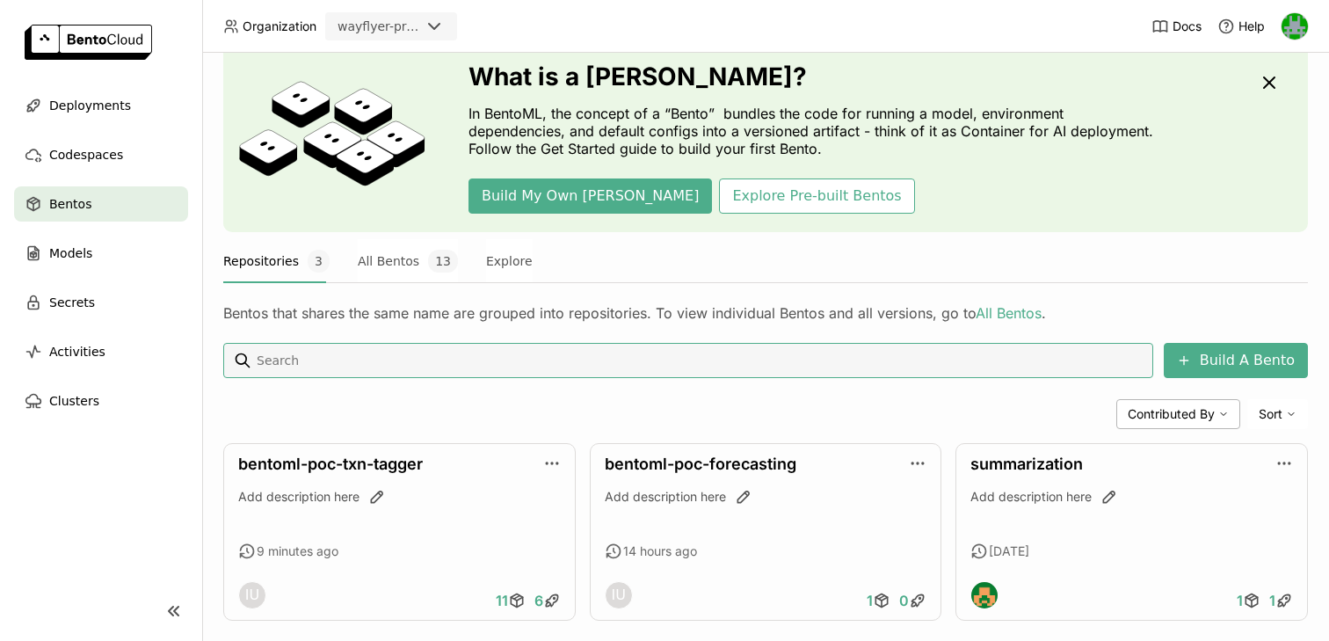
scroll to position [69, 0]
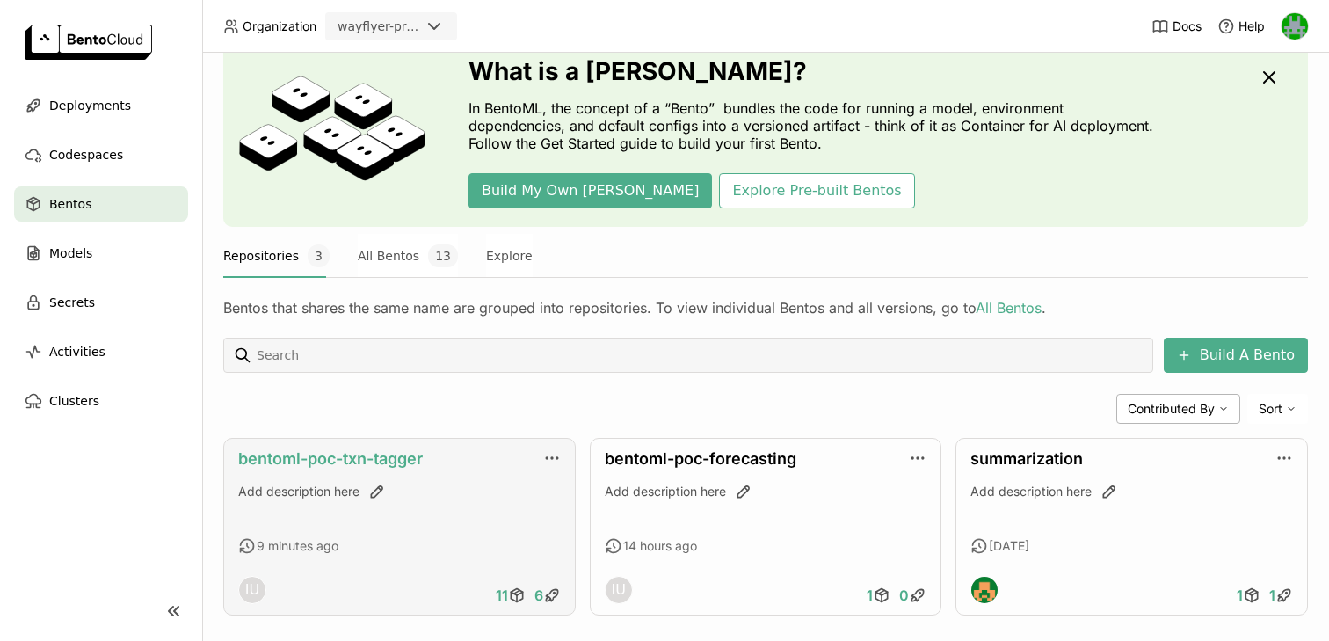
click at [386, 454] on link "bentoml-poc-txn-tagger" at bounding box center [330, 458] width 185 height 18
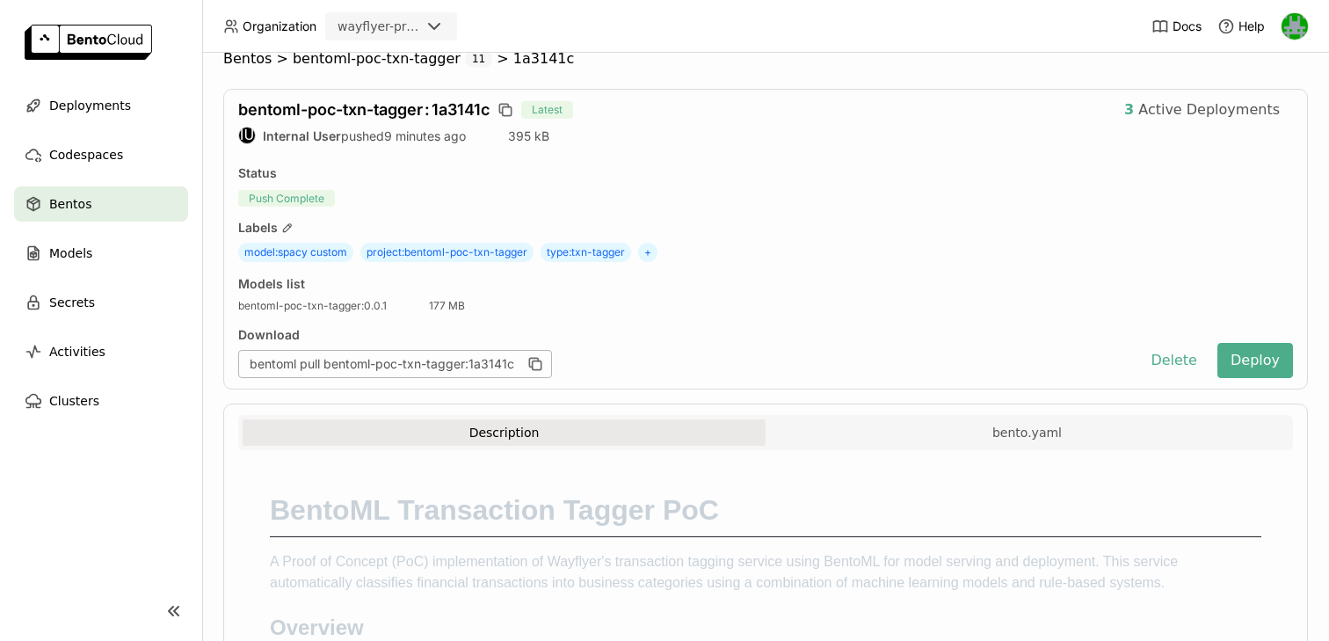
scroll to position [34, 0]
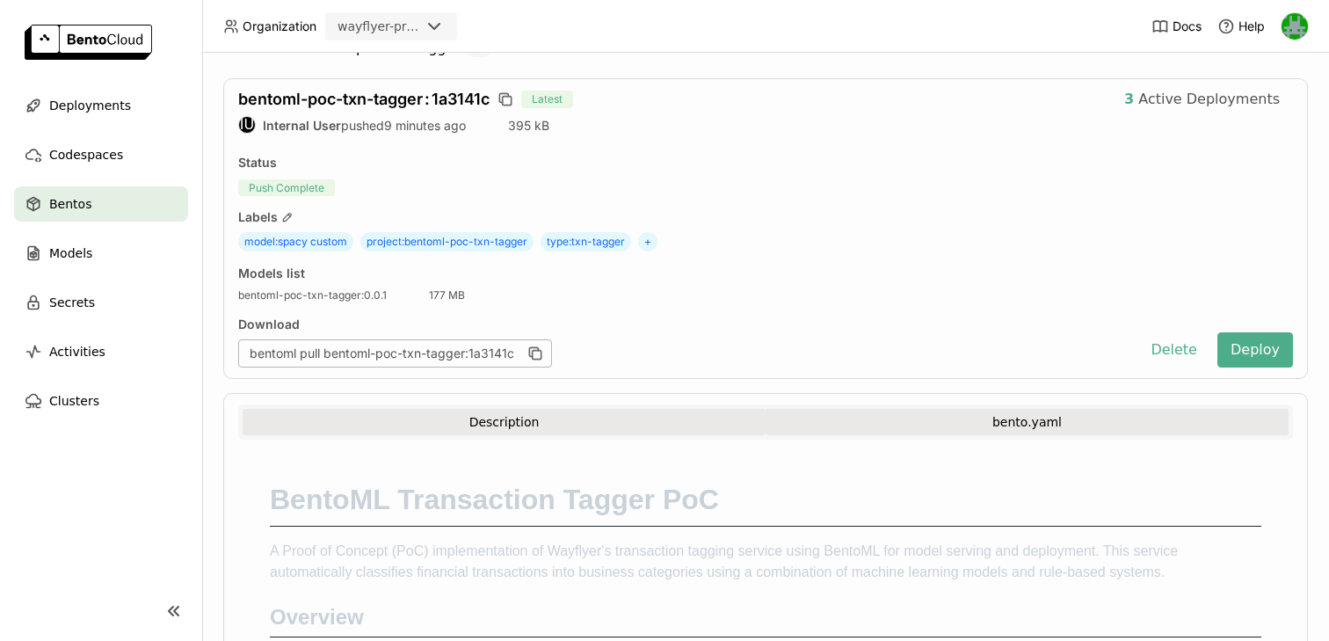
click at [890, 418] on button "bento.yaml" at bounding box center [1027, 422] width 523 height 26
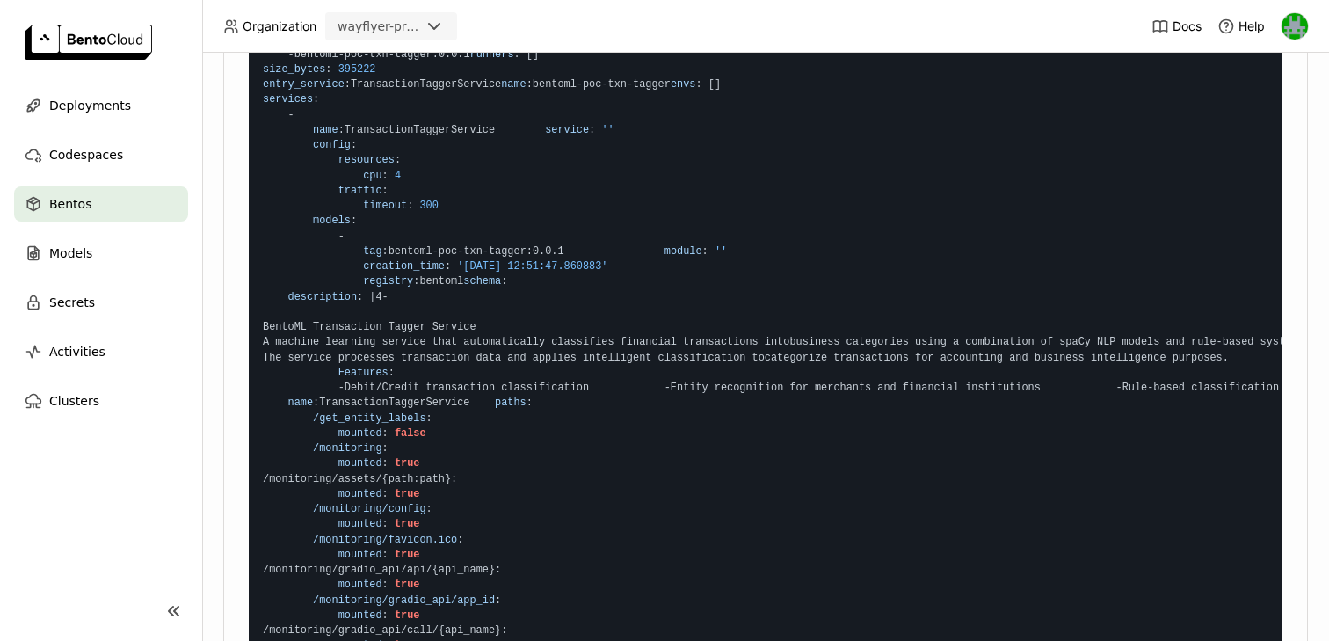
scroll to position [489, 0]
click at [429, 215] on span "300" at bounding box center [428, 209] width 18 height 12
click at [392, 215] on span "timeout" at bounding box center [385, 209] width 44 height 12
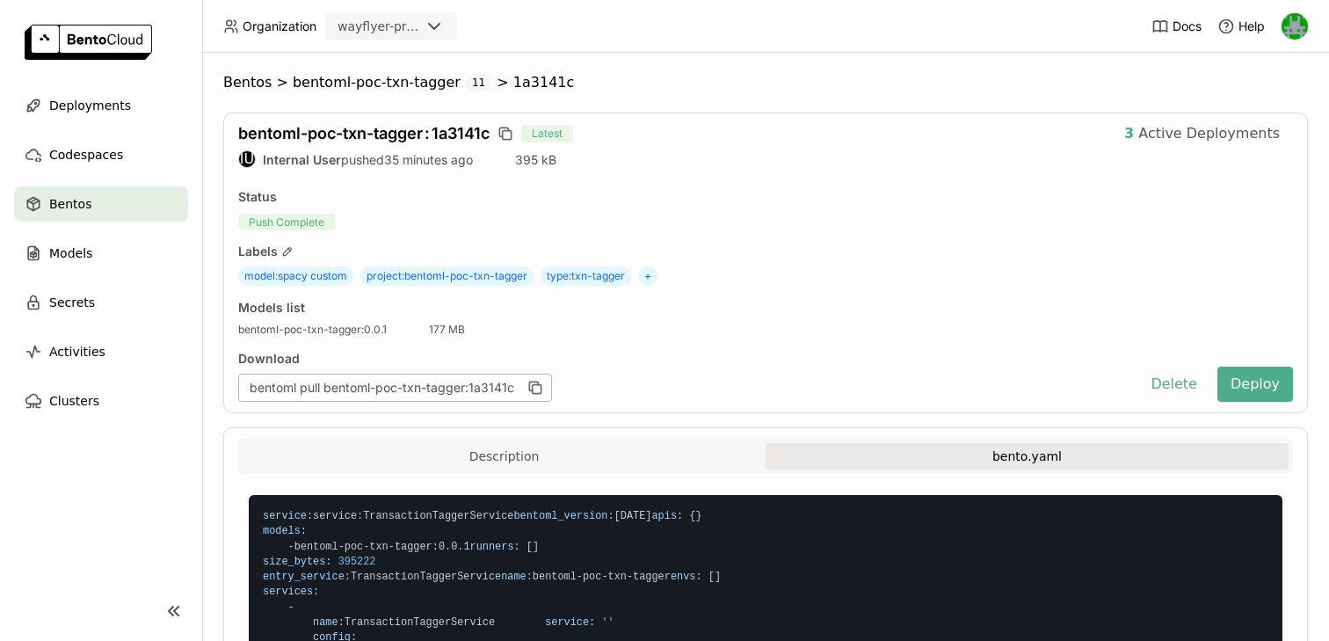
click at [401, 23] on div "wayflyer-prod" at bounding box center [379, 27] width 83 height 18
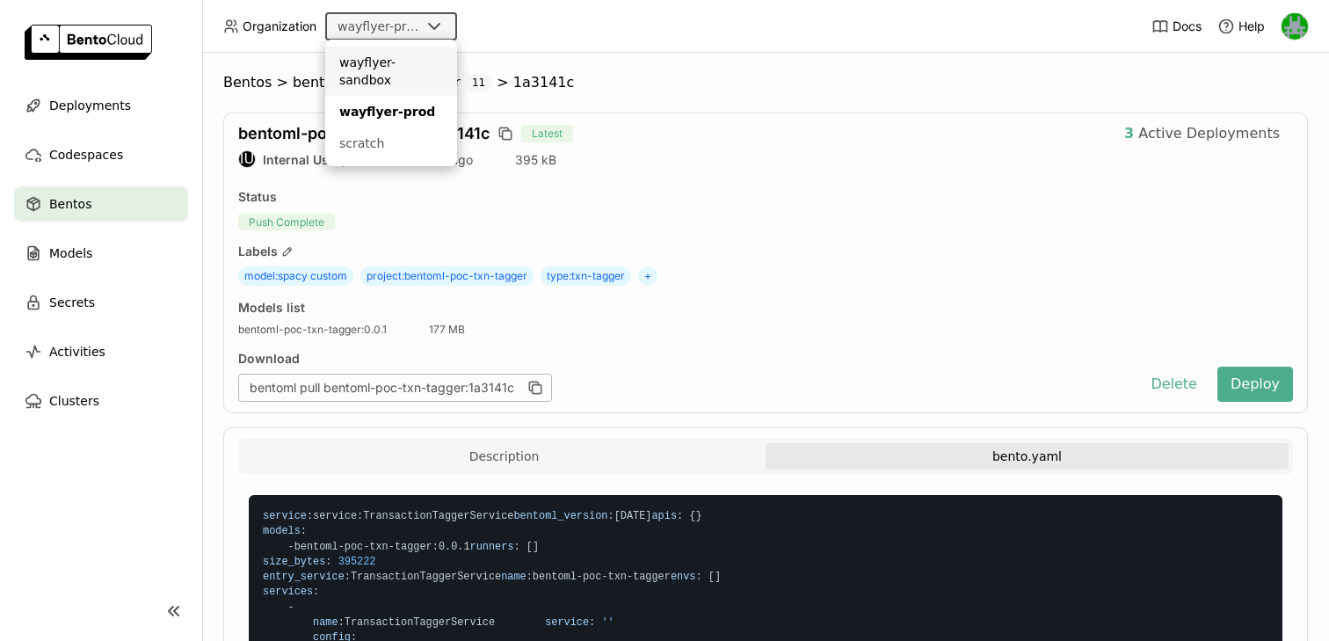
click at [399, 63] on div "wayflyer-sandbox" at bounding box center [391, 71] width 104 height 35
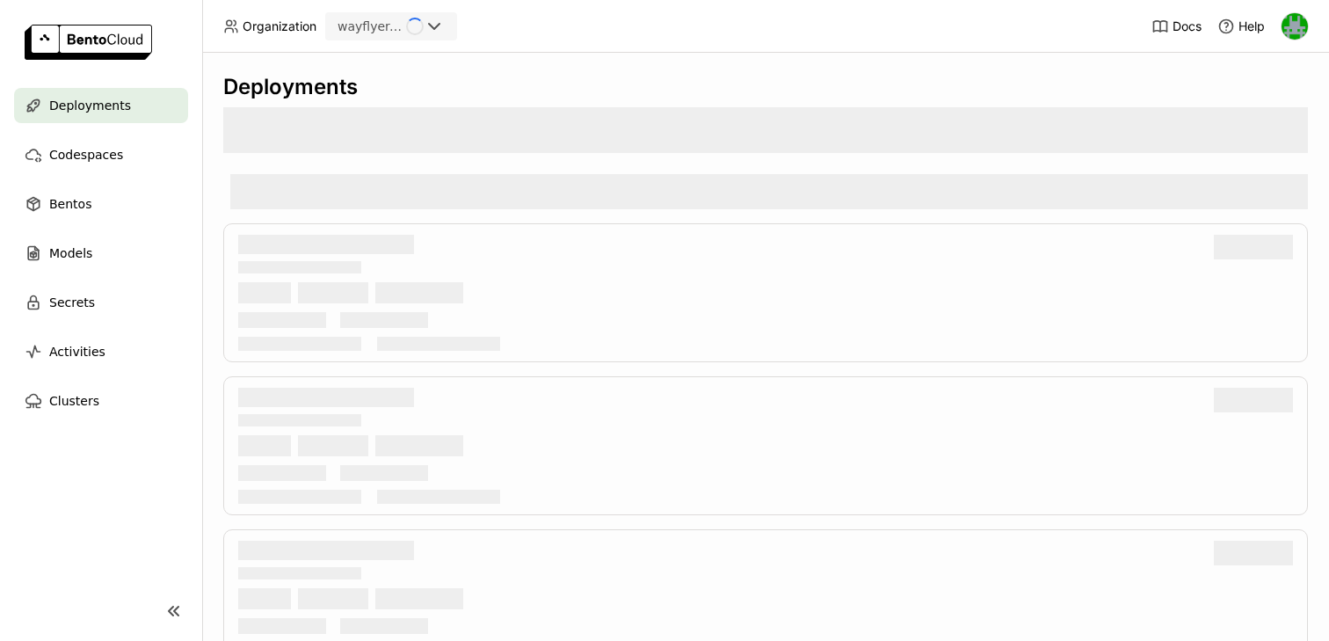
click at [440, 28] on icon at bounding box center [434, 26] width 21 height 21
click at [511, 24] on header "Organization wayflyer-sandbox Loading Docs Help" at bounding box center [664, 26] width 1329 height 53
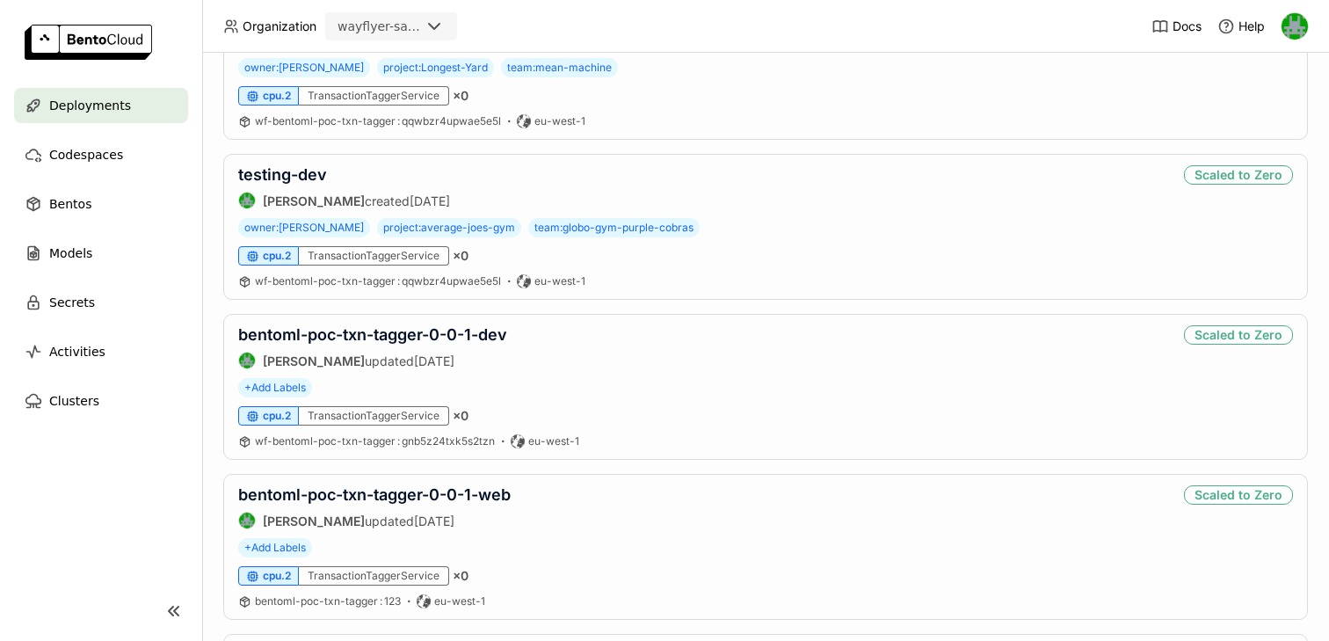
scroll to position [455, 0]
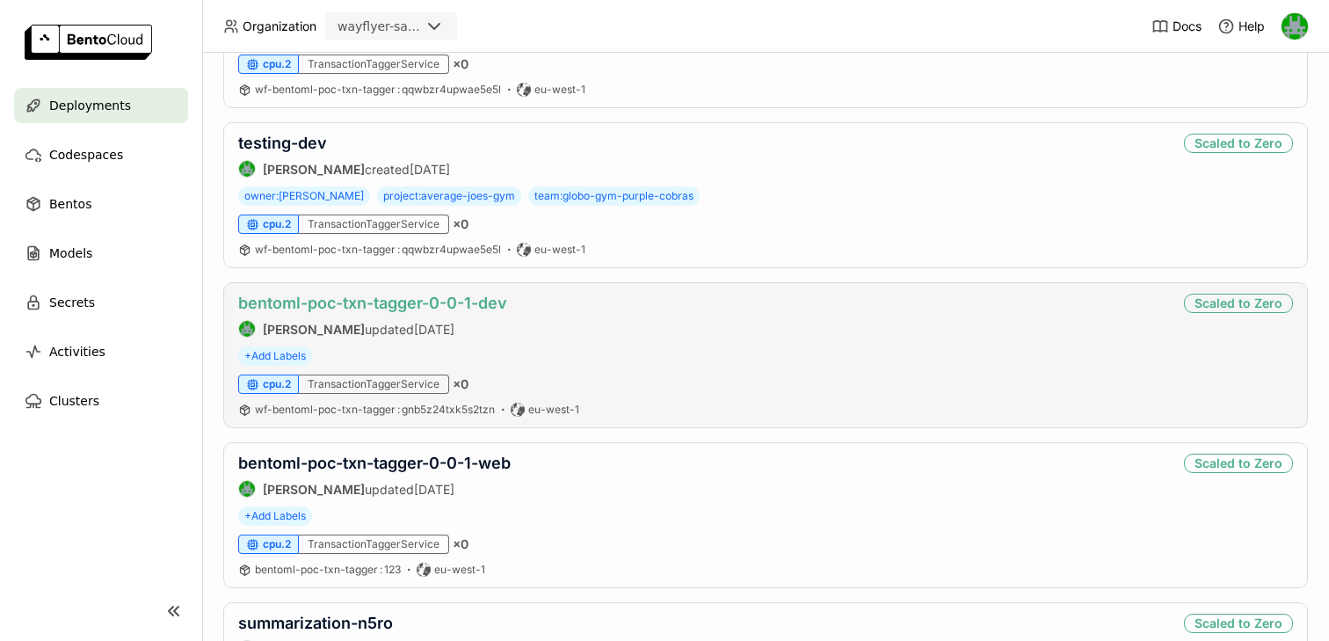
click at [399, 303] on link "bentoml-poc-txn-tagger-0-0-1-dev" at bounding box center [372, 303] width 269 height 18
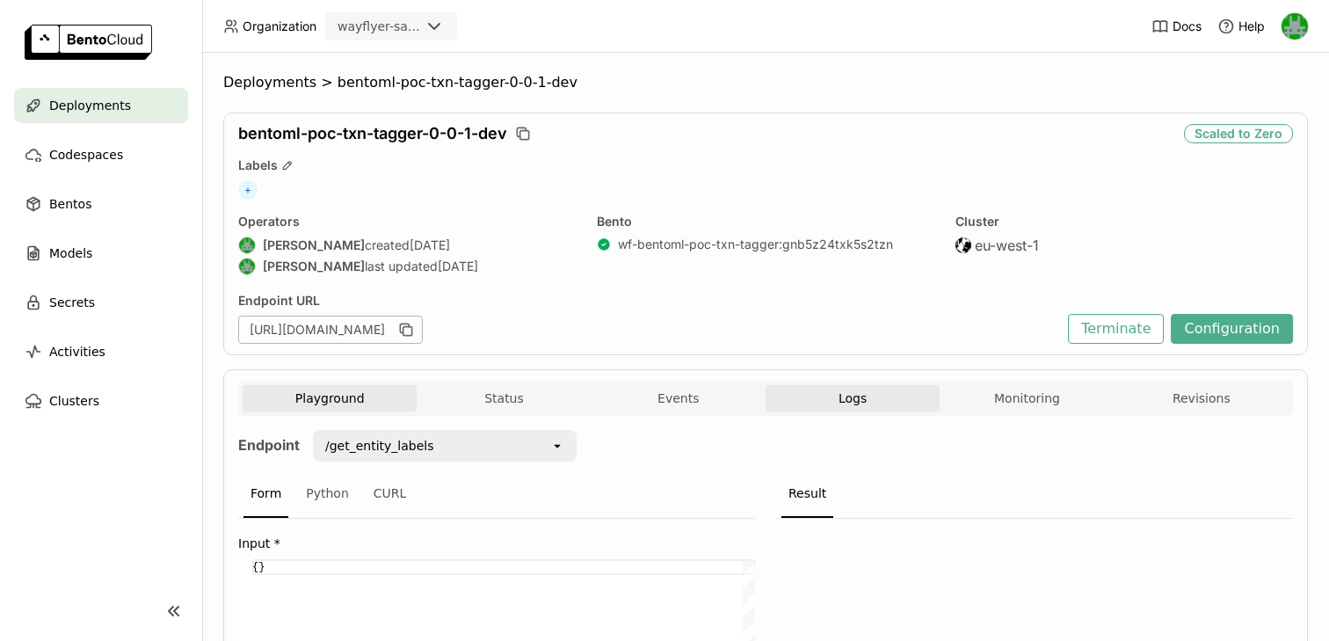
click at [828, 397] on button "Logs" at bounding box center [853, 398] width 174 height 26
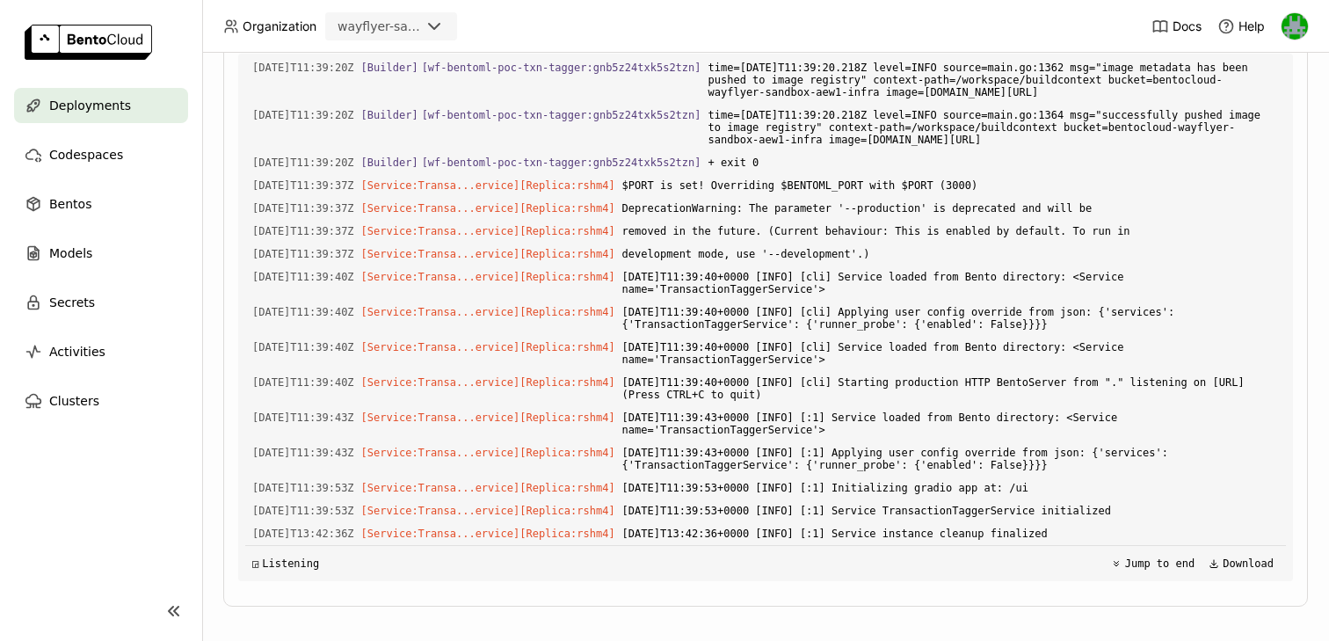
scroll to position [452, 0]
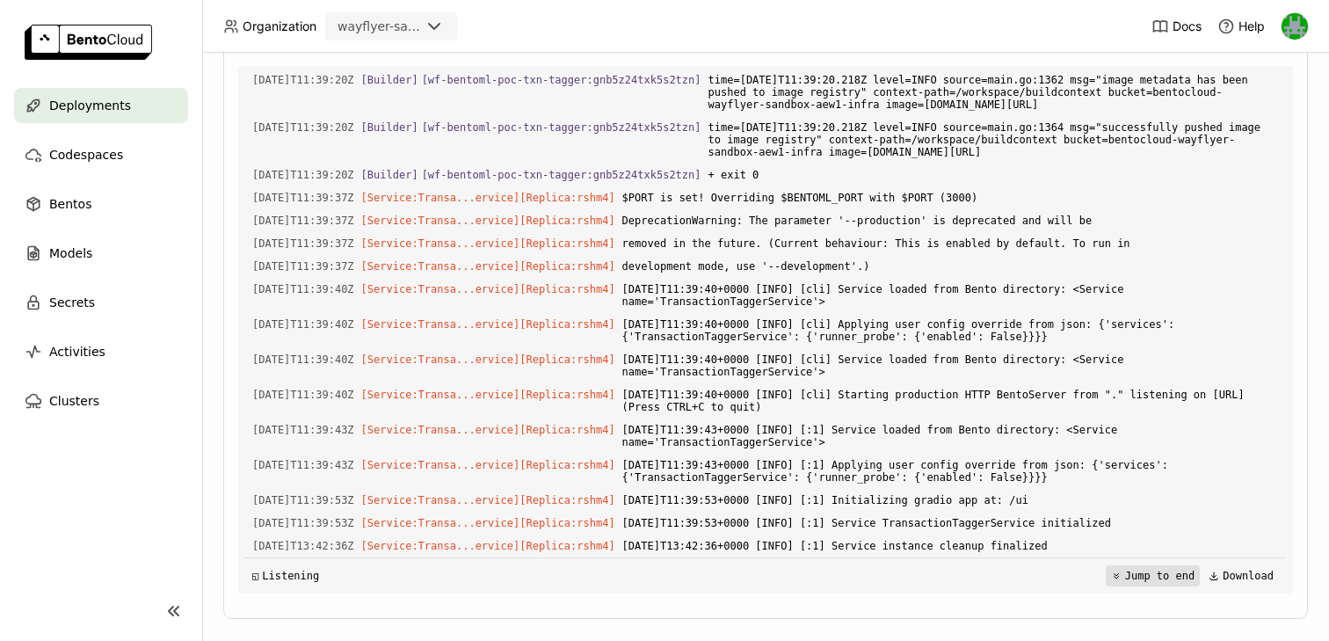
click at [1120, 571] on icon at bounding box center [1116, 576] width 11 height 11
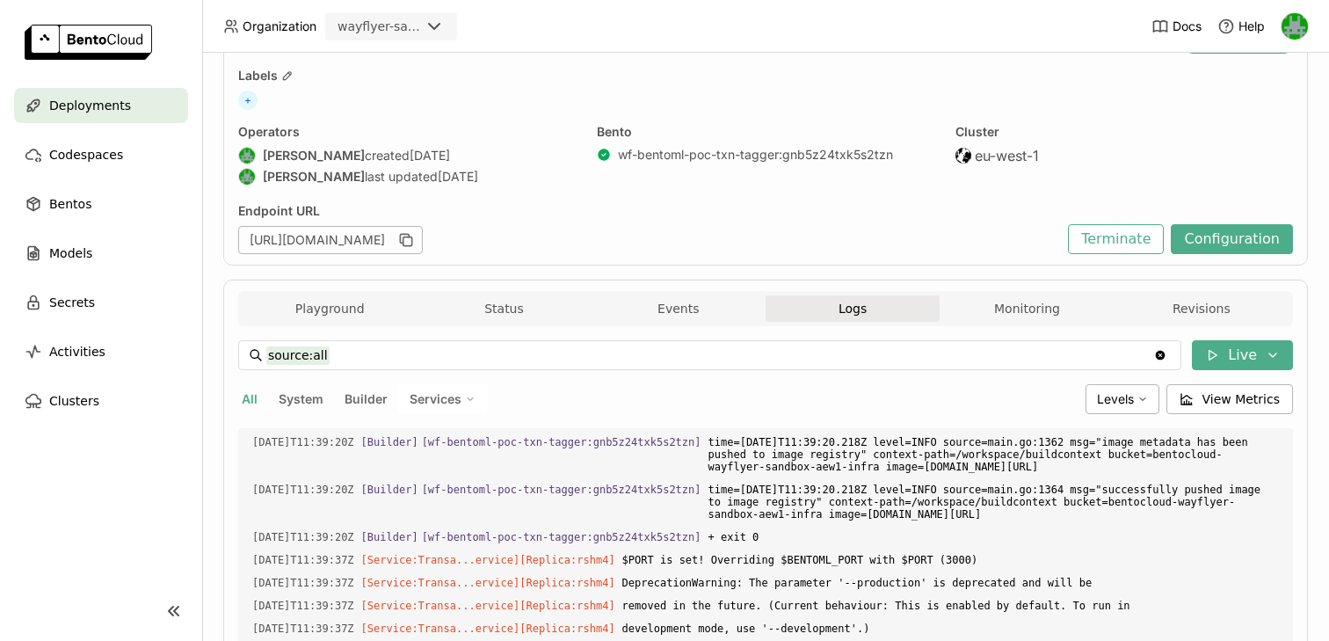
scroll to position [93, 0]
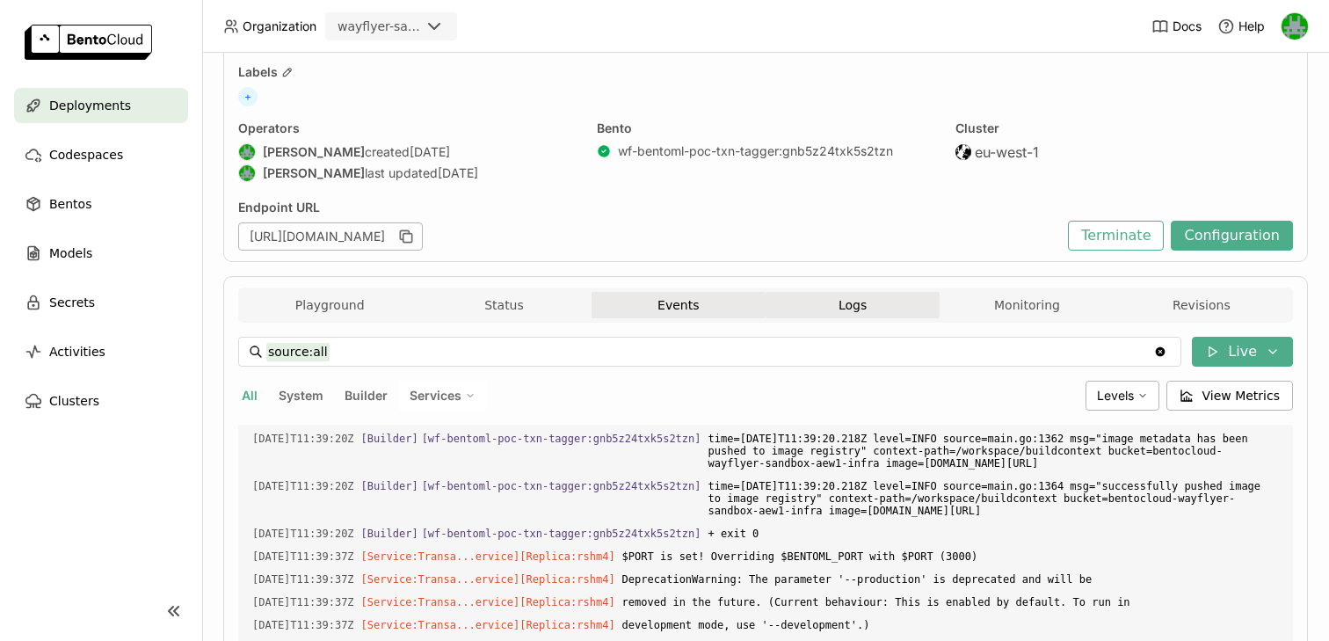
click at [719, 312] on button "Events" at bounding box center [679, 305] width 174 height 26
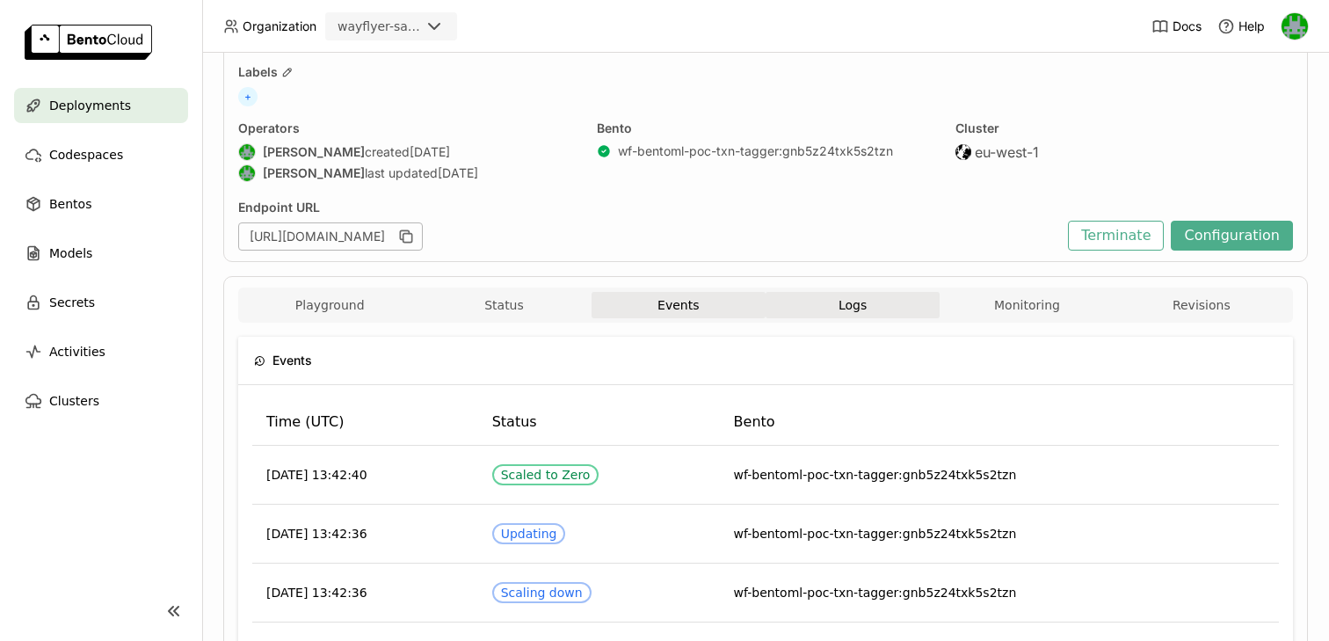
click at [800, 310] on button "Logs" at bounding box center [853, 305] width 174 height 26
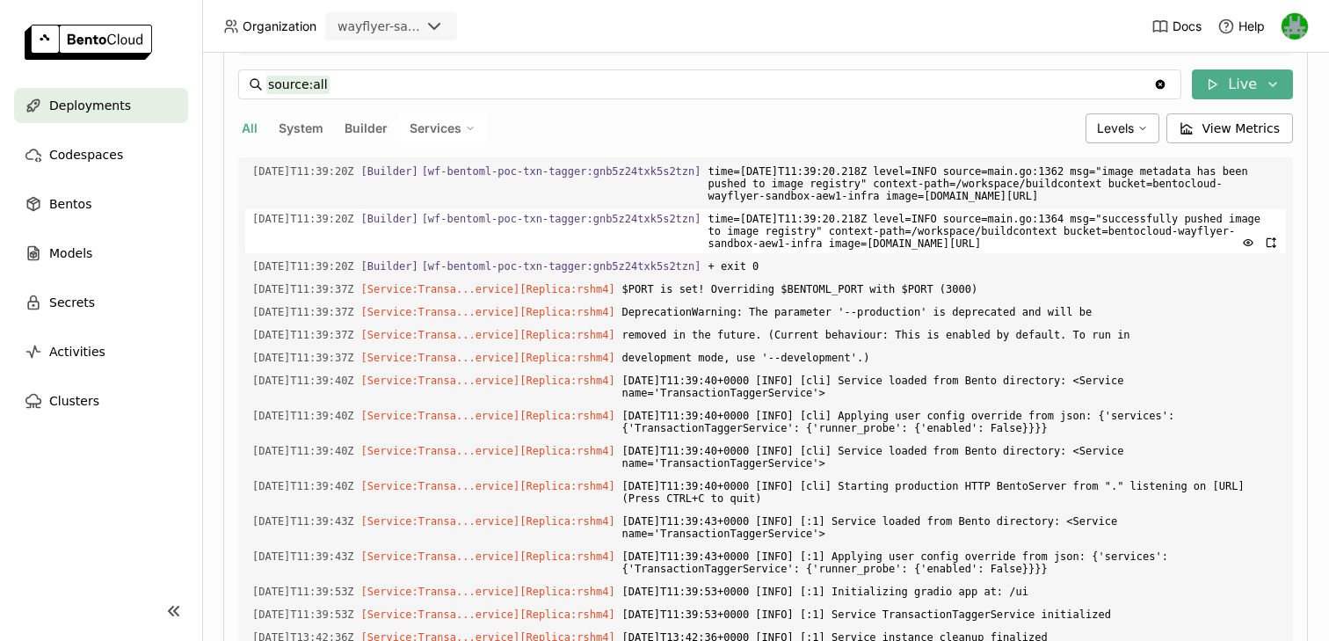
scroll to position [477, 0]
